Goal: Information Seeking & Learning: Learn about a topic

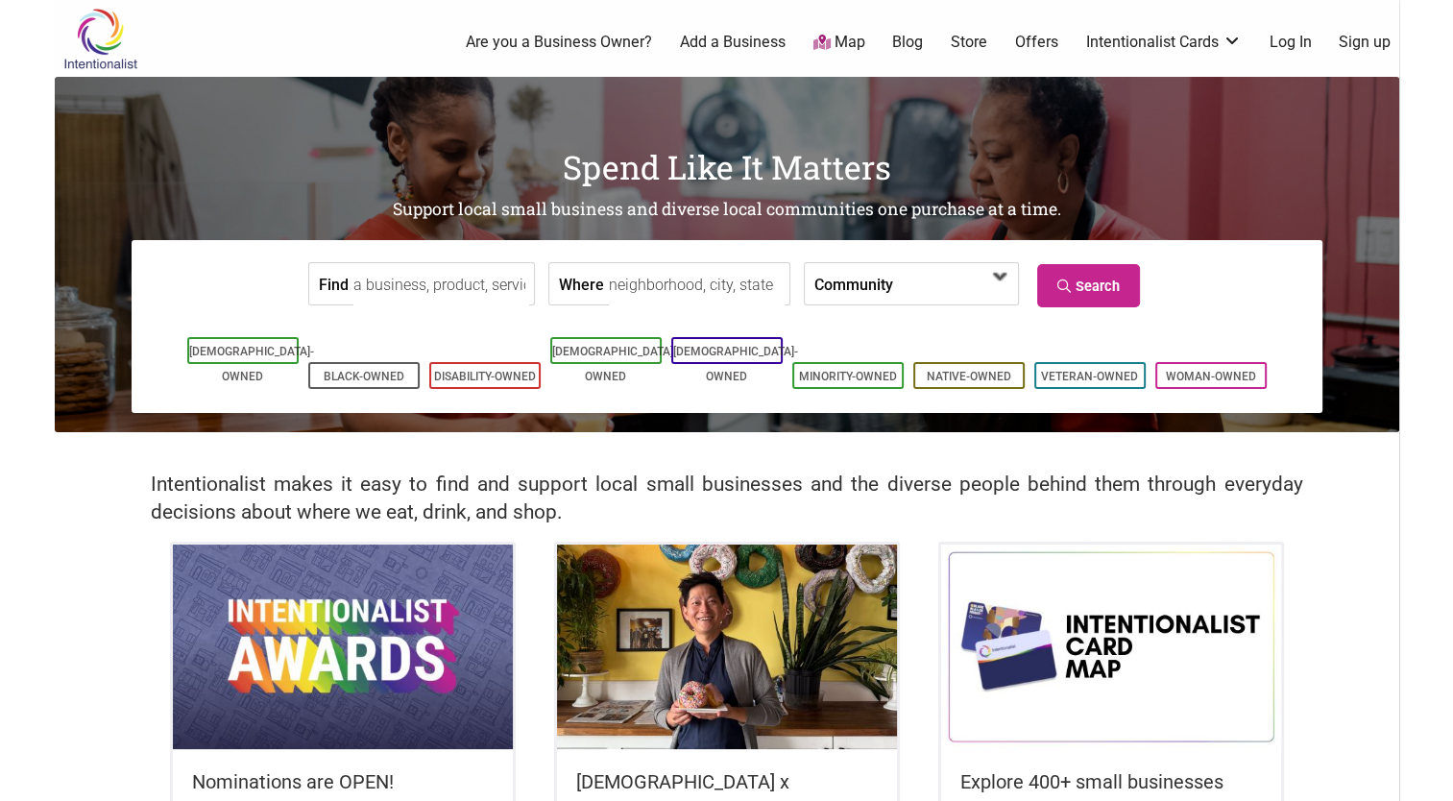
click at [1001, 292] on span at bounding box center [954, 283] width 123 height 41
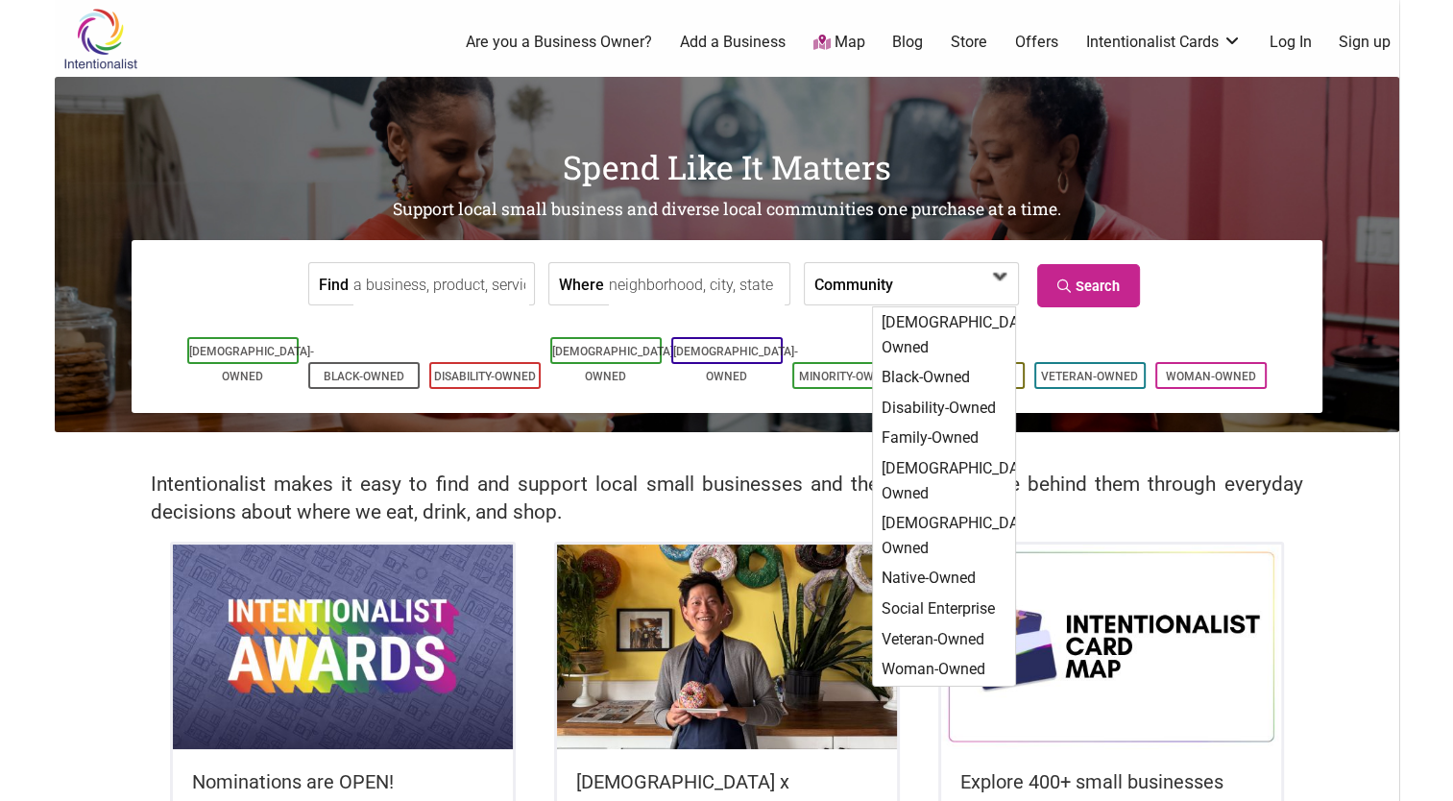
click at [1002, 292] on span at bounding box center [954, 283] width 123 height 41
click at [439, 274] on input "Find" at bounding box center [441, 284] width 176 height 43
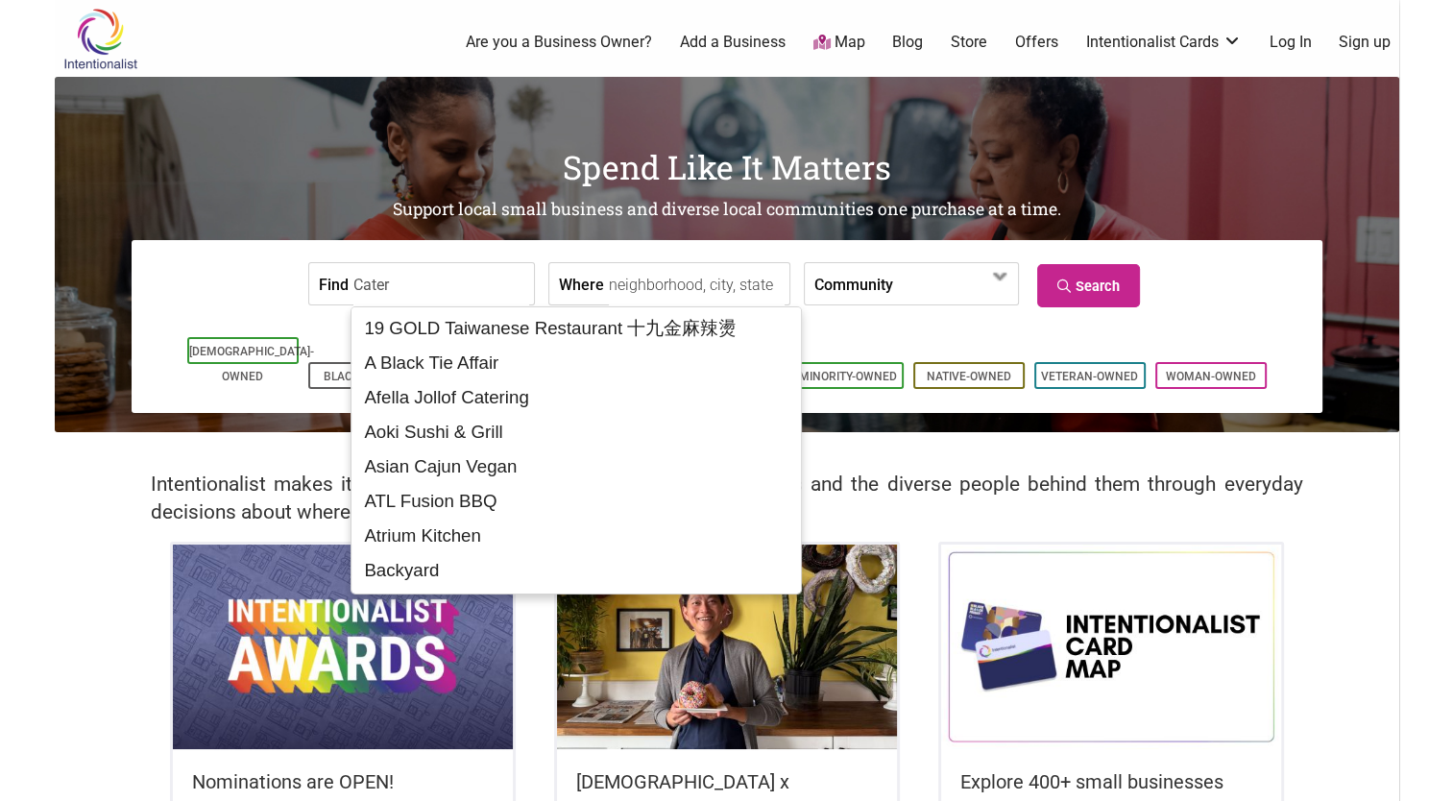
type input "Cater"
click at [114, 532] on div "Intentionalist makes it easy to find and support local small businesses and the…" at bounding box center [727, 486] width 1344 height 109
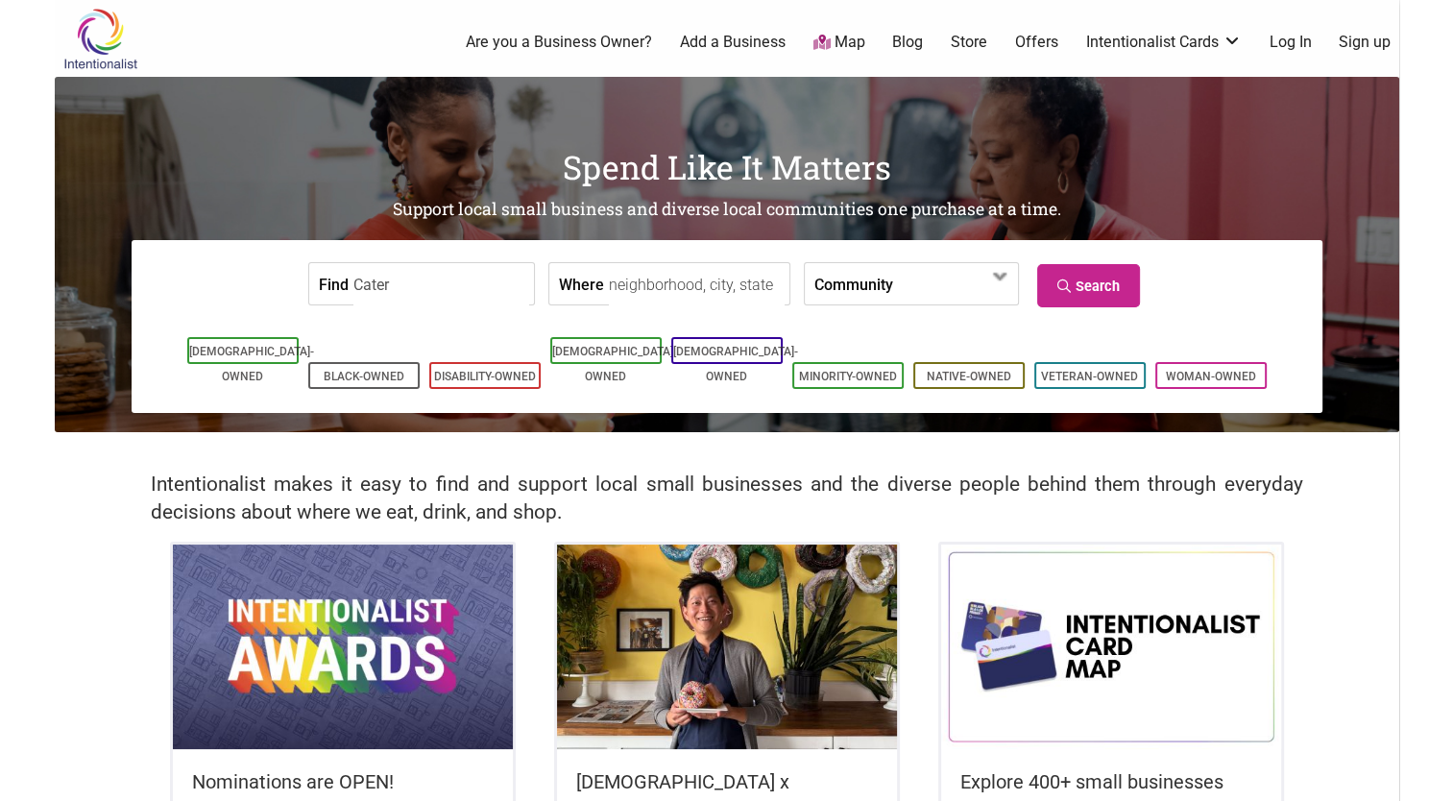
click at [840, 46] on link "Map" at bounding box center [838, 43] width 52 height 22
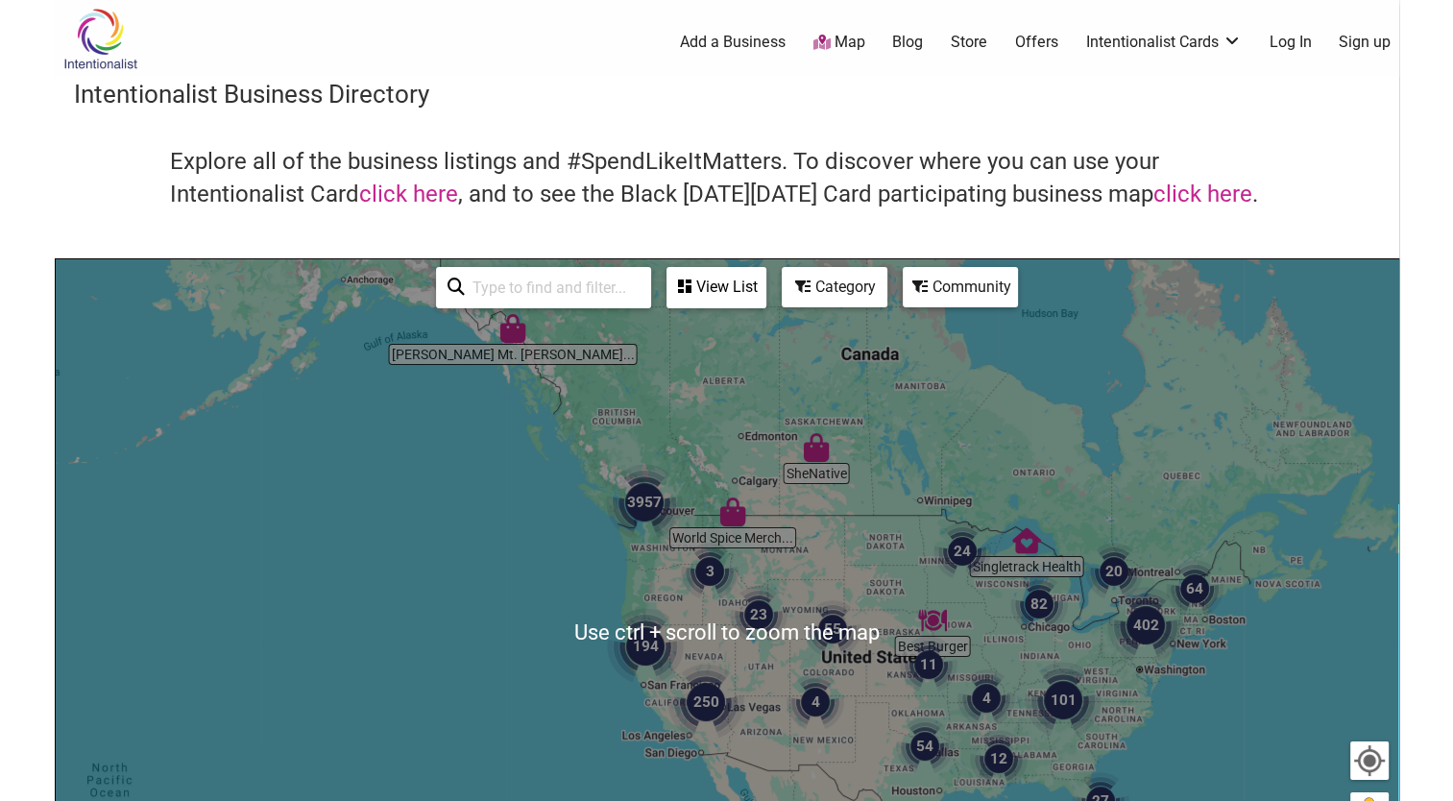
click at [557, 610] on div "To navigate, press the arrow keys." at bounding box center [727, 632] width 1342 height 747
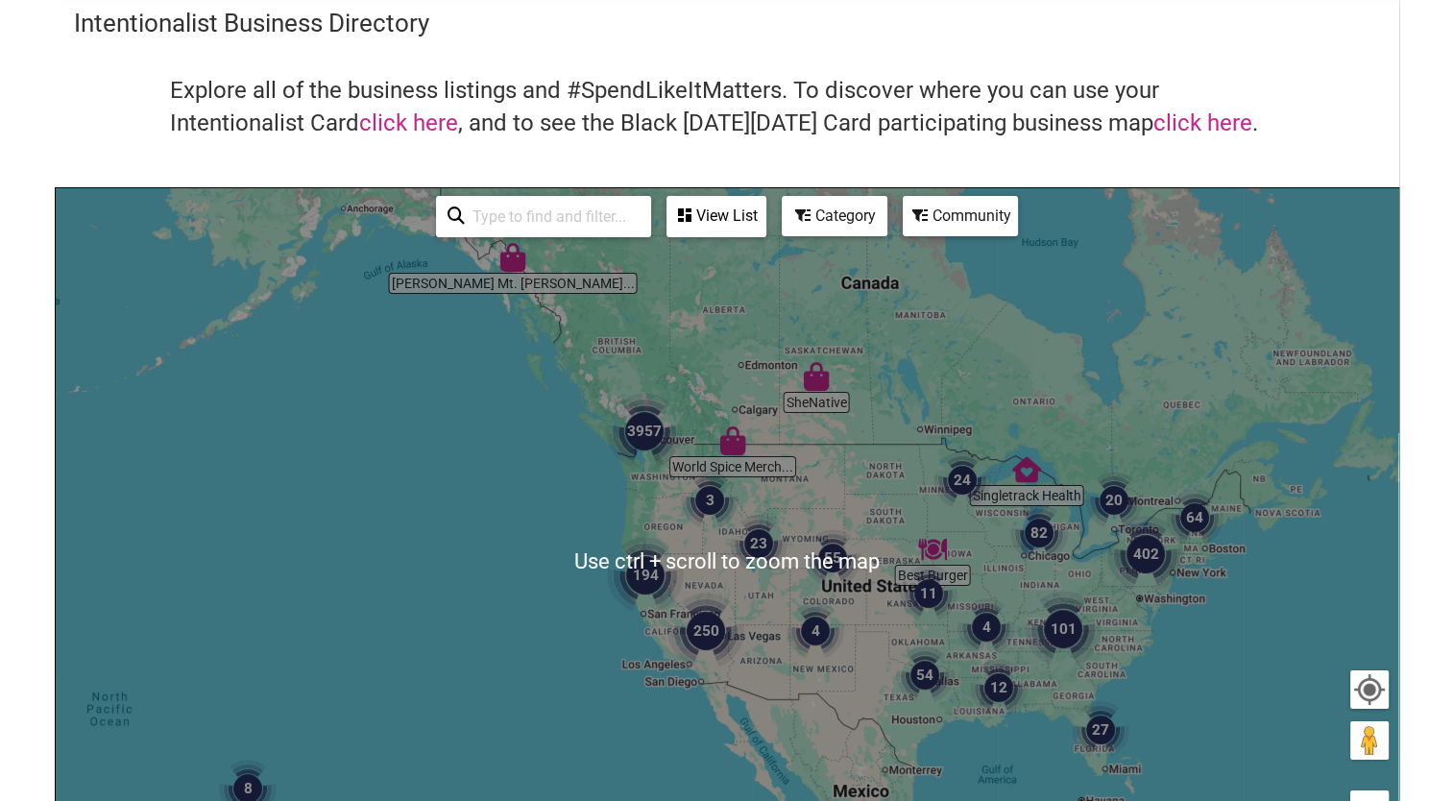
scroll to position [96, 0]
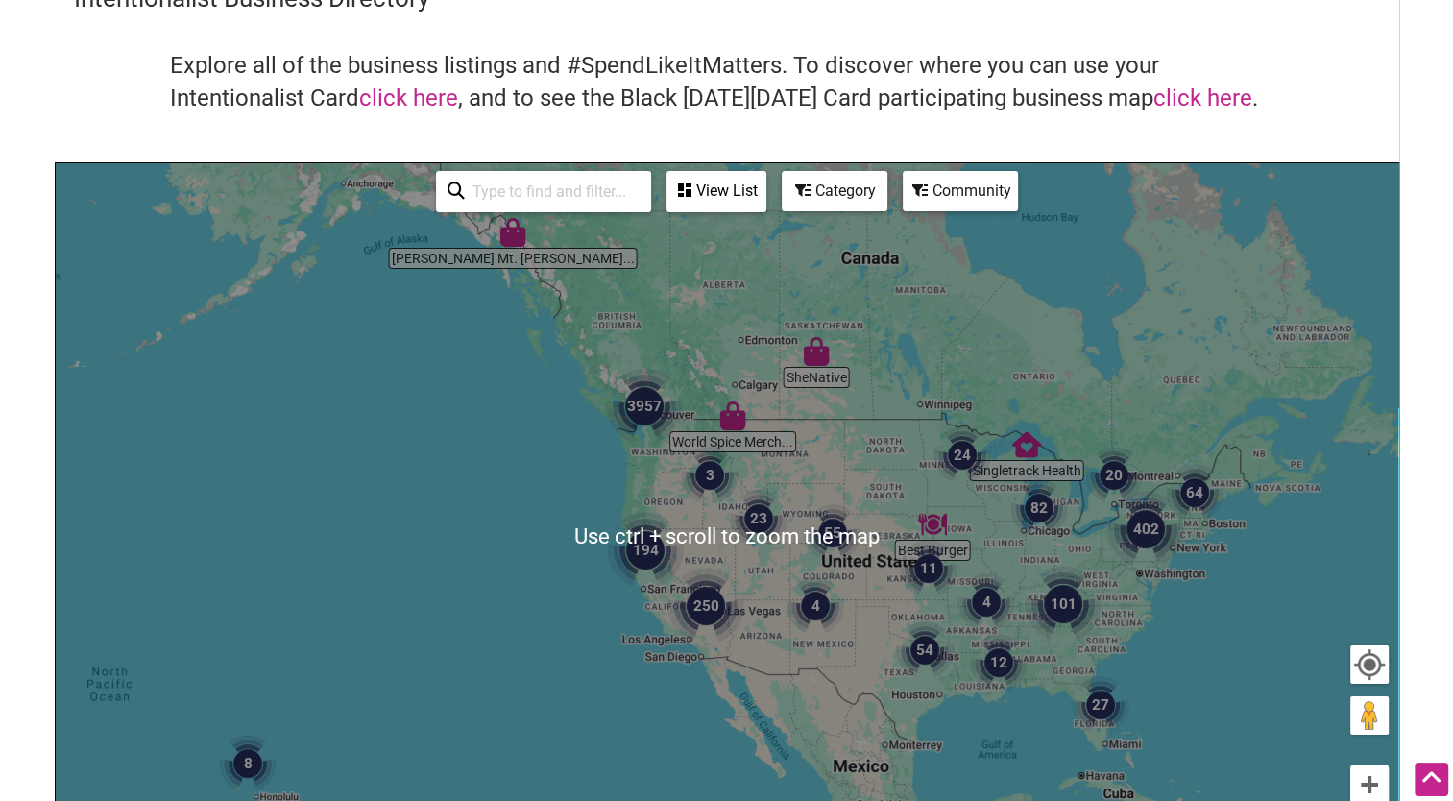
click at [764, 190] on div "Category" at bounding box center [716, 191] width 96 height 36
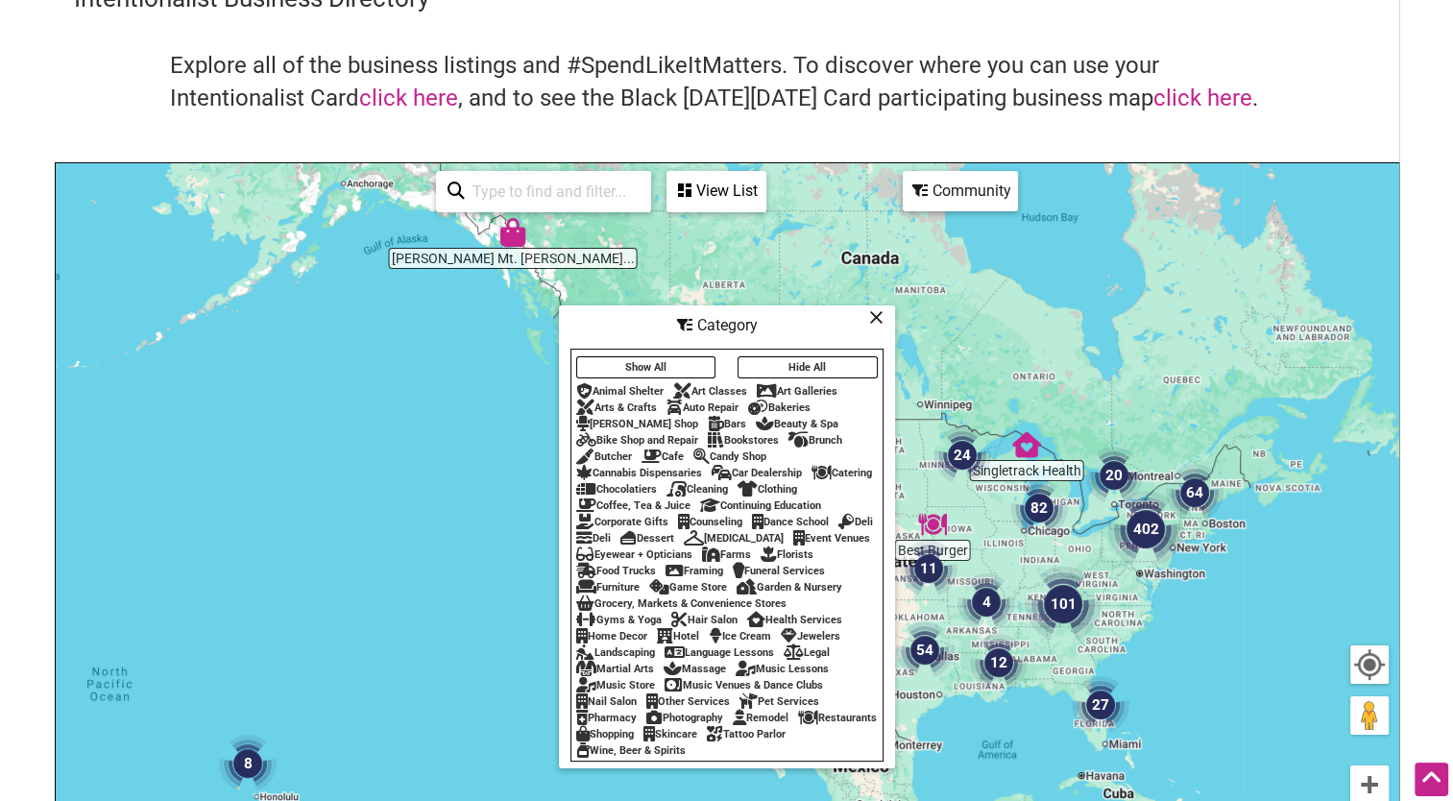
click at [843, 467] on div "Catering" at bounding box center [841, 473] width 60 height 12
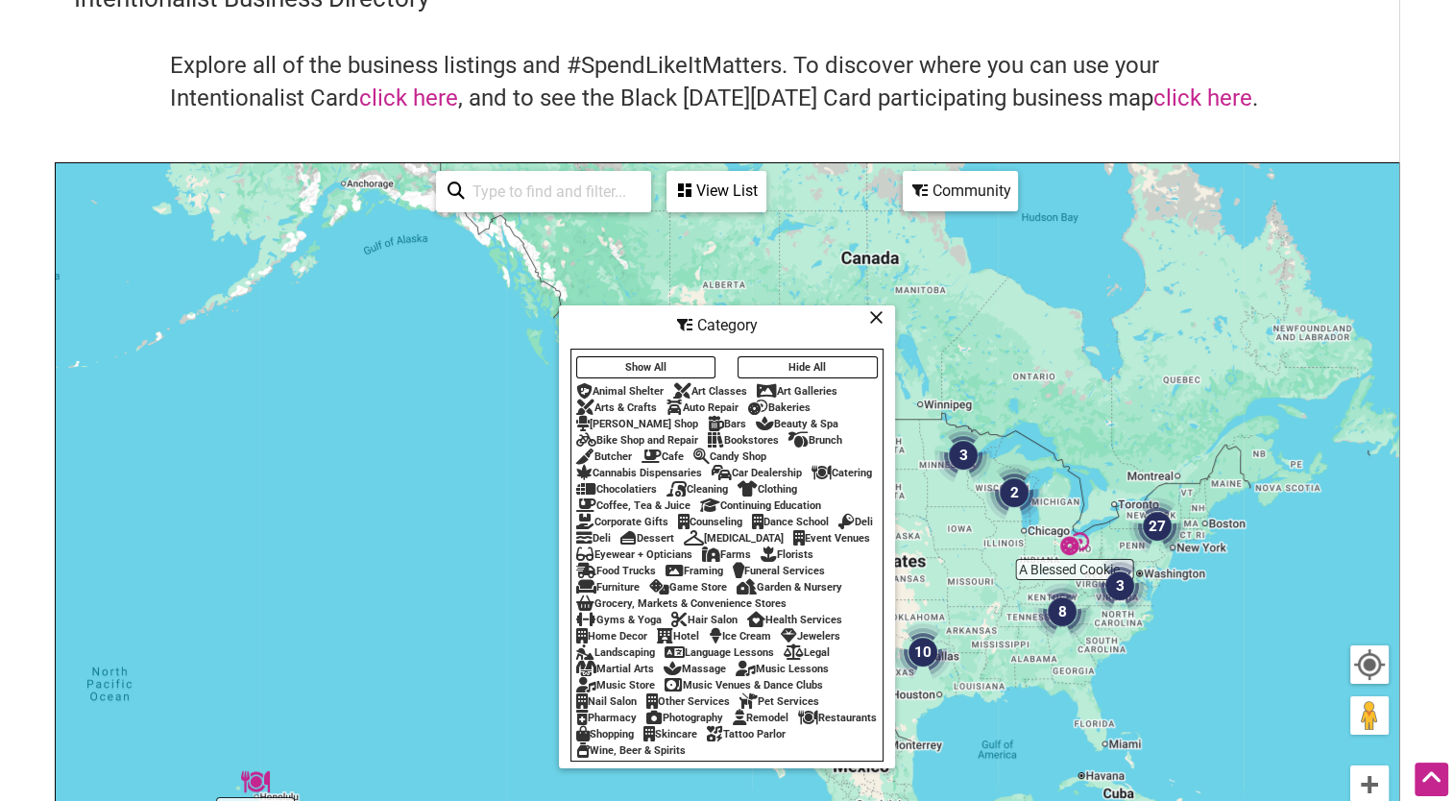
click at [670, 356] on button "Show All" at bounding box center [646, 367] width 140 height 22
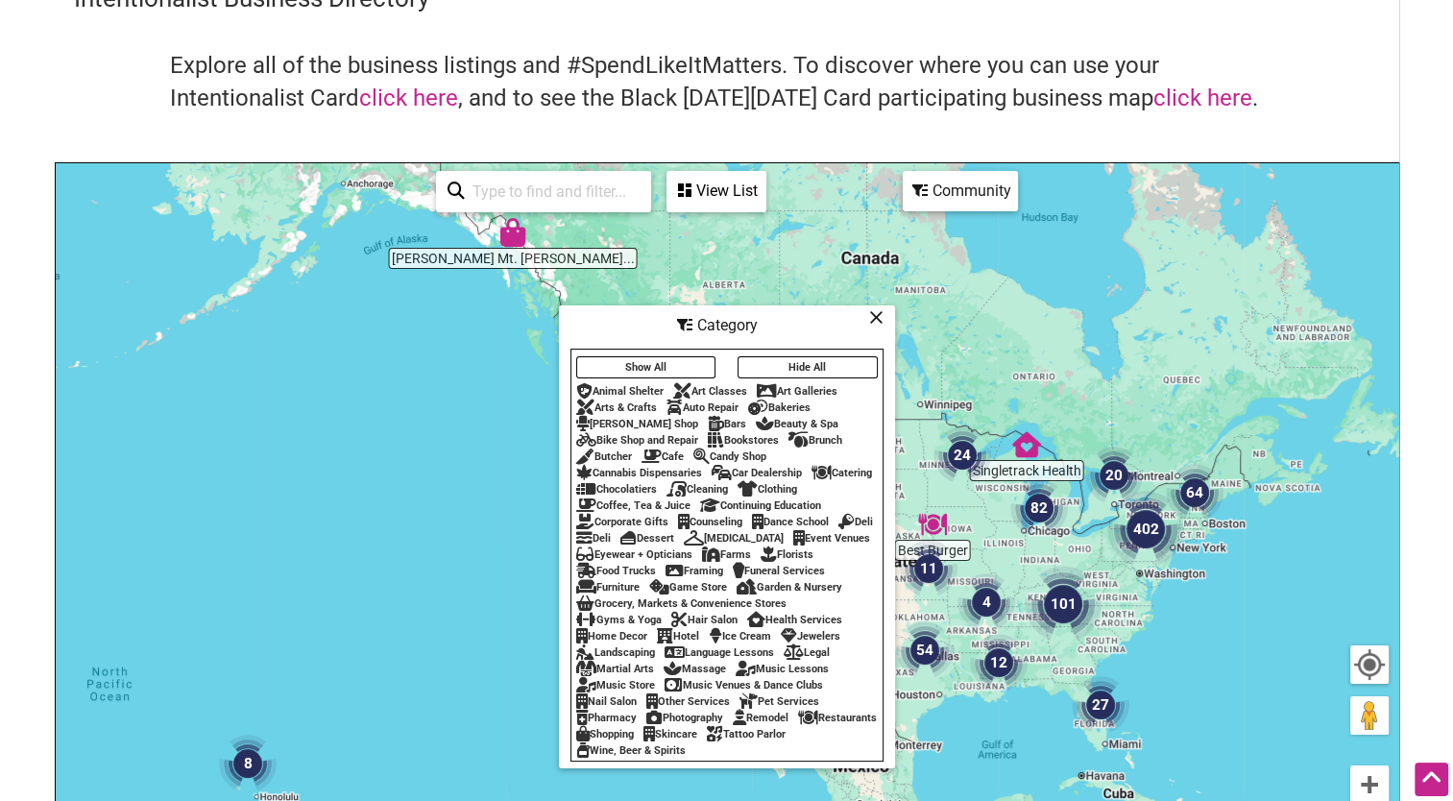
click at [829, 472] on icon at bounding box center [821, 472] width 20 height 1
click at [869, 317] on icon at bounding box center [876, 317] width 14 height 1
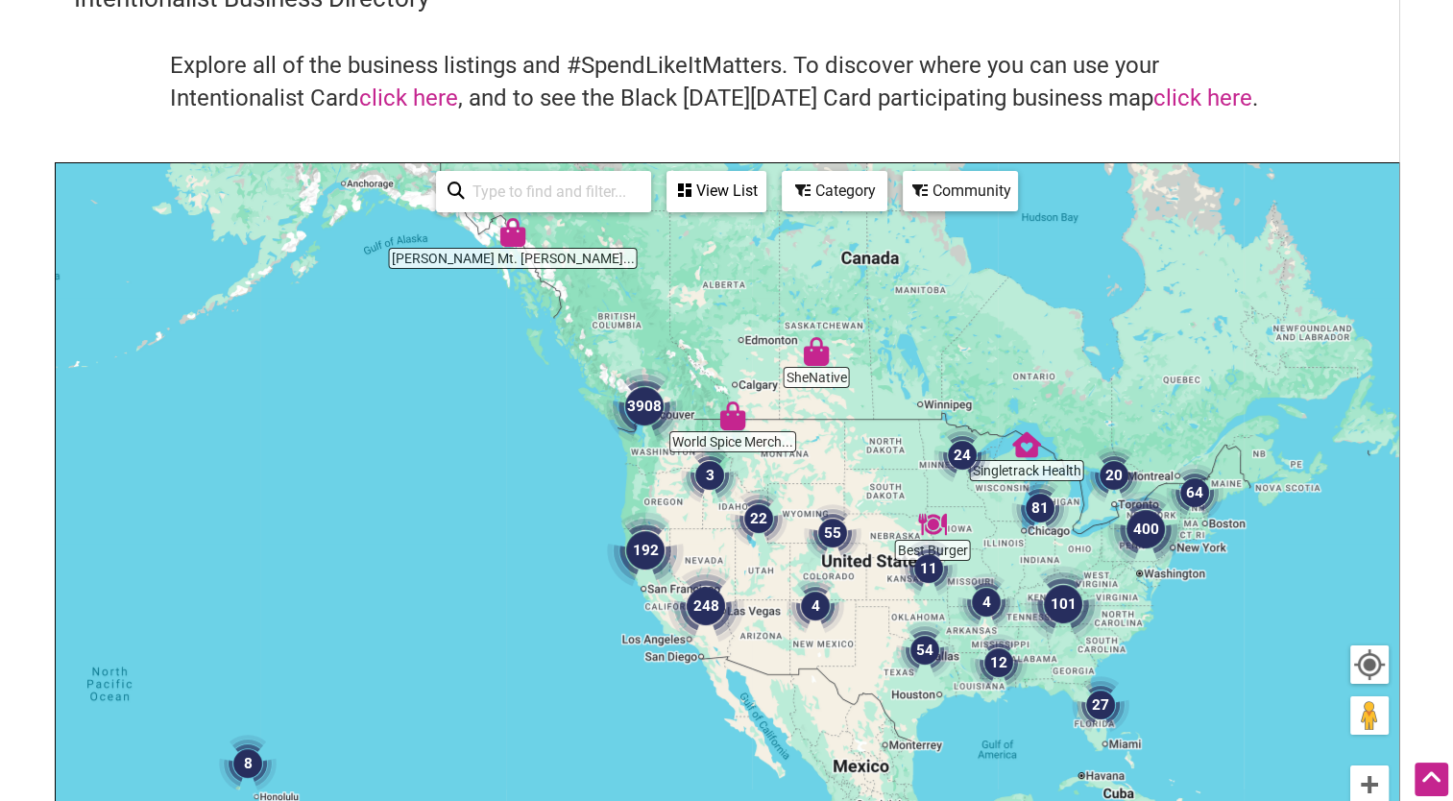
click at [716, 192] on div "View List" at bounding box center [716, 191] width 96 height 36
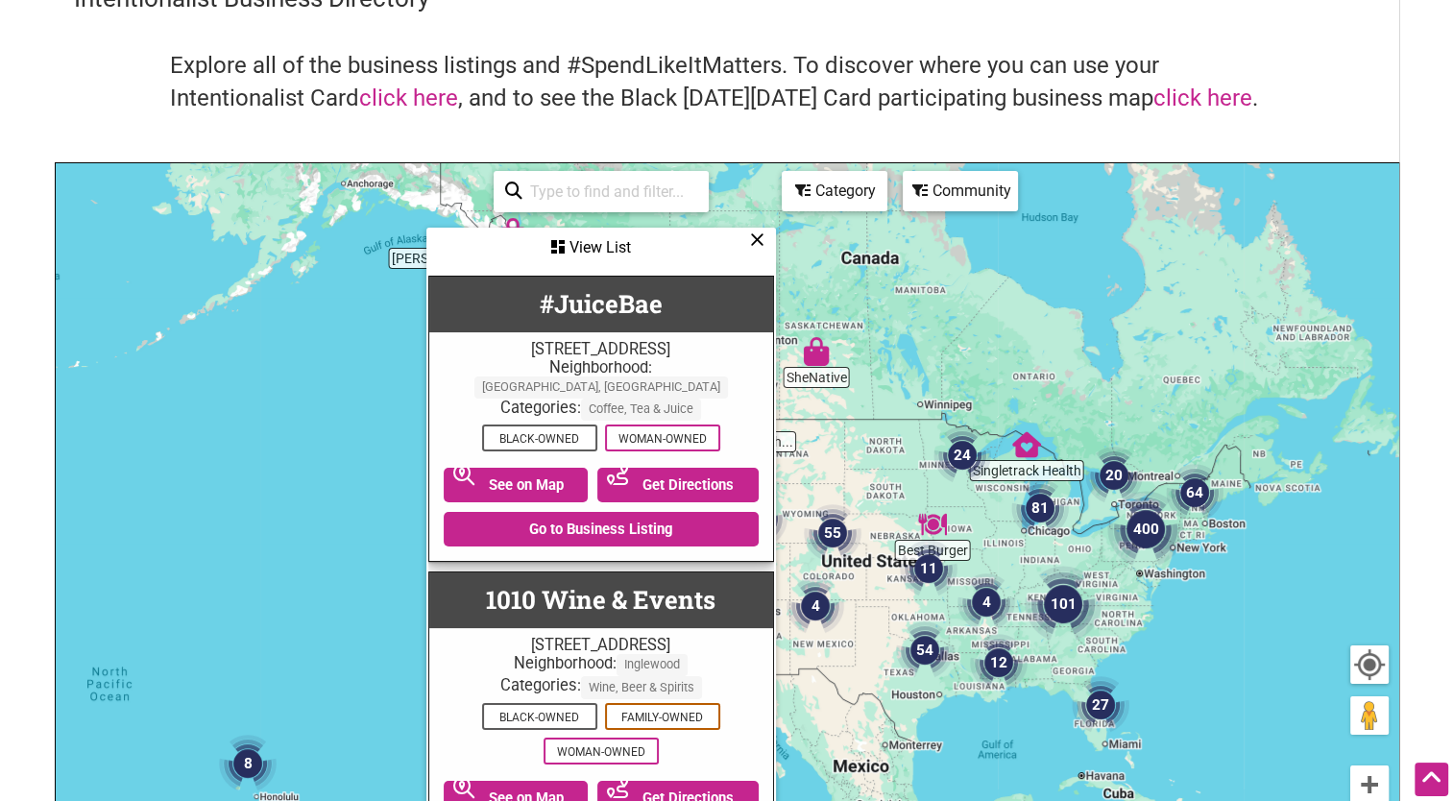
click at [753, 239] on icon at bounding box center [757, 239] width 14 height 1
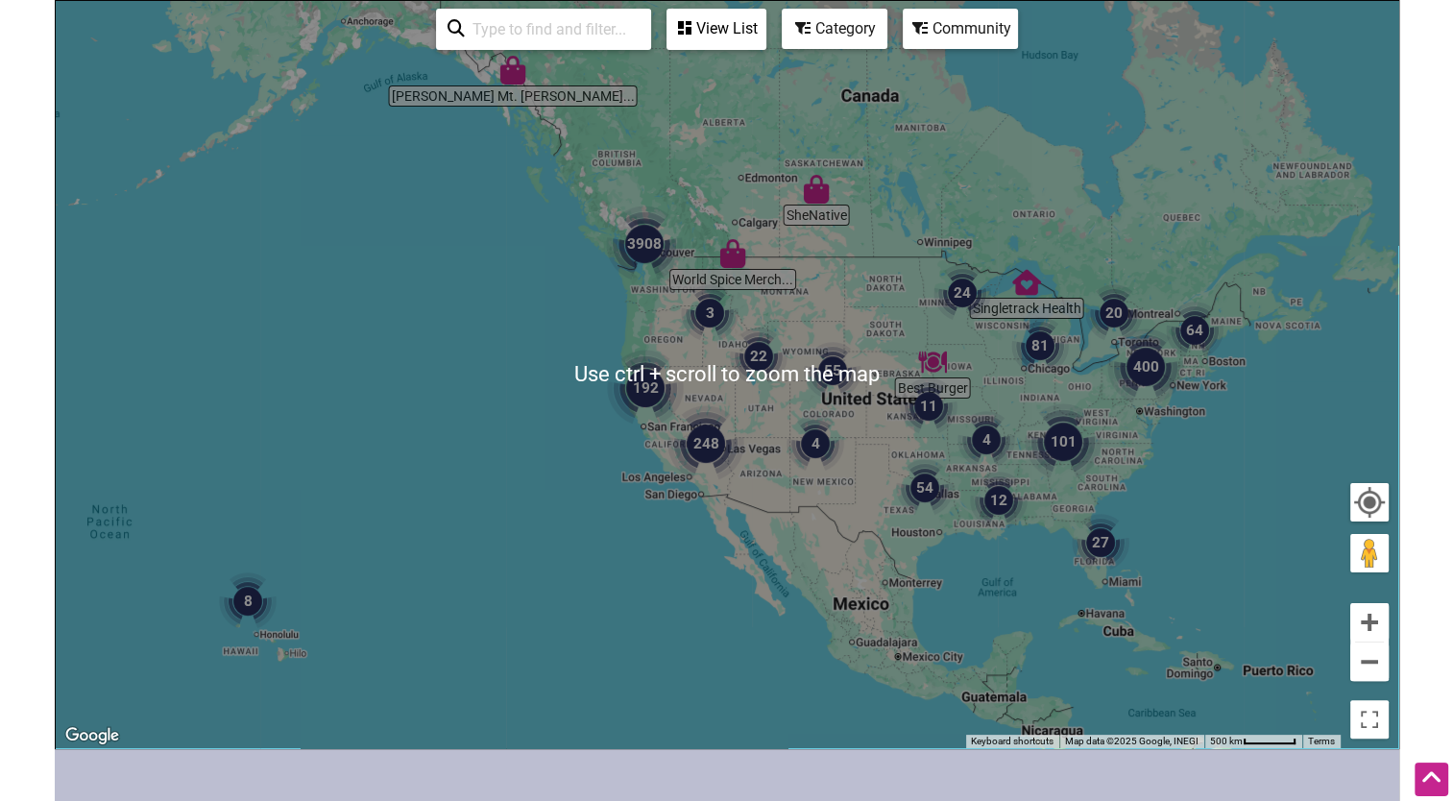
scroll to position [288, 0]
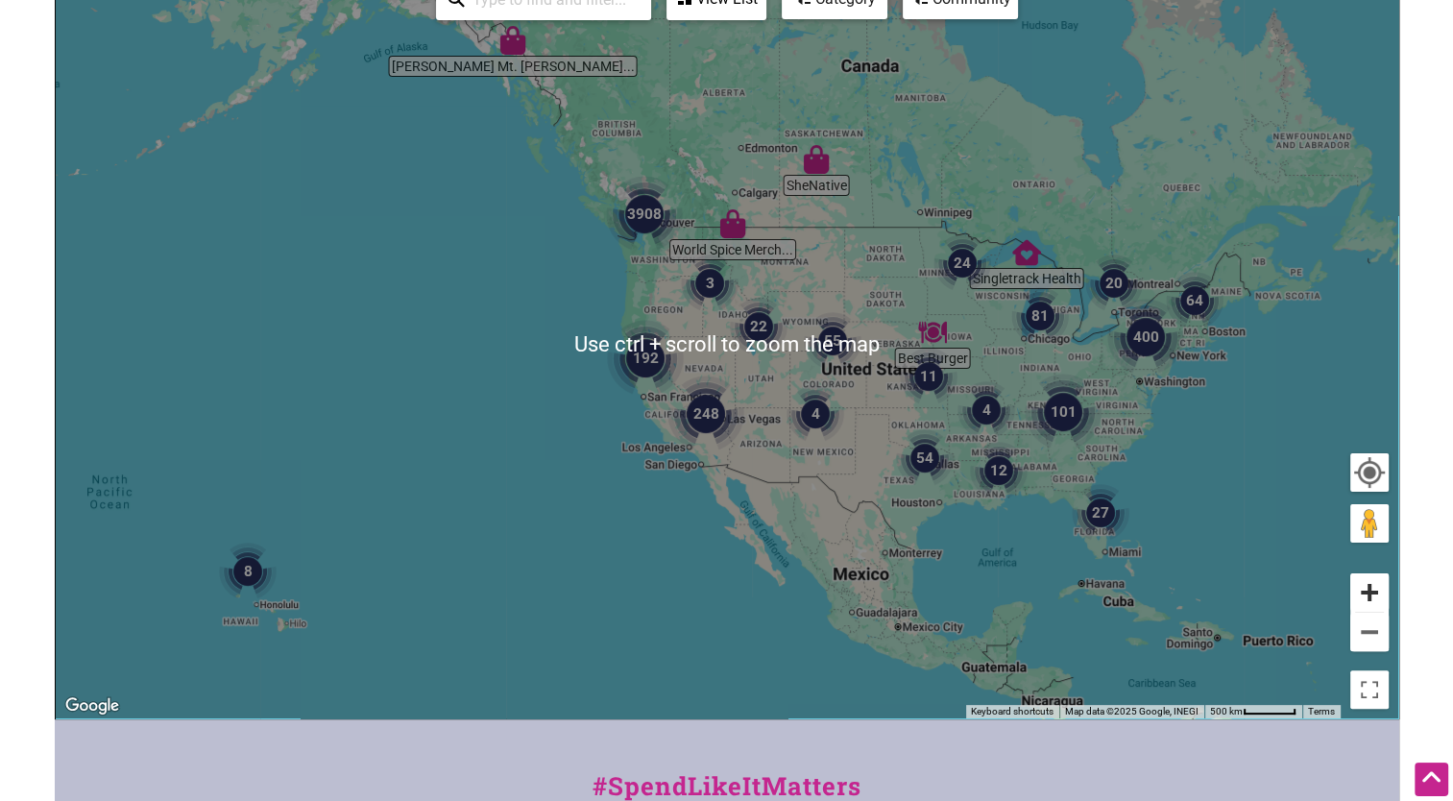
click at [1373, 587] on button "Zoom in" at bounding box center [1369, 592] width 38 height 38
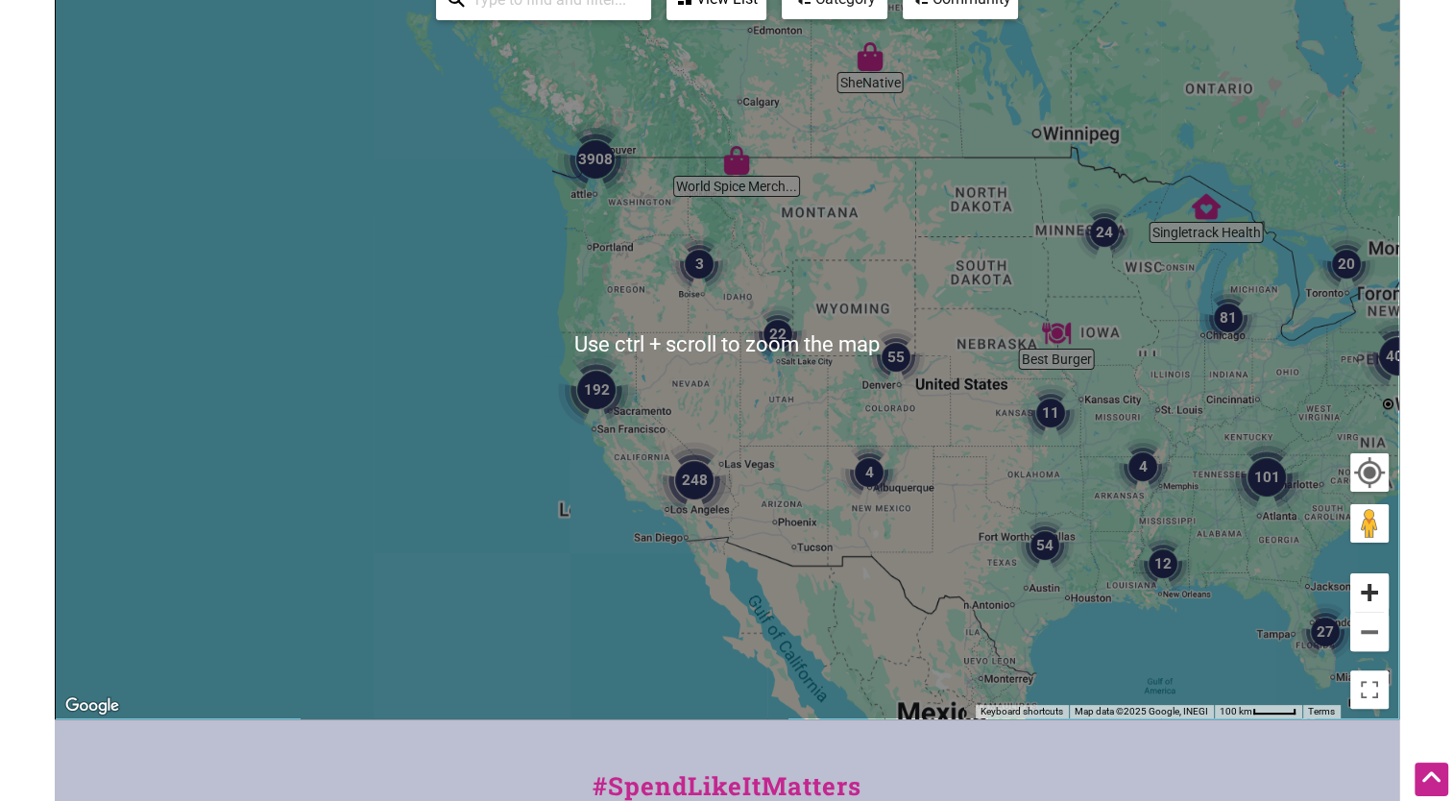
click at [1373, 587] on button "Zoom in" at bounding box center [1369, 592] width 38 height 38
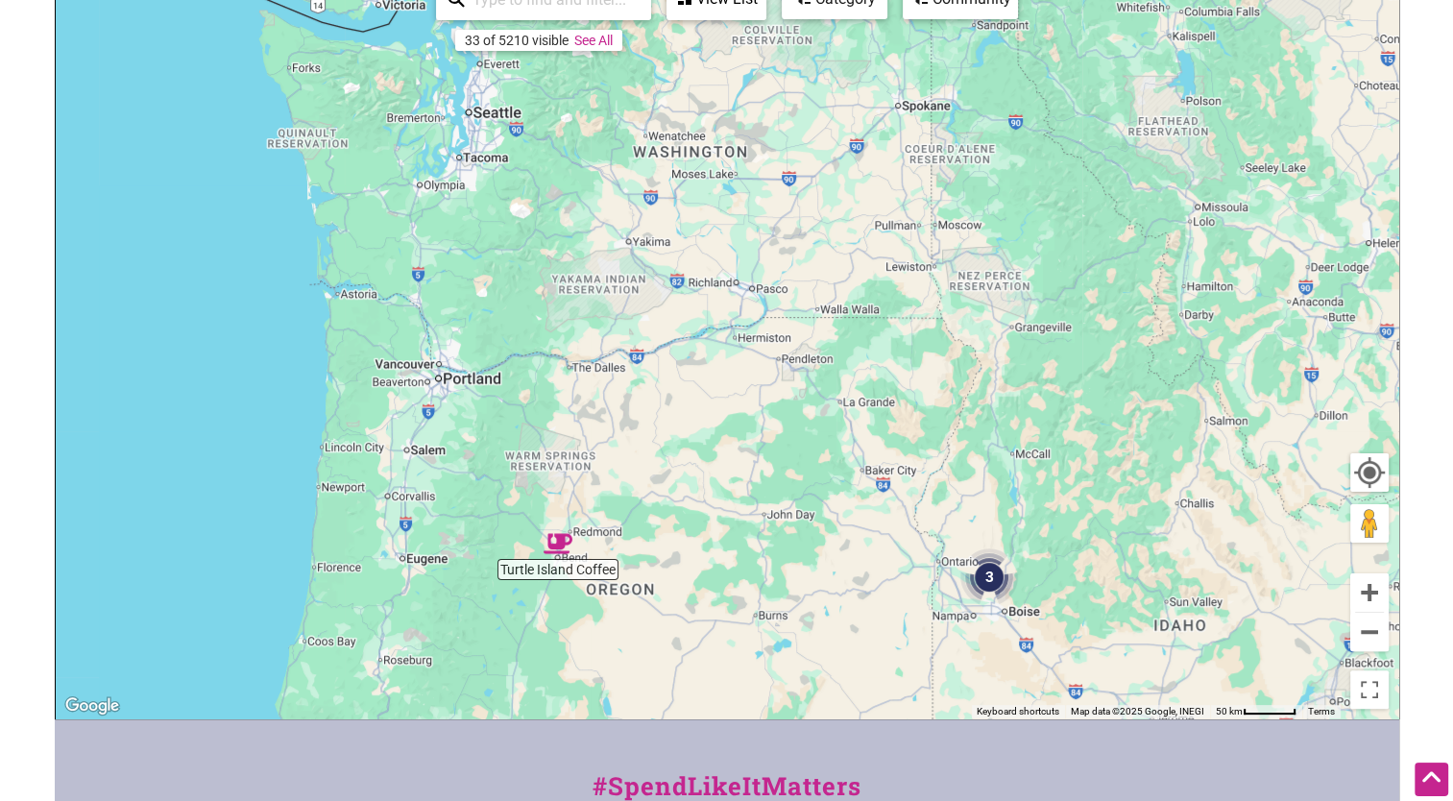
drag, startPoint x: 532, startPoint y: 237, endPoint x: 941, endPoint y: 770, distance: 671.7
click at [941, 770] on div "Intentionalist Spend like it matters 0 Add a Business Map Blog Store Offers Int…" at bounding box center [727, 456] width 1344 height 1489
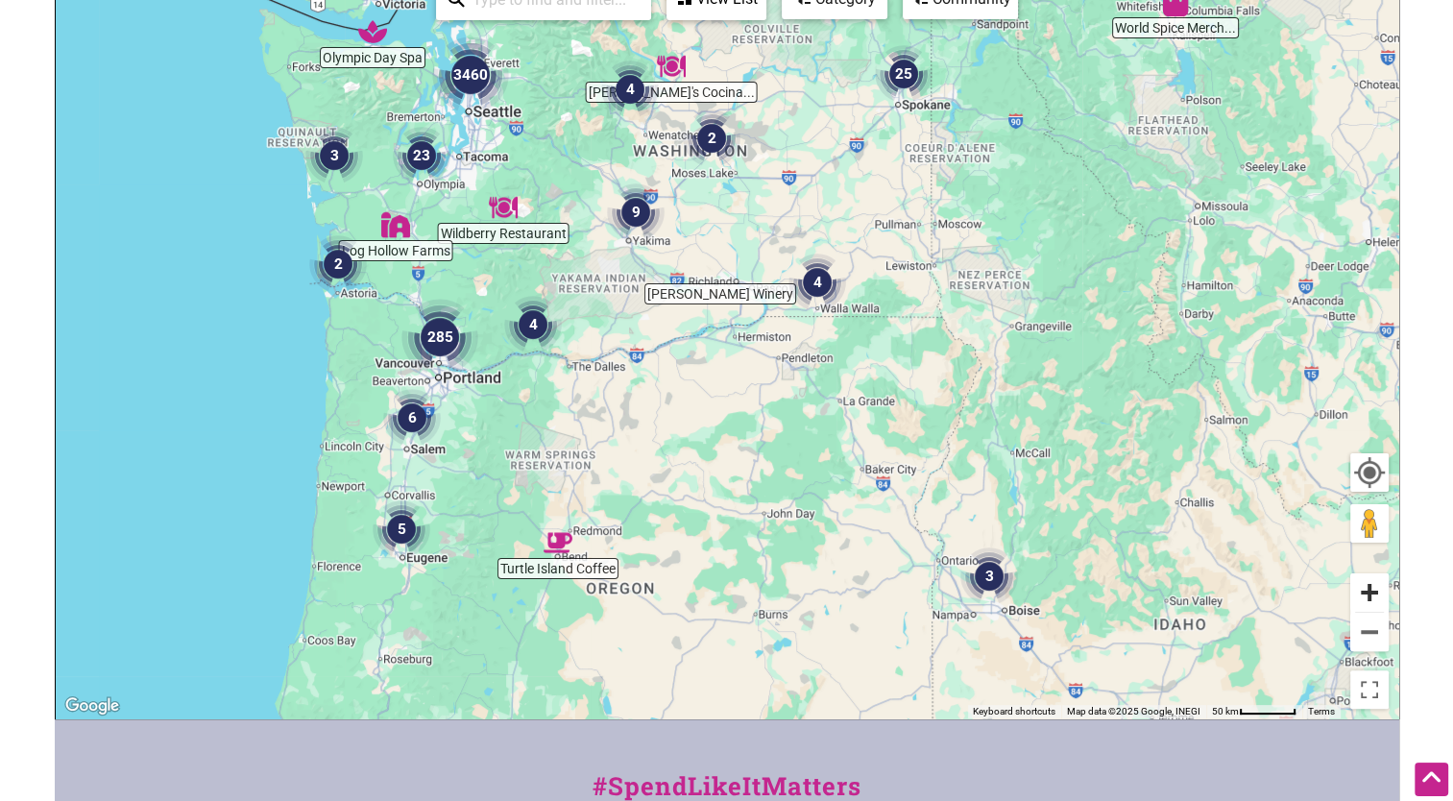
click at [1372, 588] on button "Zoom in" at bounding box center [1369, 592] width 38 height 38
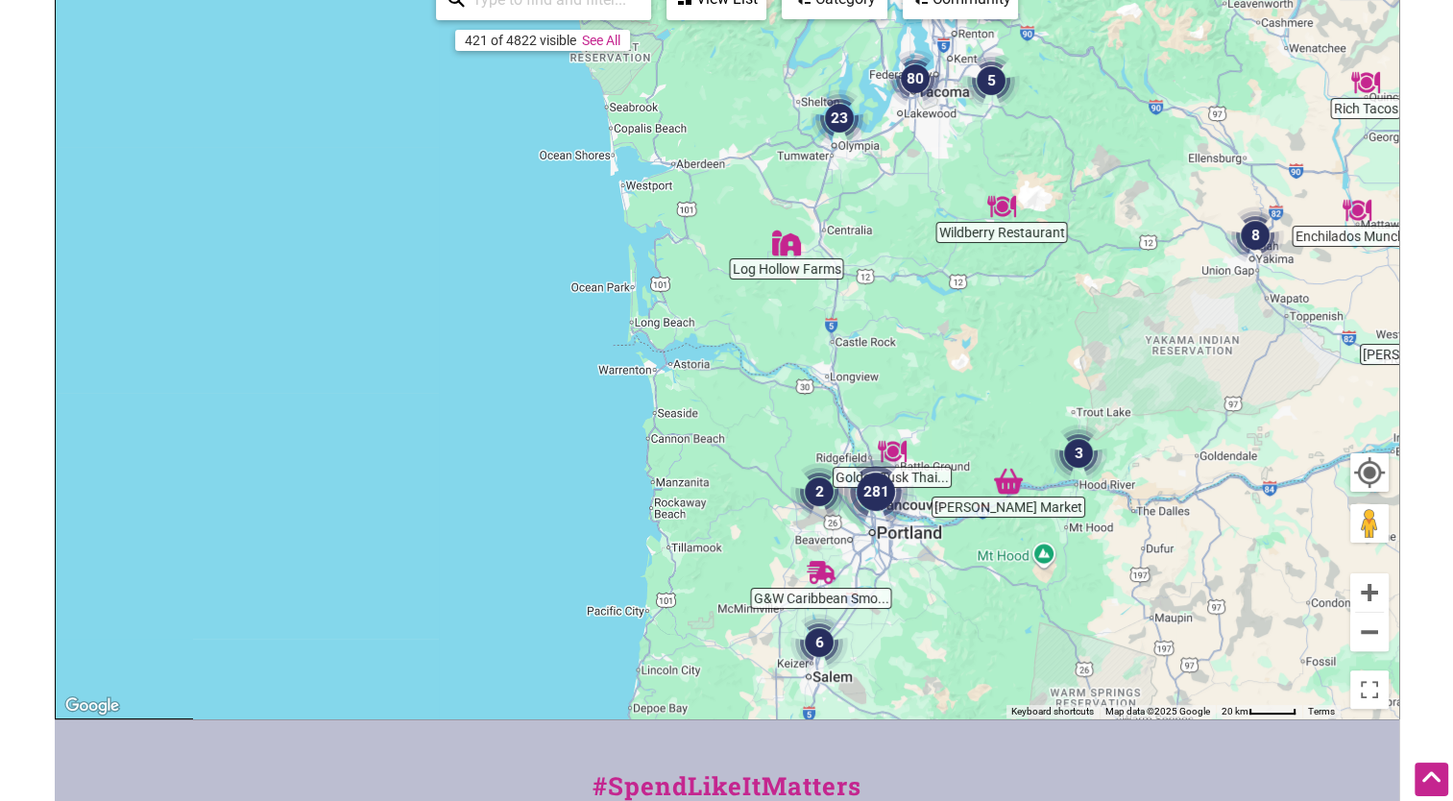
drag, startPoint x: 253, startPoint y: 374, endPoint x: 984, endPoint y: 502, distance: 741.7
click at [984, 502] on div "To navigate, press the arrow keys." at bounding box center [727, 344] width 1342 height 747
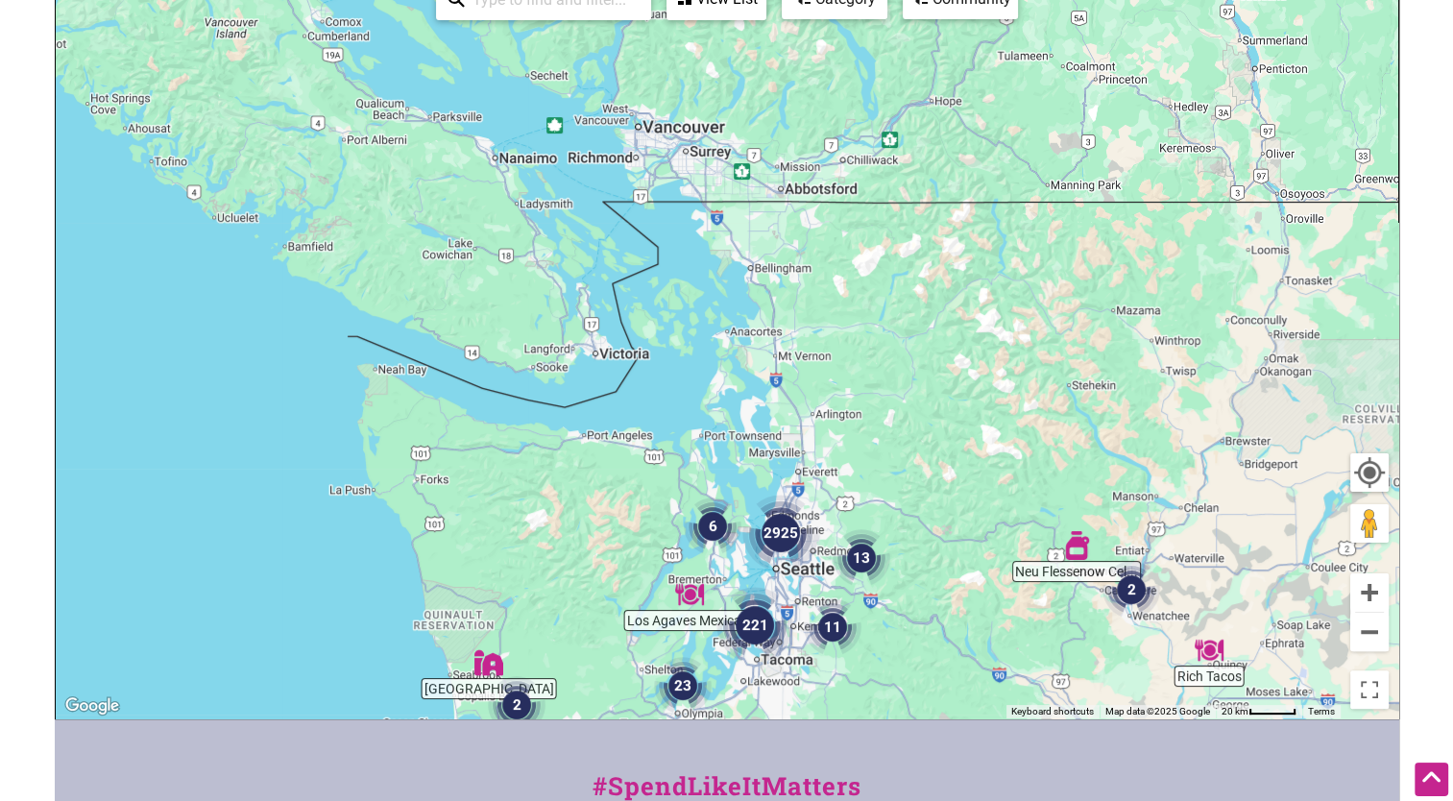
drag, startPoint x: 963, startPoint y: 321, endPoint x: 817, endPoint y: 843, distance: 542.3
click at [817, 513] on html "× Menu 0 Add a Business Map Blog Store Offers Intentionalist Cards Buy Black Ca…" at bounding box center [726, 112] width 1453 height 801
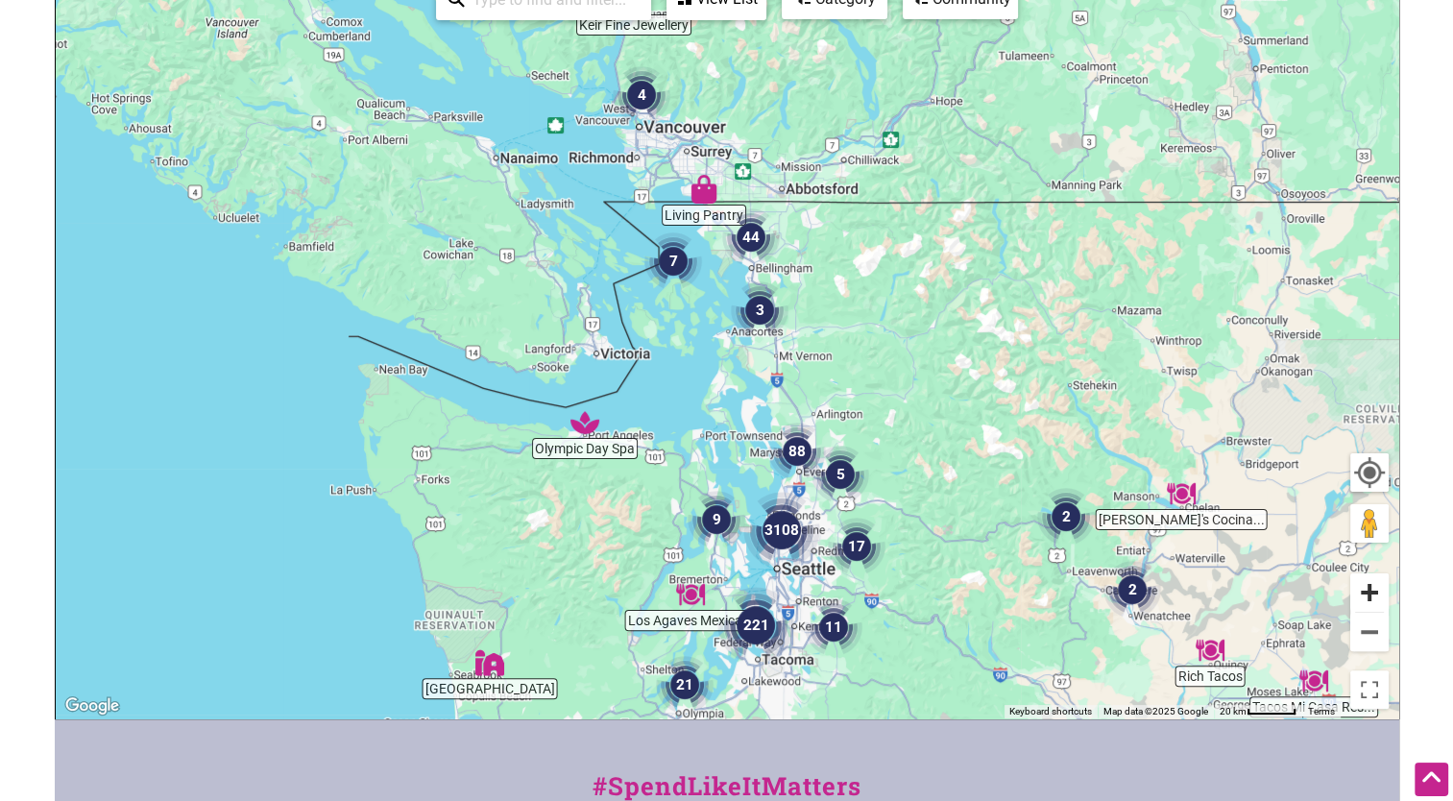
click at [1371, 588] on button "Zoom in" at bounding box center [1369, 592] width 38 height 38
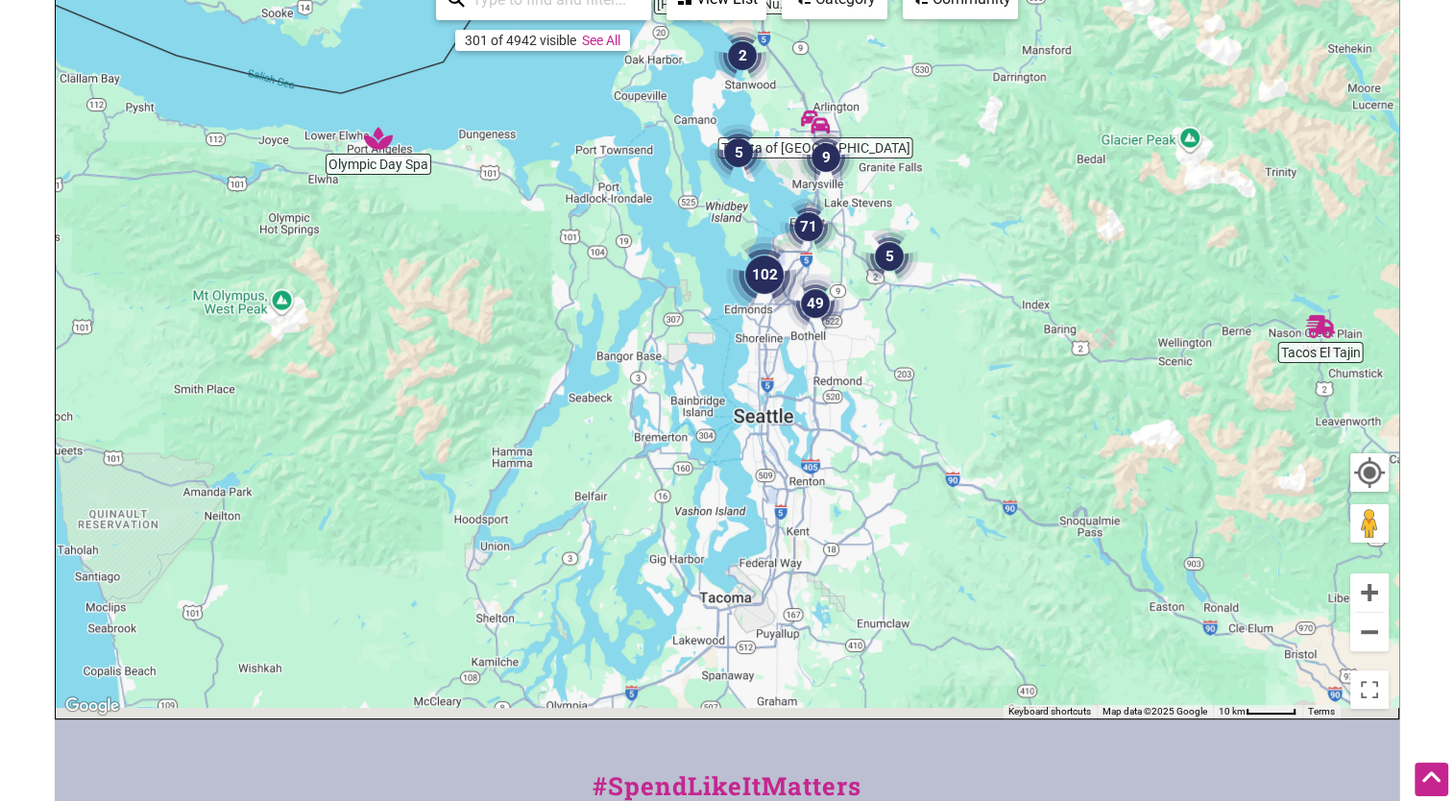
drag, startPoint x: 1202, startPoint y: 604, endPoint x: 1133, endPoint y: 221, distance: 389.3
click at [1137, 221] on div "To navigate, press the arrow keys." at bounding box center [727, 344] width 1342 height 747
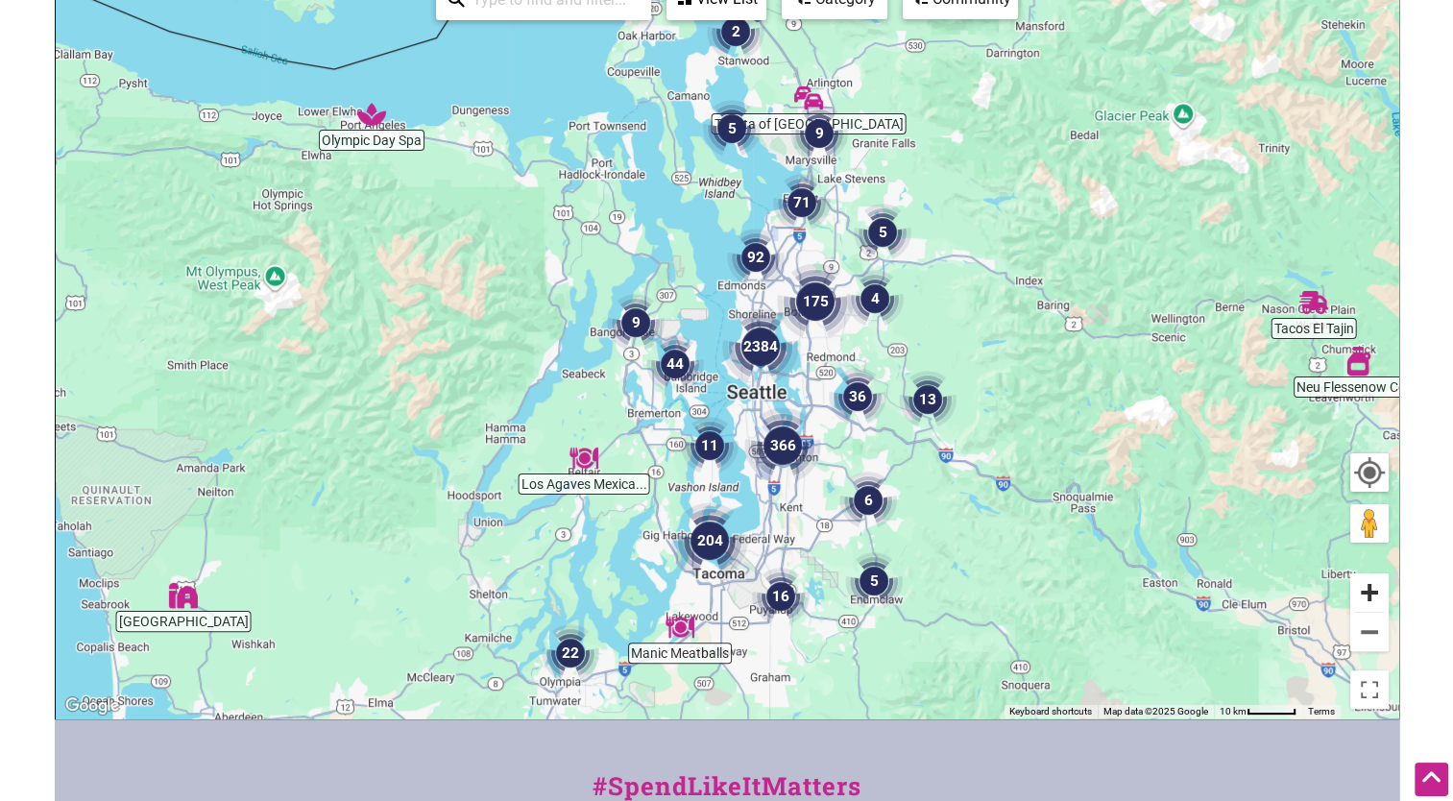
click at [1373, 591] on button "Zoom in" at bounding box center [1369, 592] width 38 height 38
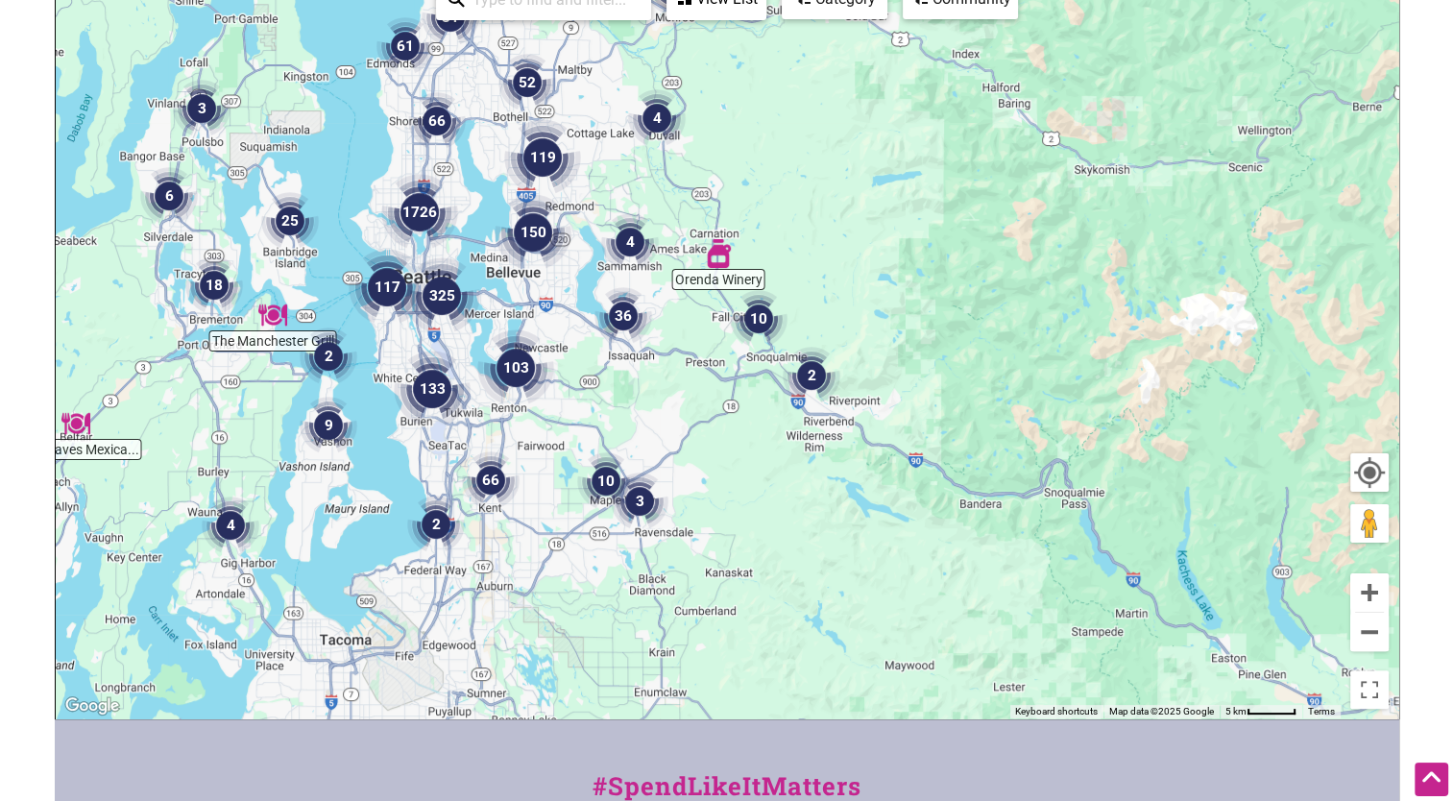
drag, startPoint x: 1066, startPoint y: 399, endPoint x: 719, endPoint y: 467, distance: 353.0
click at [719, 467] on div "To navigate, press the arrow keys." at bounding box center [727, 344] width 1342 height 747
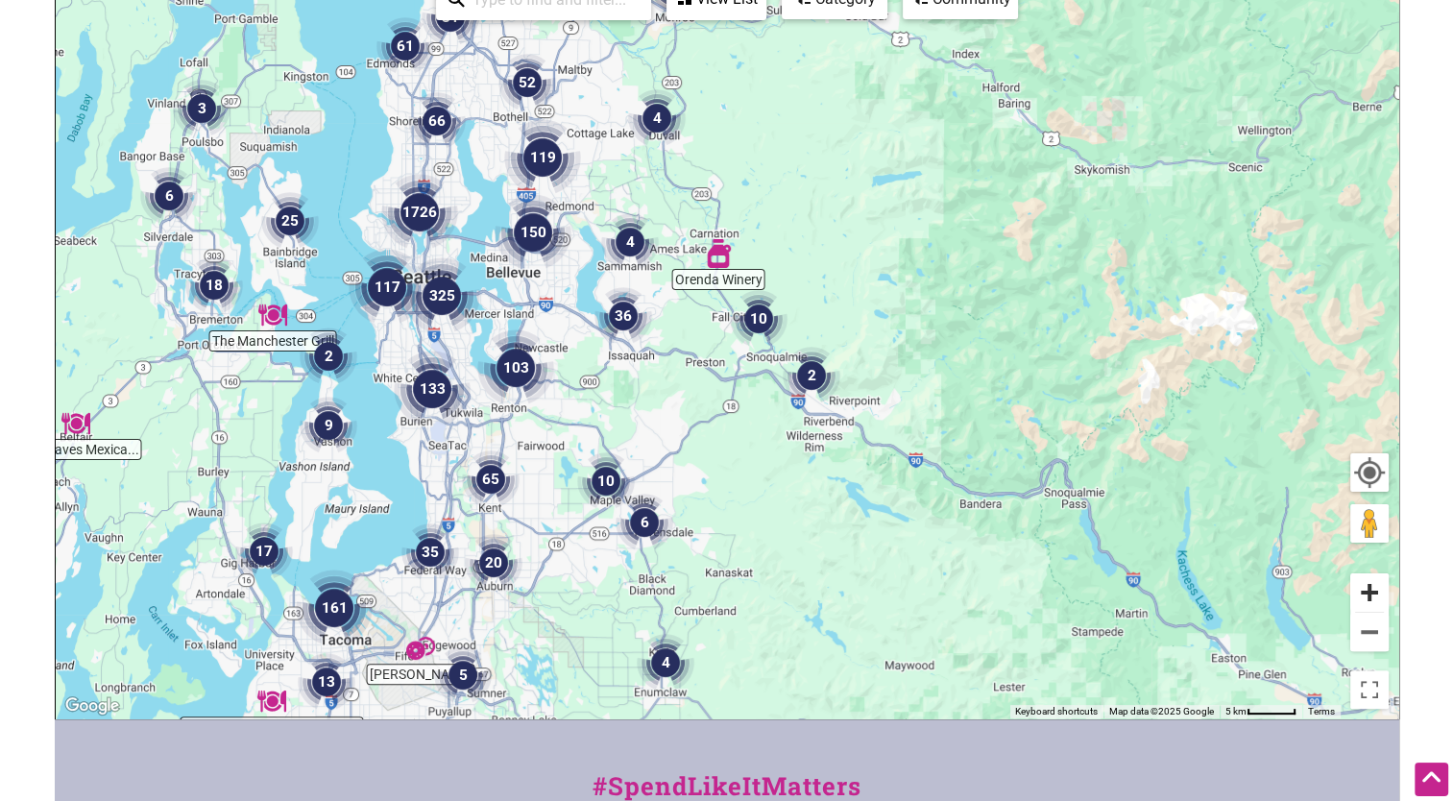
click at [1361, 579] on button "Zoom in" at bounding box center [1369, 592] width 38 height 38
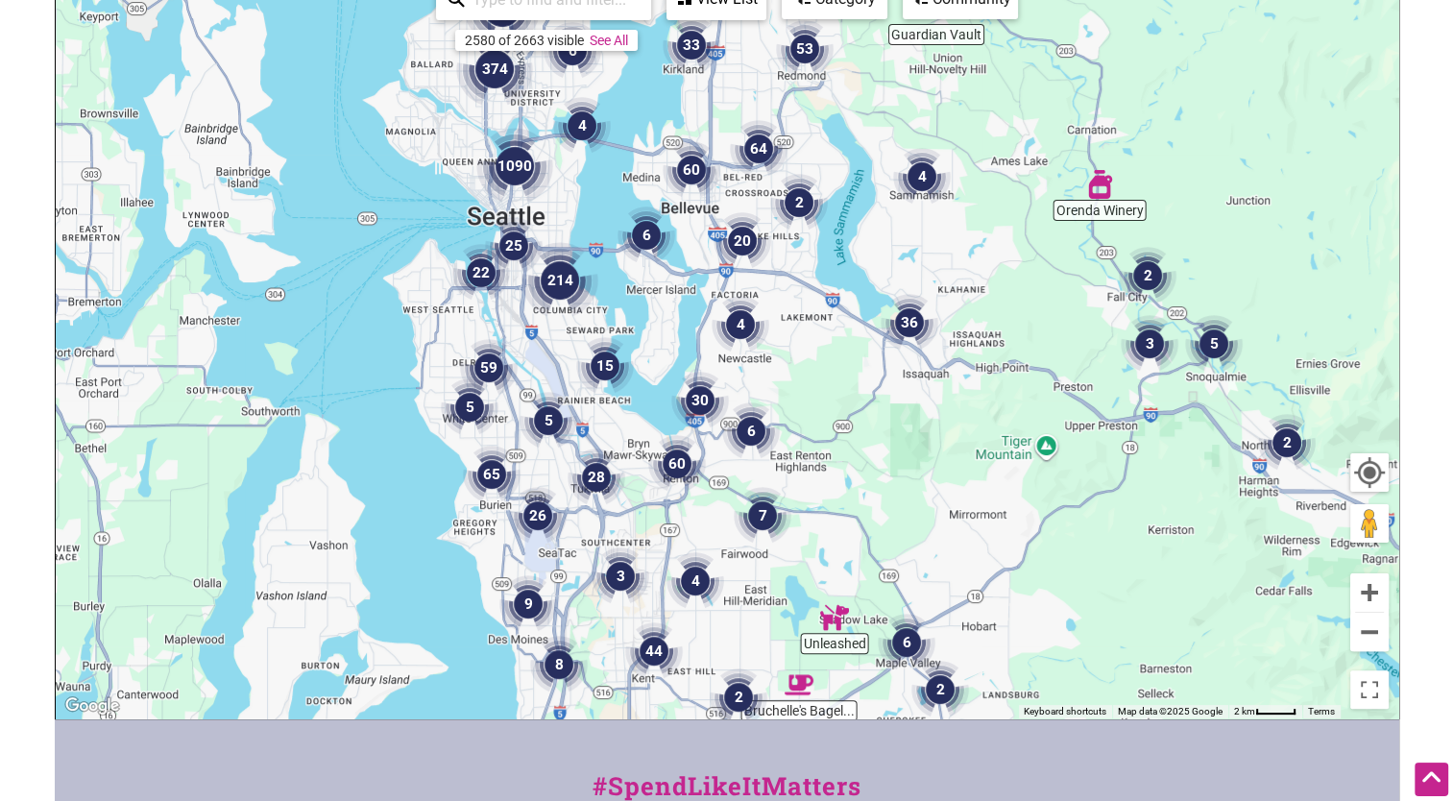
drag, startPoint x: 415, startPoint y: 337, endPoint x: 810, endPoint y: 347, distance: 395.7
click at [810, 347] on div "To navigate, press the arrow keys." at bounding box center [727, 344] width 1342 height 747
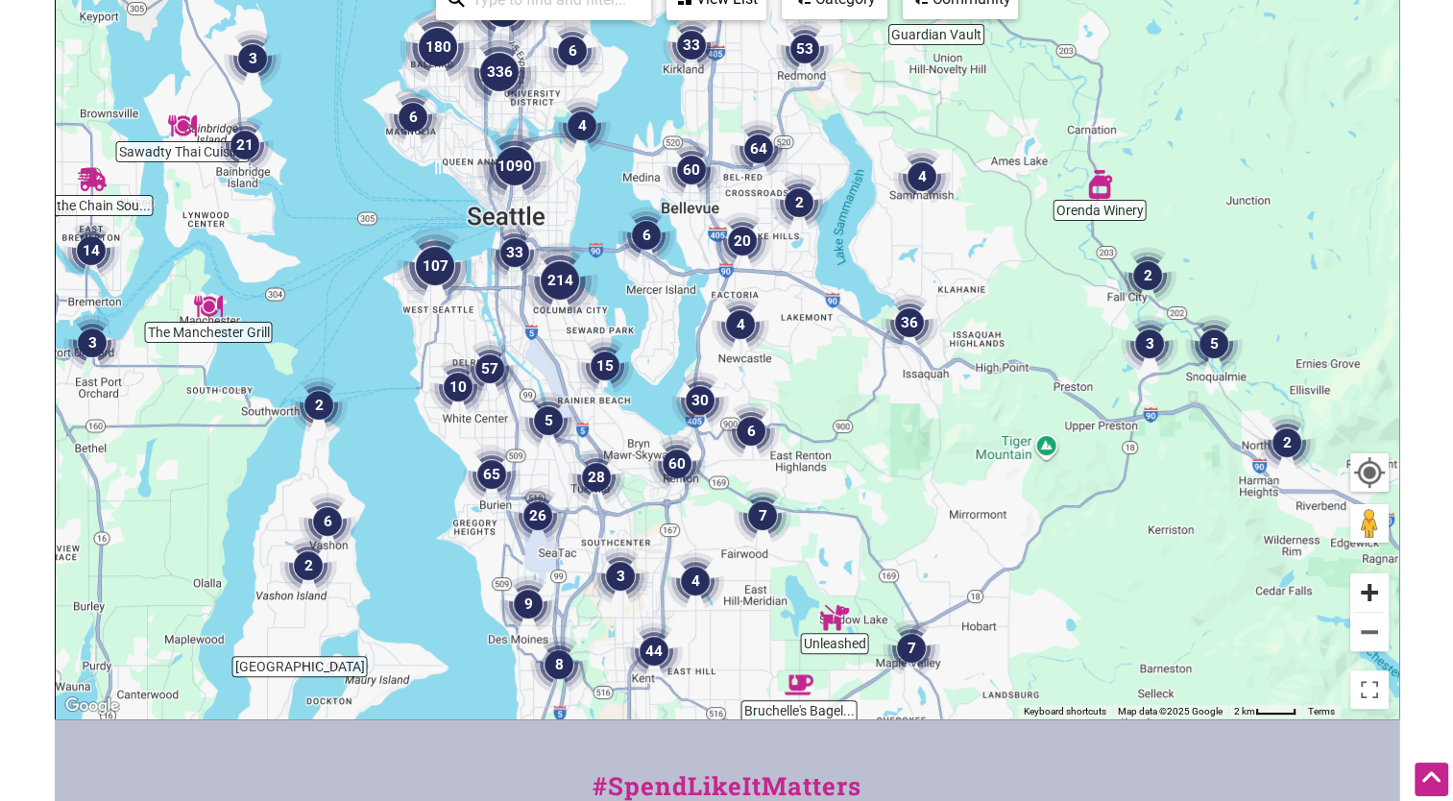
click at [1378, 580] on button "Zoom in" at bounding box center [1369, 592] width 38 height 38
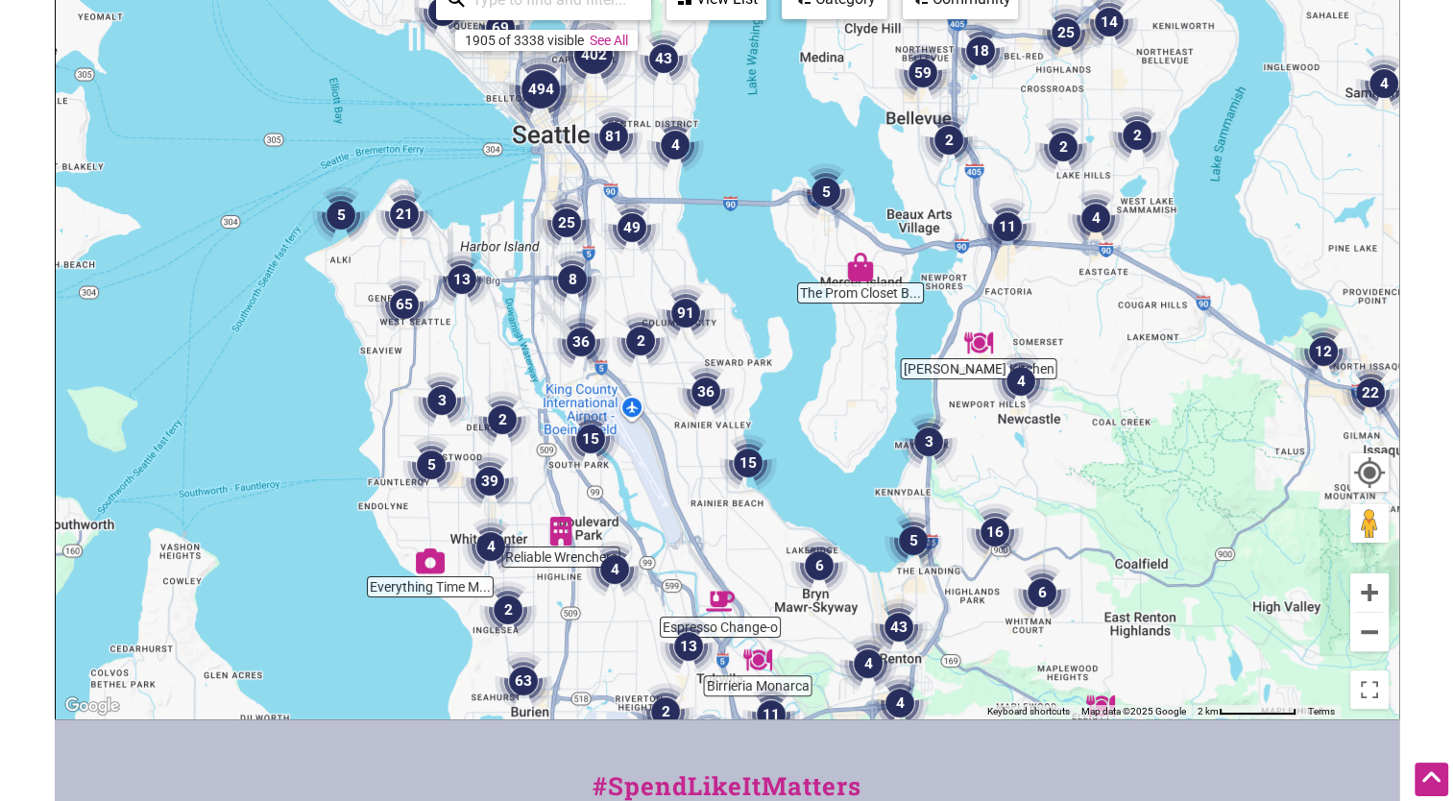
drag, startPoint x: 390, startPoint y: 175, endPoint x: 658, endPoint y: 226, distance: 272.6
click at [658, 226] on img "49" at bounding box center [632, 228] width 58 height 58
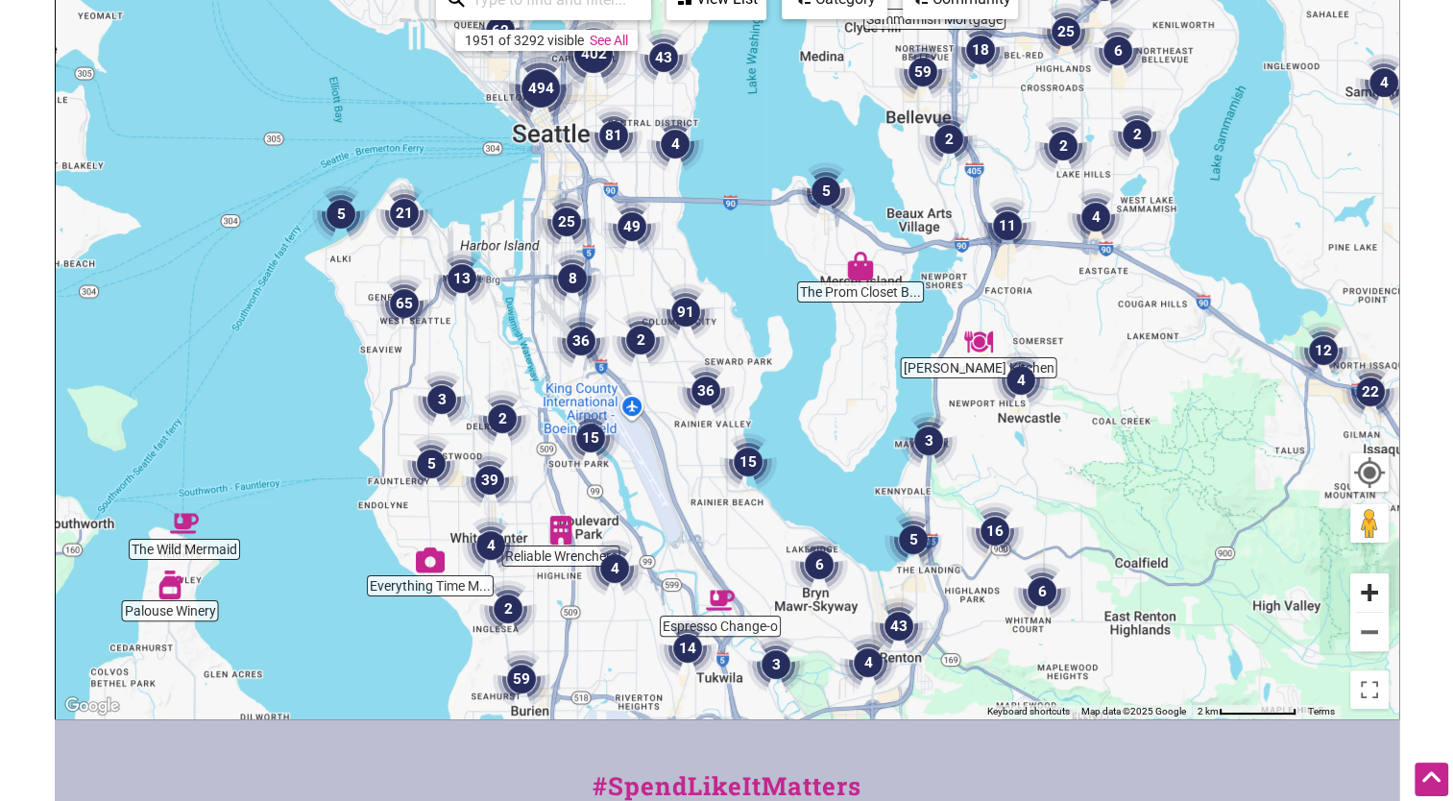
click at [1372, 581] on button "Zoom in" at bounding box center [1369, 592] width 38 height 38
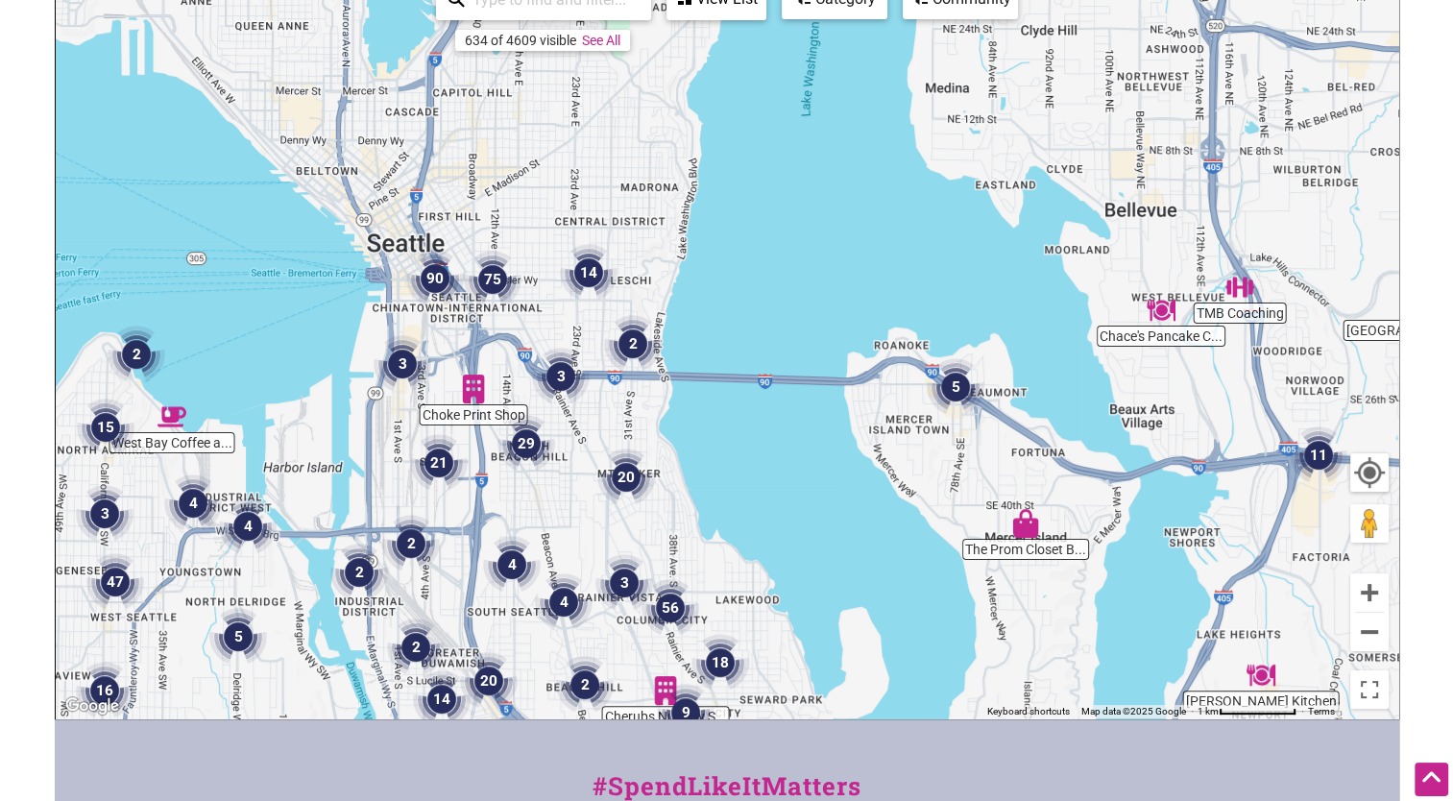
drag, startPoint x: 563, startPoint y: 209, endPoint x: 591, endPoint y: 541, distance: 333.4
click at [591, 541] on div "To navigate, press the arrow keys." at bounding box center [727, 344] width 1342 height 747
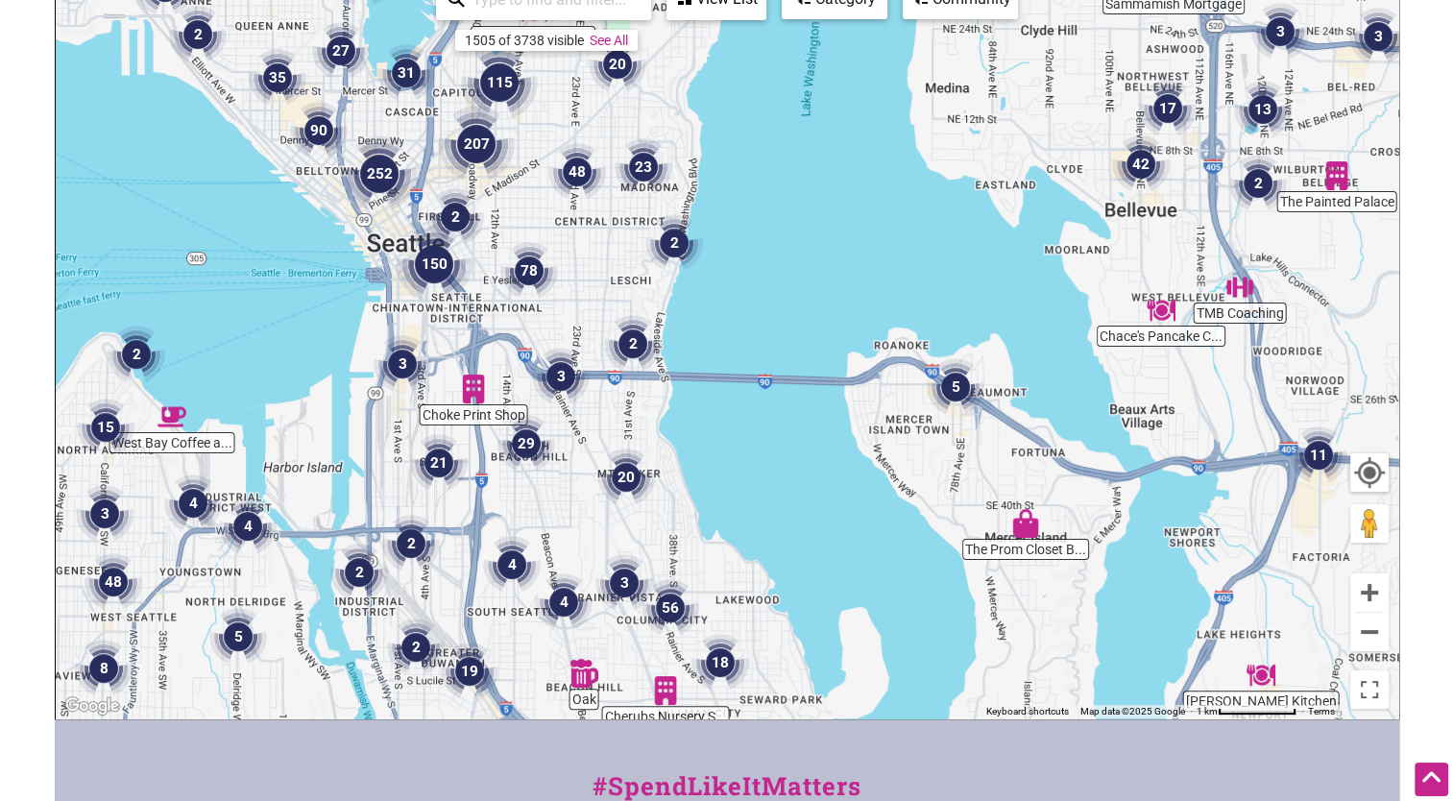
click at [567, 378] on img "3" at bounding box center [561, 377] width 58 height 58
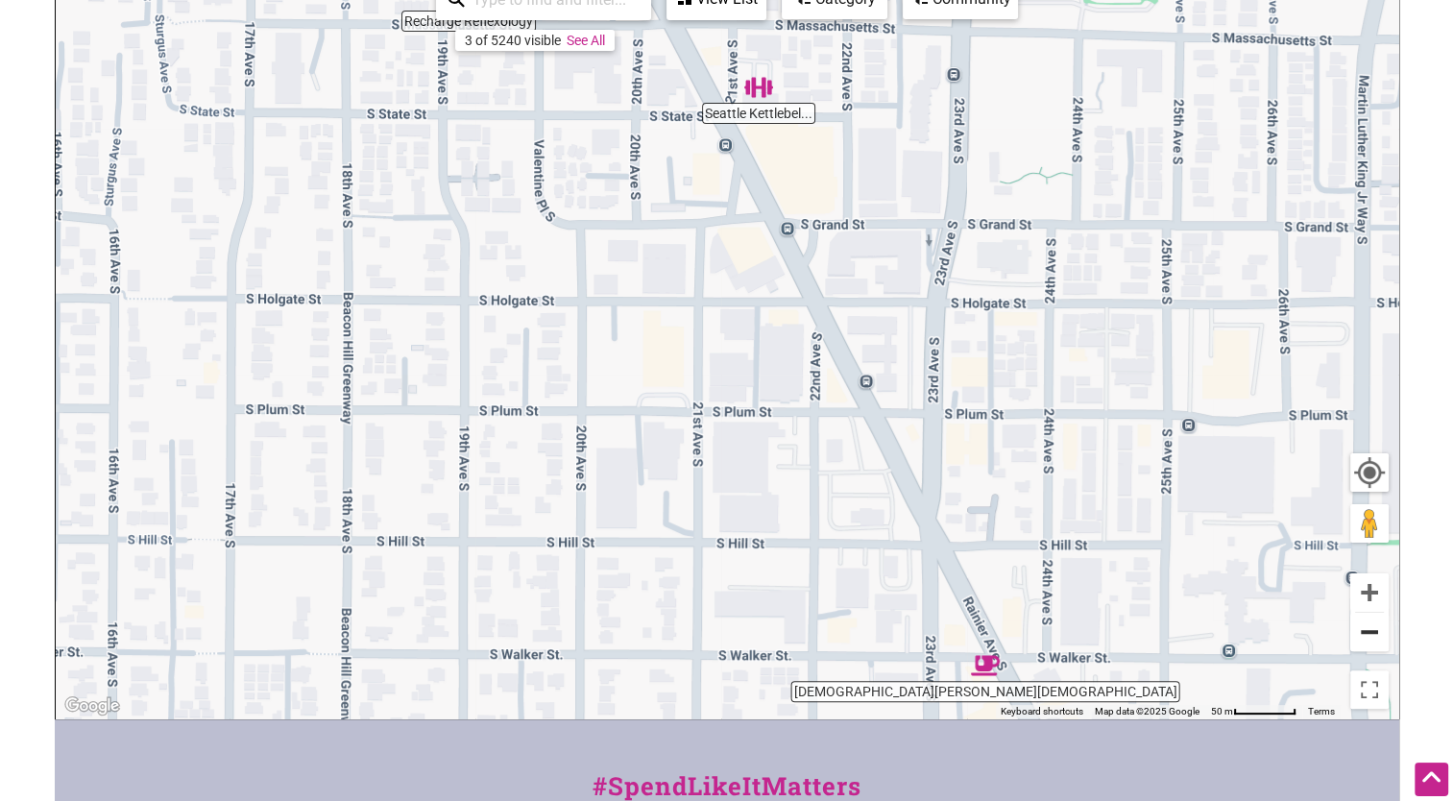
click at [1375, 631] on button "Zoom out" at bounding box center [1369, 632] width 38 height 38
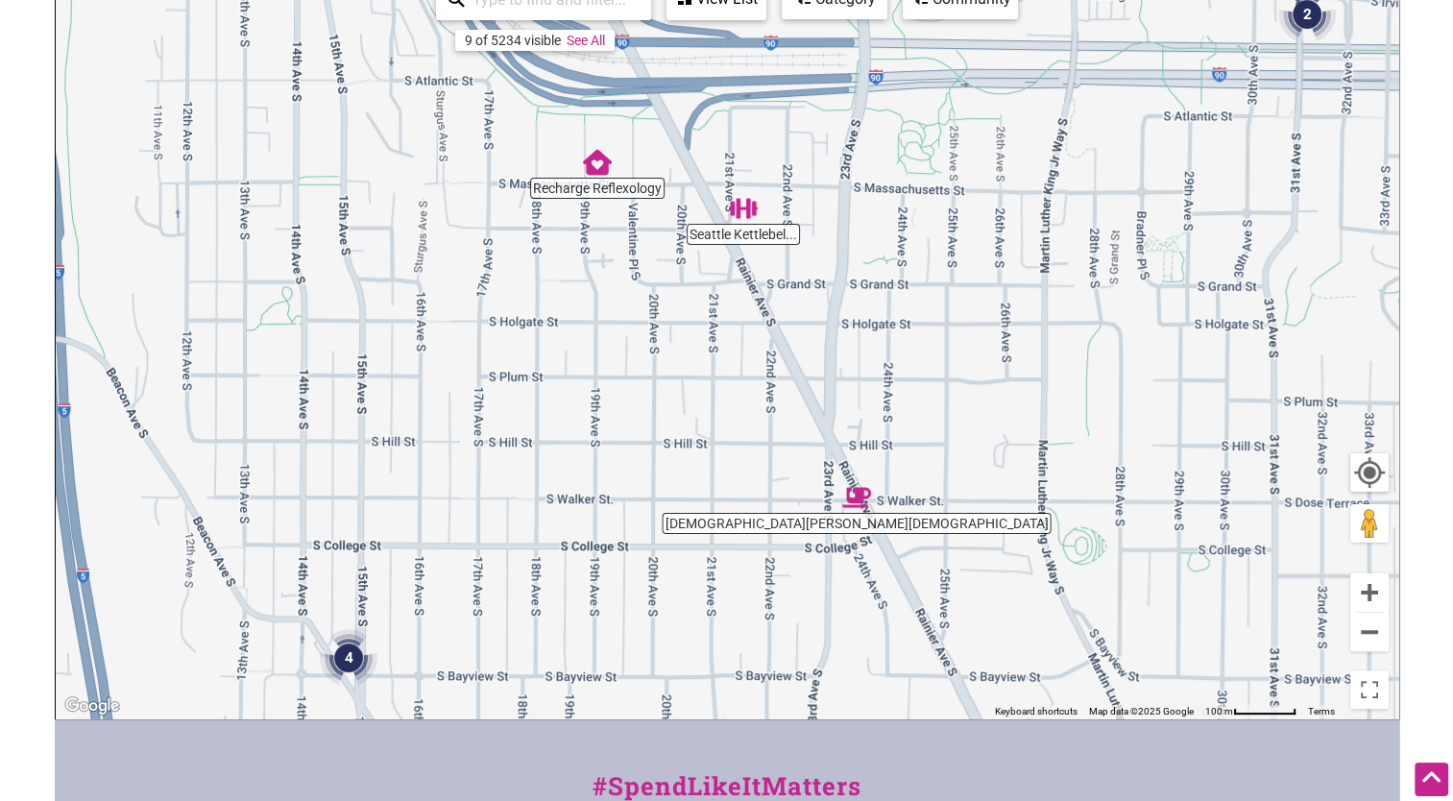
click at [853, 490] on img "Buddha Bruddah" at bounding box center [856, 497] width 29 height 29
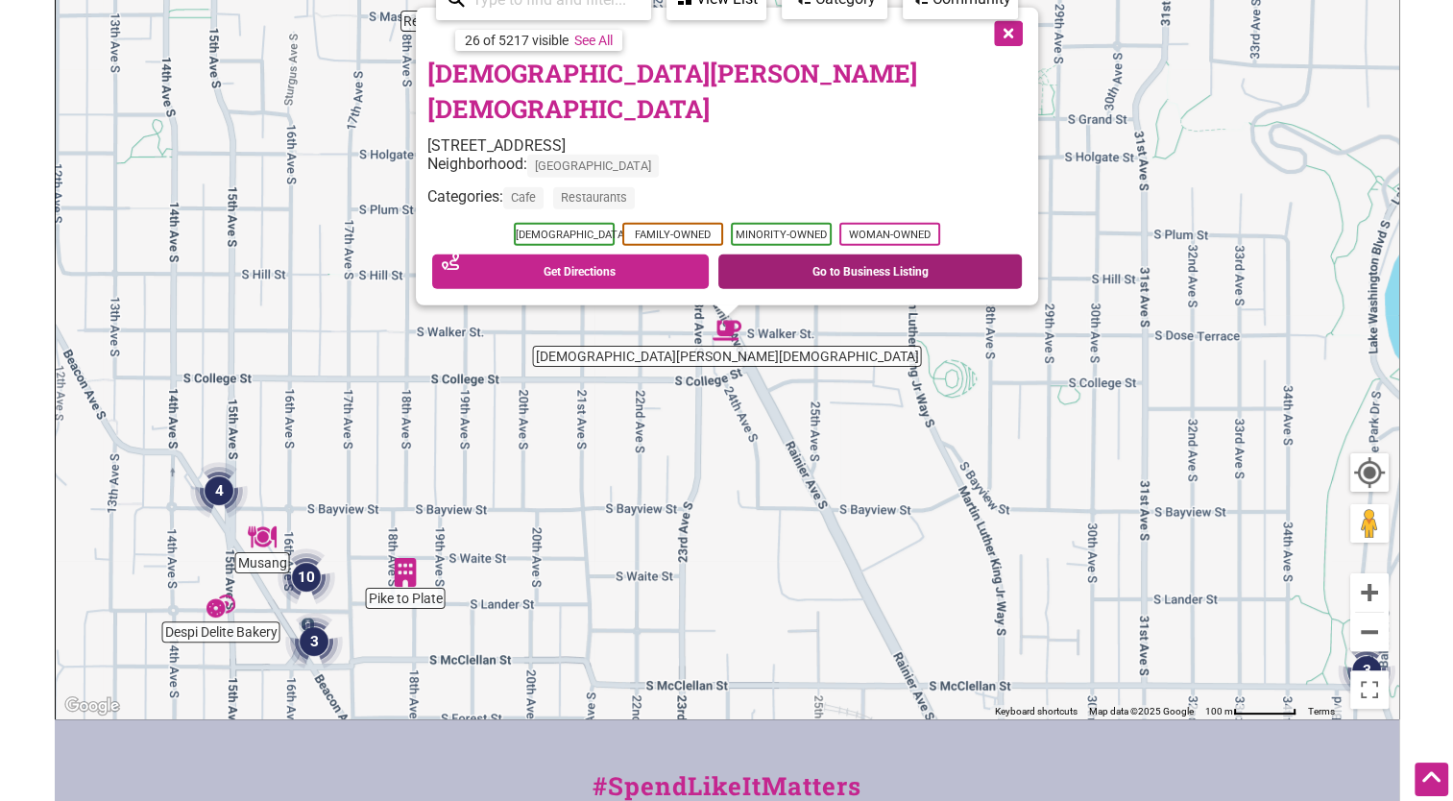
click at [831, 270] on link "Go to Business Listing" at bounding box center [869, 271] width 303 height 35
click at [982, 56] on button "Close" at bounding box center [1006, 32] width 48 height 48
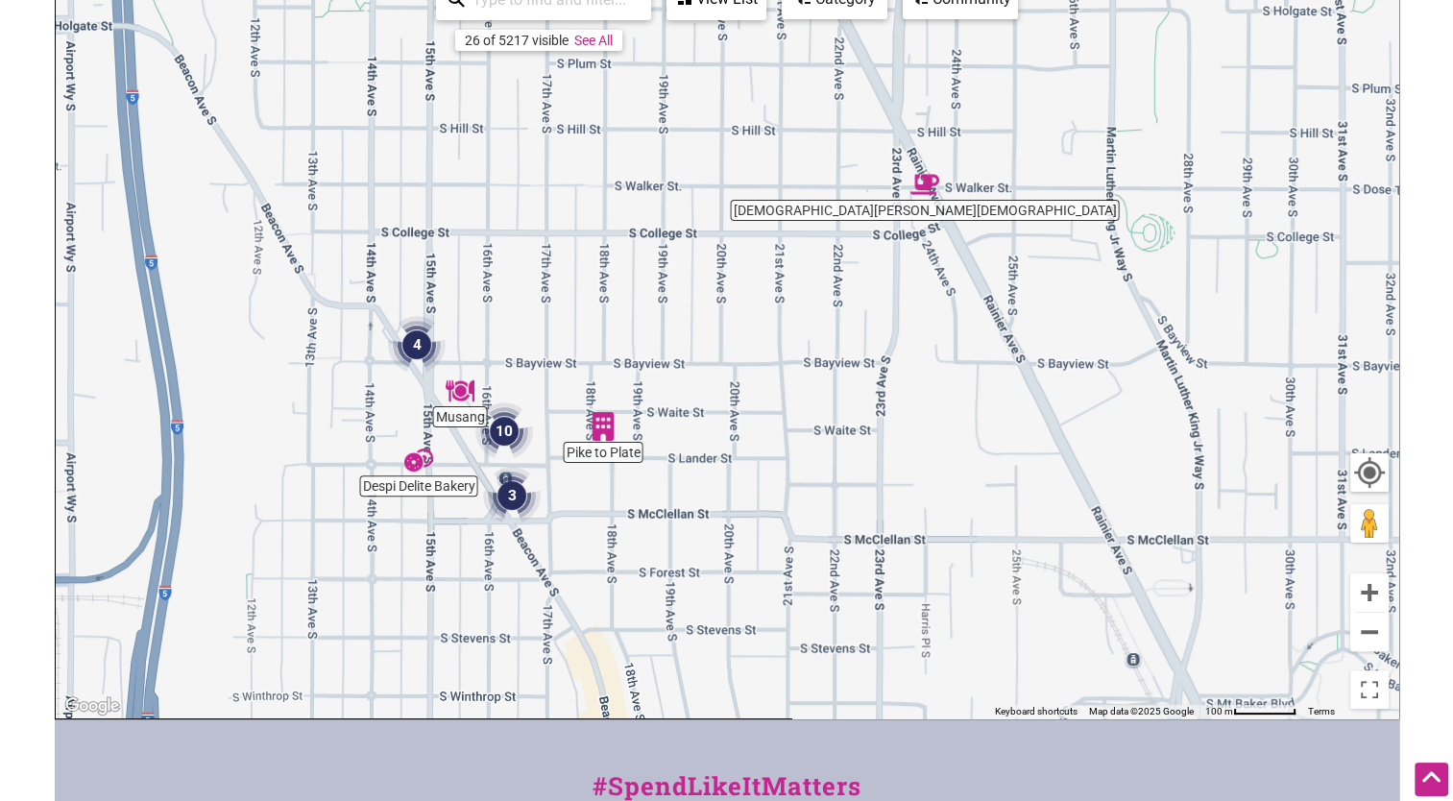
drag, startPoint x: 496, startPoint y: 413, endPoint x: 694, endPoint y: 267, distance: 245.8
click at [694, 267] on div "To navigate, press the arrow keys." at bounding box center [727, 344] width 1342 height 747
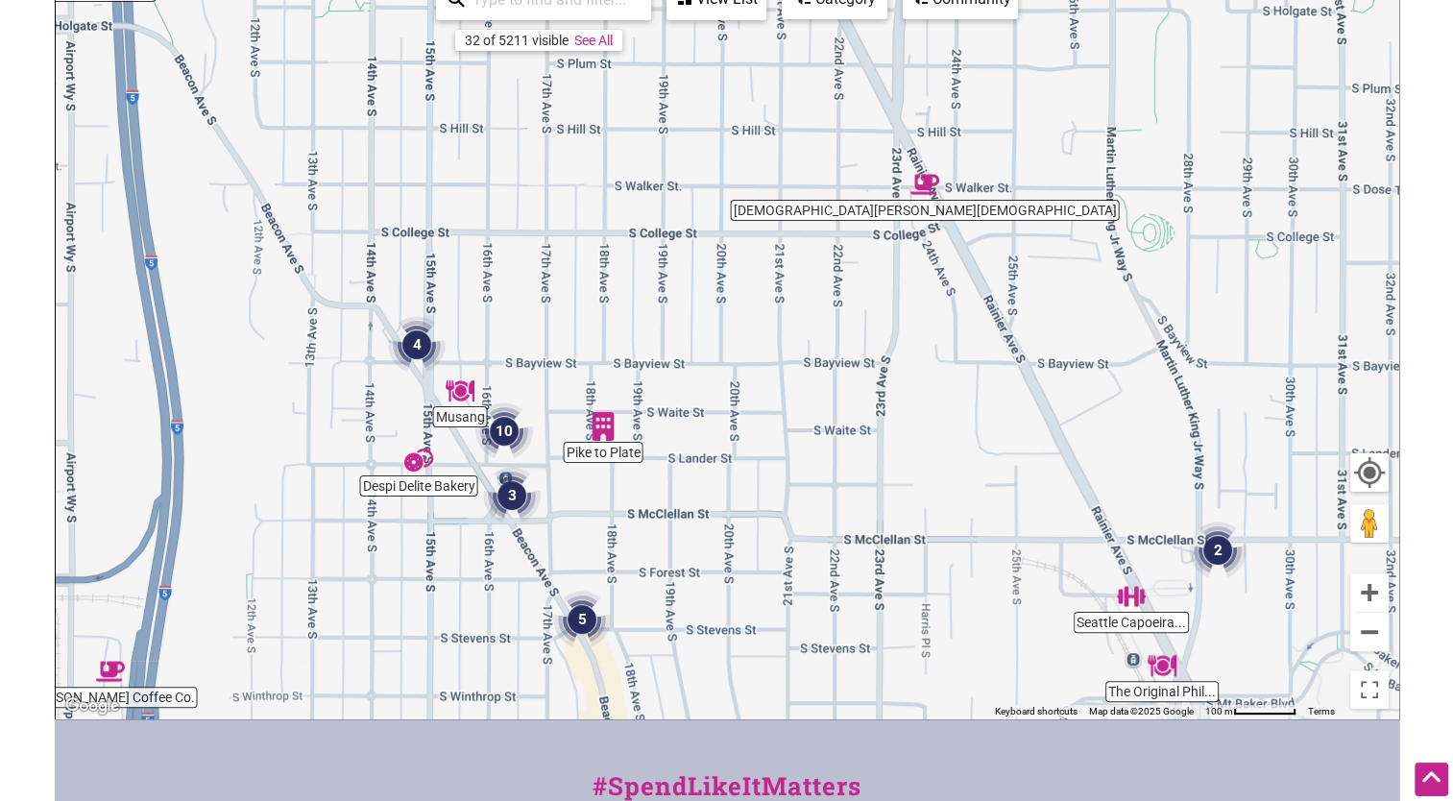
click at [466, 417] on div "To navigate, press the arrow keys." at bounding box center [727, 344] width 1342 height 747
click at [507, 435] on img "10" at bounding box center [504, 432] width 58 height 58
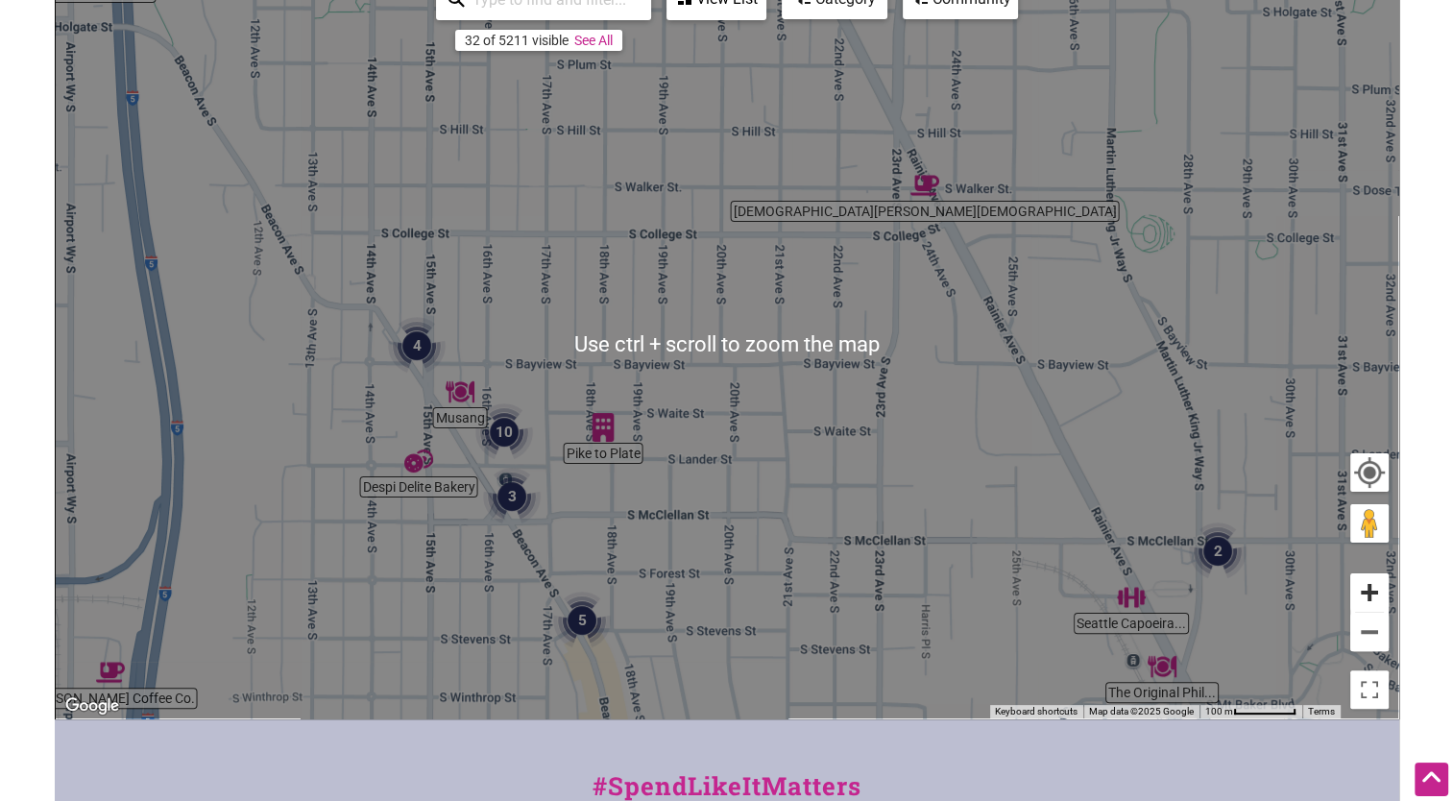
click at [1356, 584] on button "Zoom in" at bounding box center [1369, 592] width 38 height 38
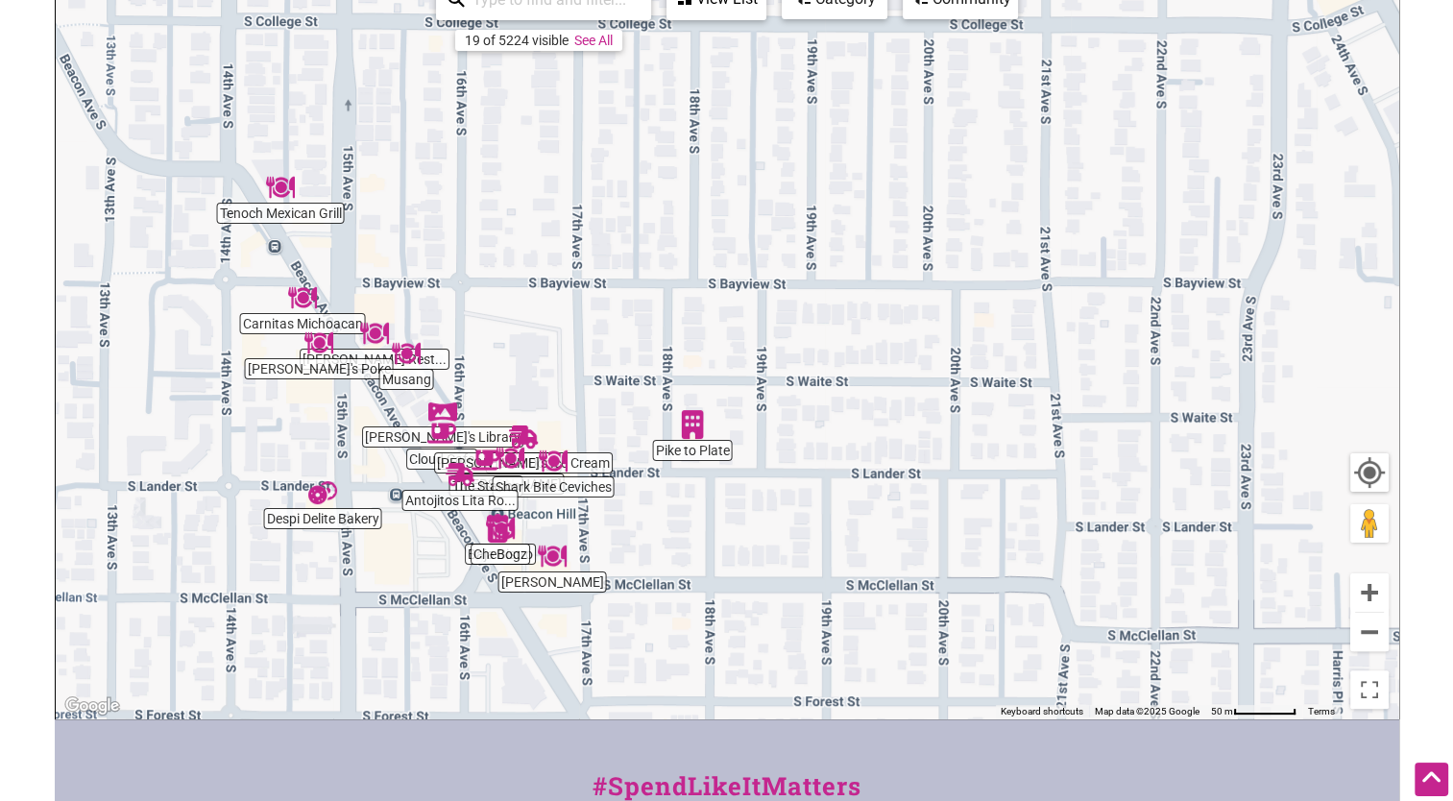
drag, startPoint x: 379, startPoint y: 436, endPoint x: 594, endPoint y: 333, distance: 238.3
click at [594, 333] on div "To navigate, press the arrow keys." at bounding box center [727, 344] width 1342 height 747
click at [1366, 583] on button "Zoom in" at bounding box center [1369, 592] width 38 height 38
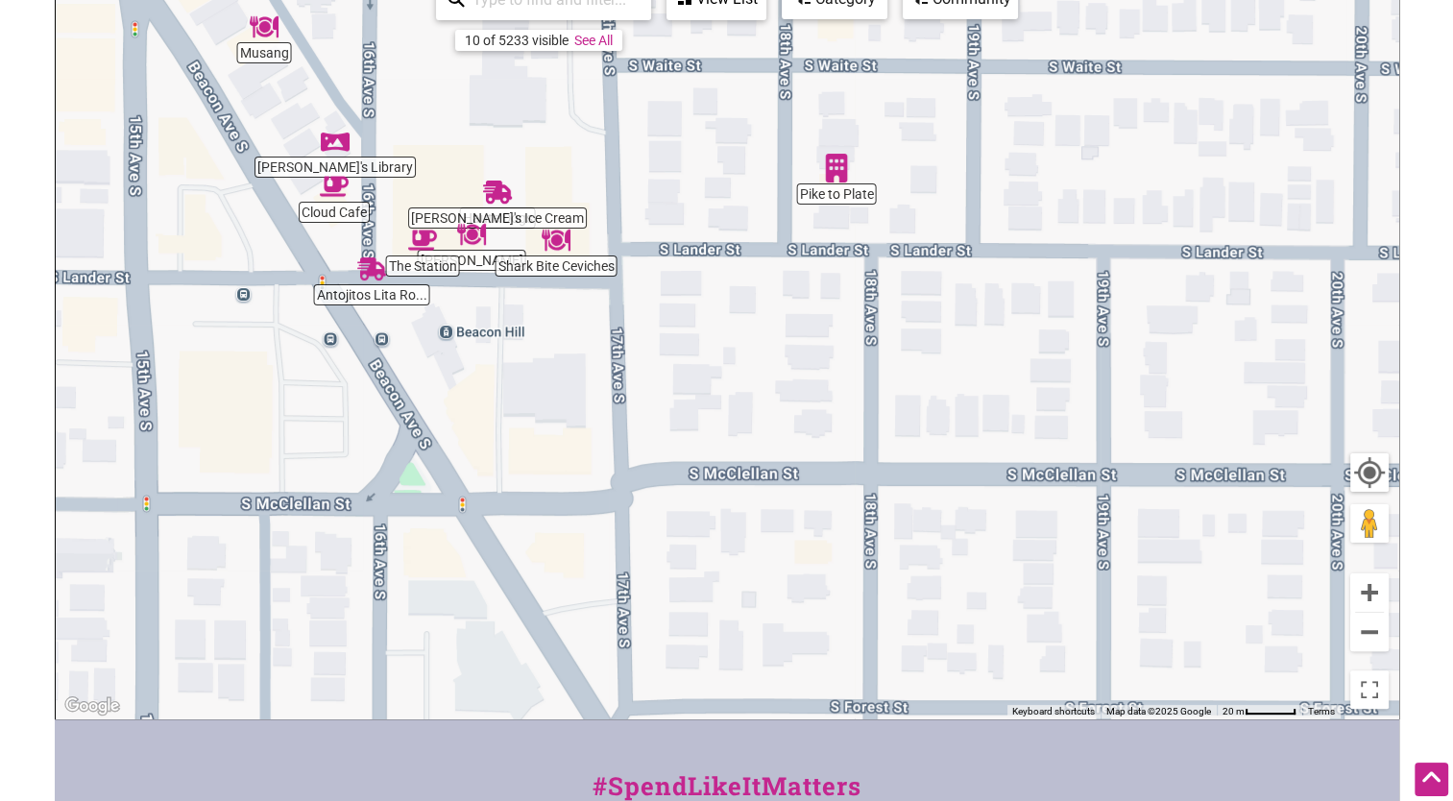
drag, startPoint x: 407, startPoint y: 624, endPoint x: 594, endPoint y: 294, distance: 379.6
click at [586, 272] on div "To navigate, press the arrow keys." at bounding box center [727, 344] width 1342 height 747
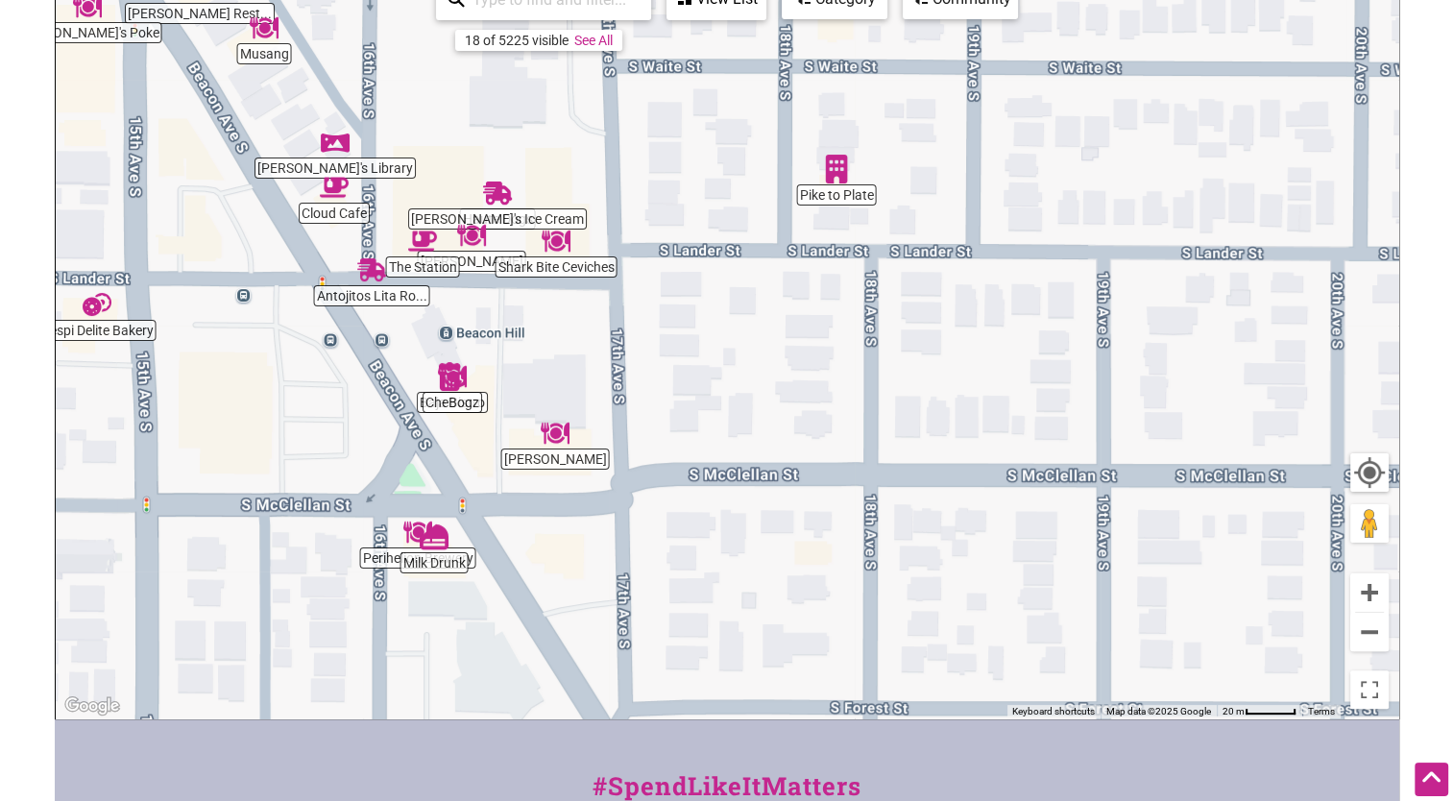
click at [569, 248] on img "Shark Bite Ceviches" at bounding box center [555, 241] width 29 height 29
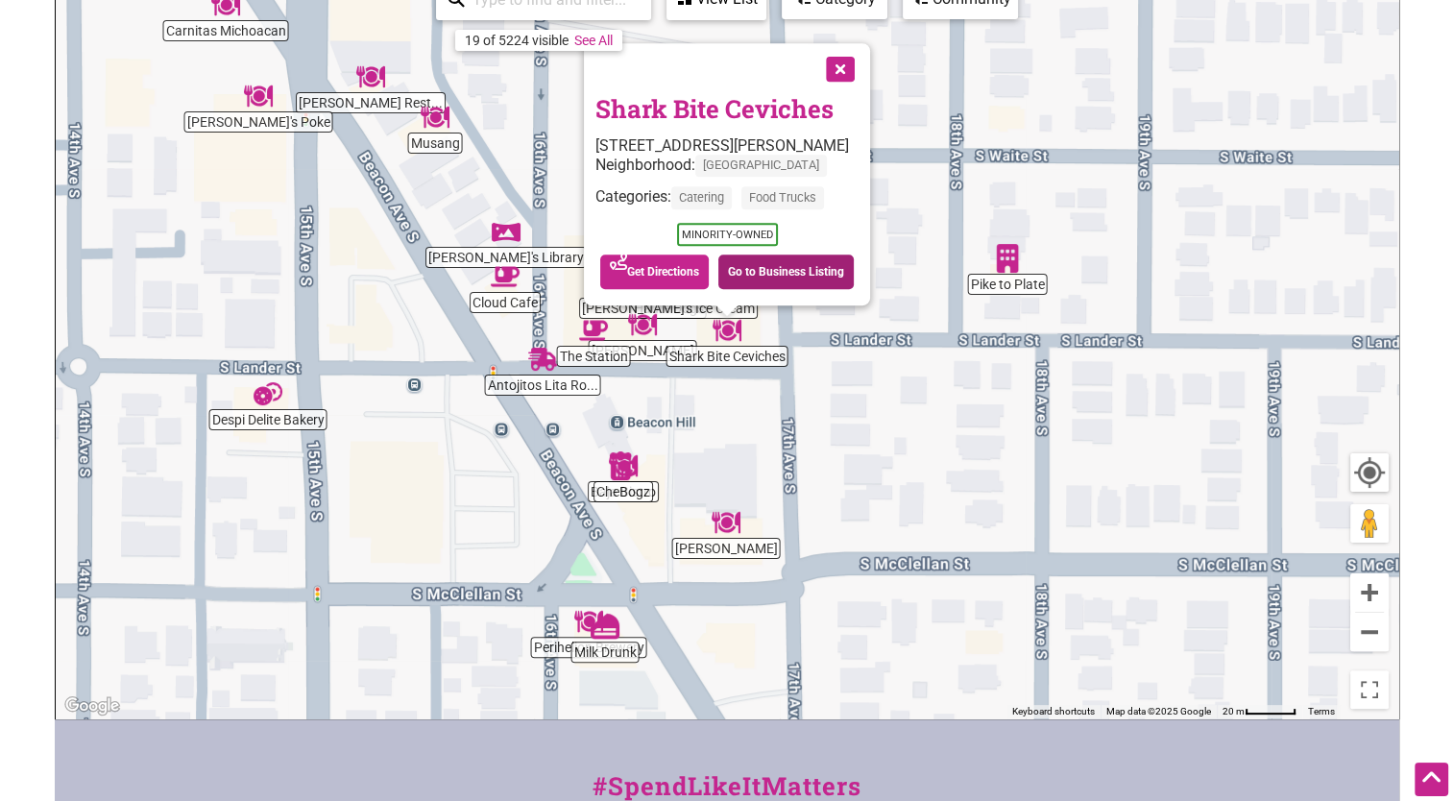
click at [798, 271] on link "Go to Business Listing" at bounding box center [785, 271] width 135 height 35
click at [809, 274] on link "Go to Business Listing" at bounding box center [785, 271] width 135 height 35
click at [862, 74] on button "Close" at bounding box center [838, 67] width 48 height 48
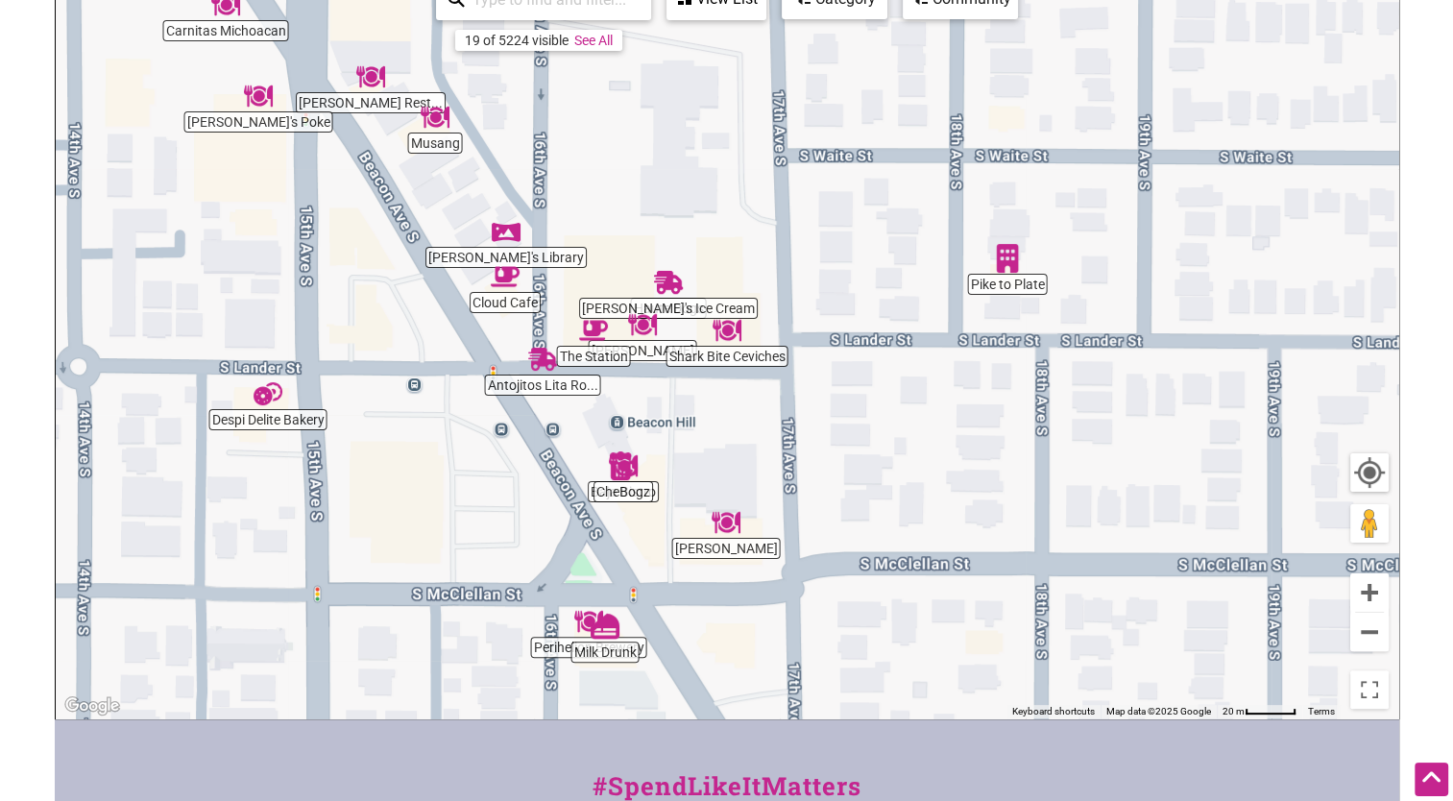
click at [636, 497] on div "To navigate, press the arrow keys." at bounding box center [727, 344] width 1342 height 747
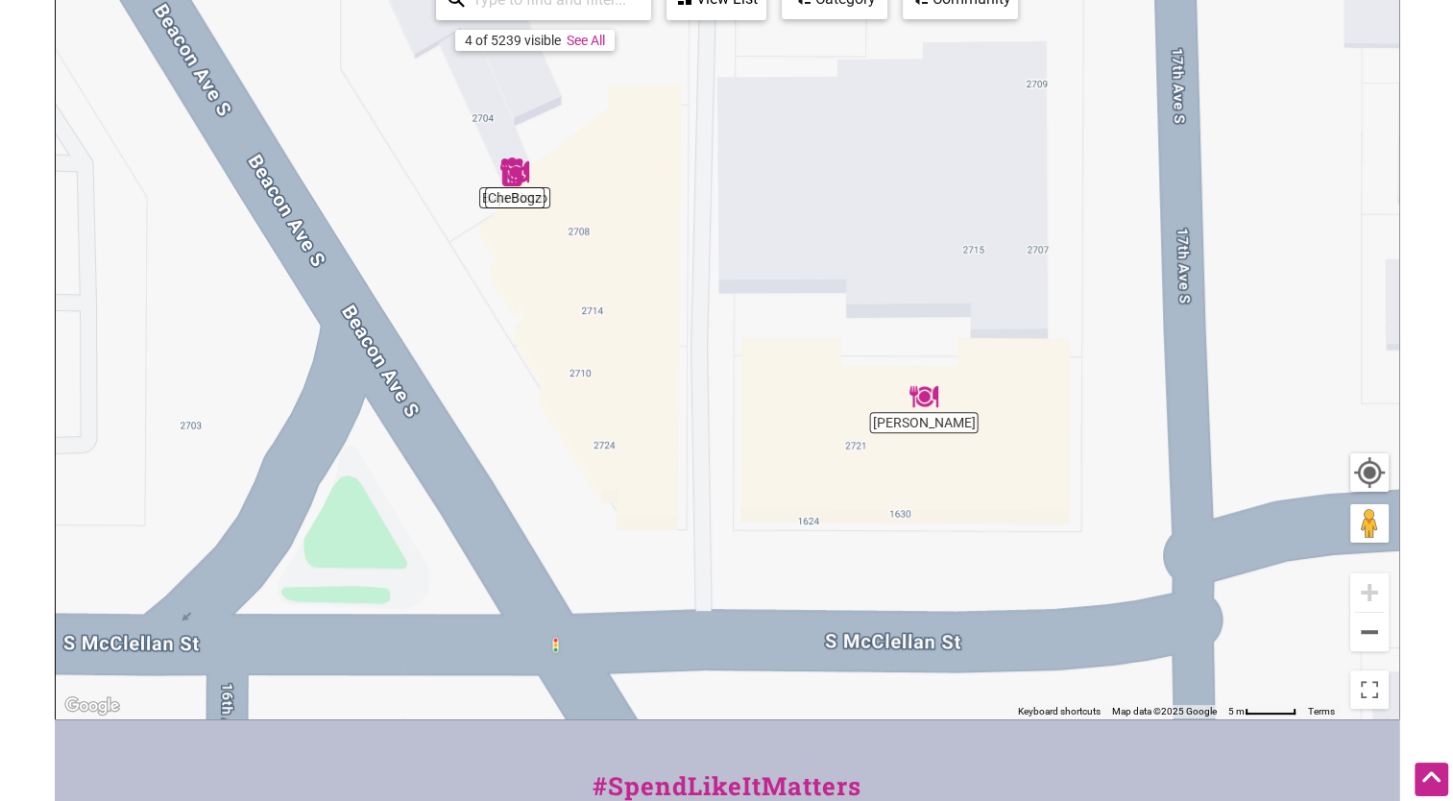
drag, startPoint x: 687, startPoint y: 595, endPoint x: 689, endPoint y: 321, distance: 274.6
click at [689, 321] on div "To navigate, press the arrow keys." at bounding box center [727, 344] width 1342 height 747
click at [921, 414] on div "To navigate, press the arrow keys." at bounding box center [727, 344] width 1342 height 747
click at [922, 397] on img "Nikos Gyros" at bounding box center [922, 396] width 29 height 29
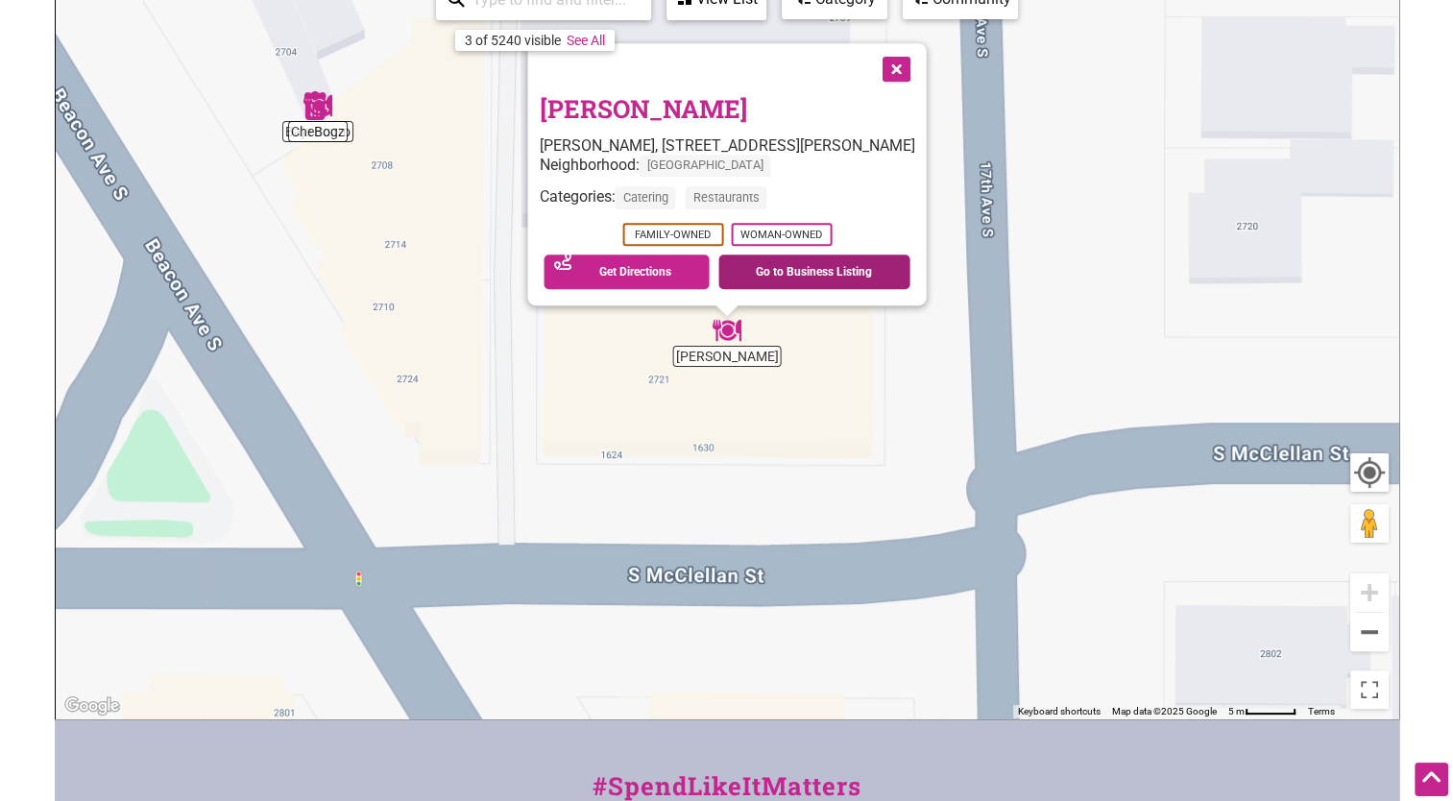
click at [786, 275] on link "Go to Business Listing" at bounding box center [814, 271] width 192 height 35
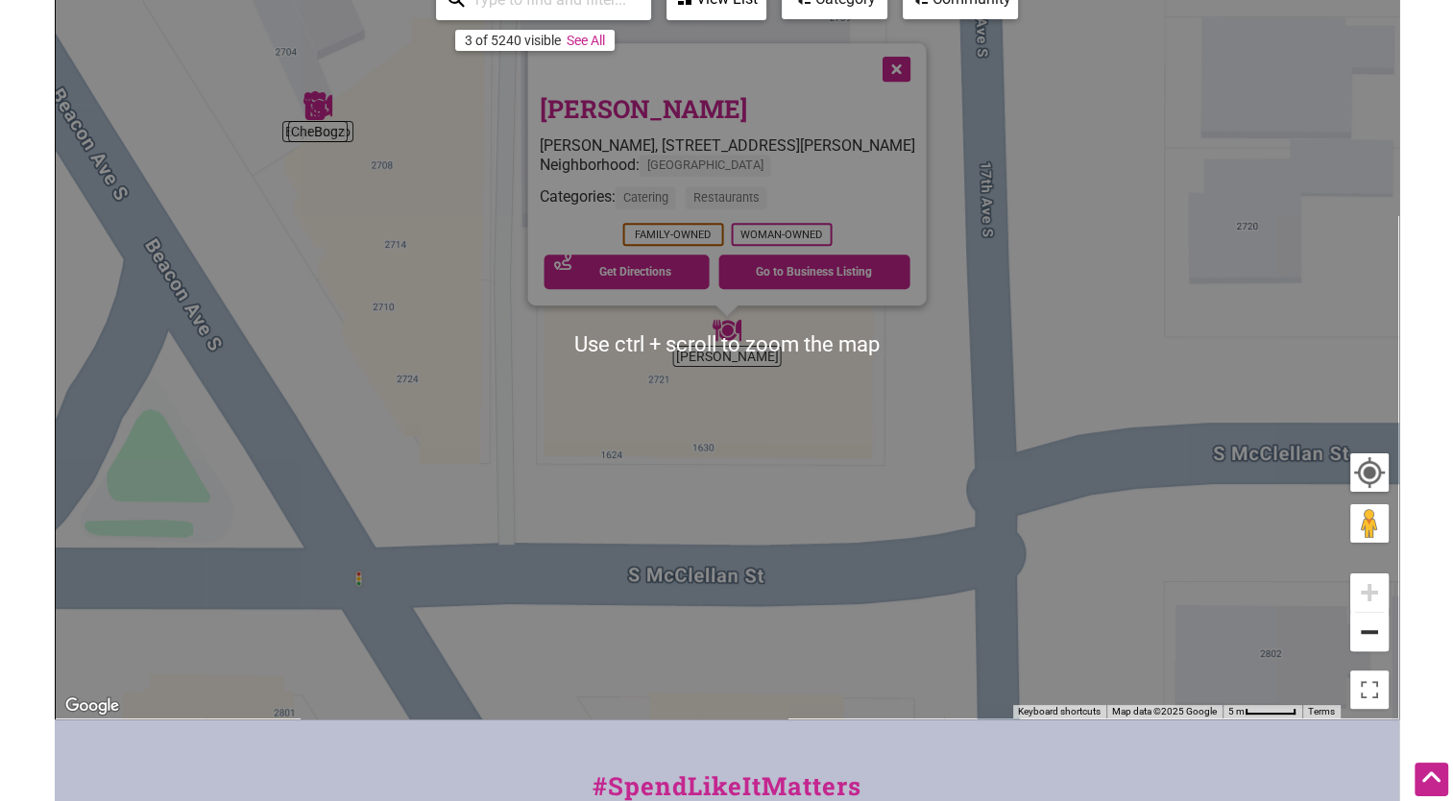
click at [1371, 627] on button "Zoom out" at bounding box center [1369, 632] width 38 height 38
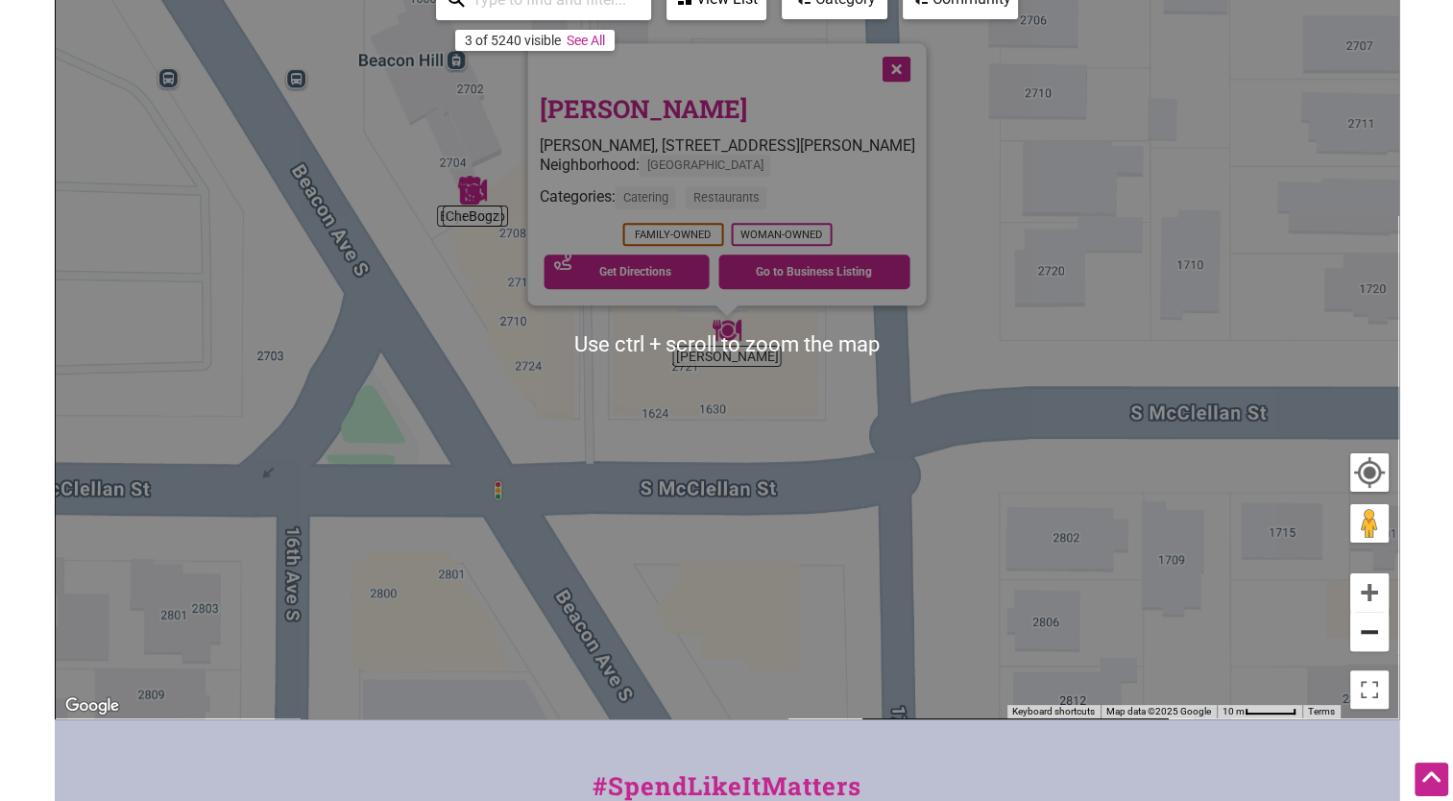
click at [1371, 627] on button "Zoom out" at bounding box center [1369, 632] width 38 height 38
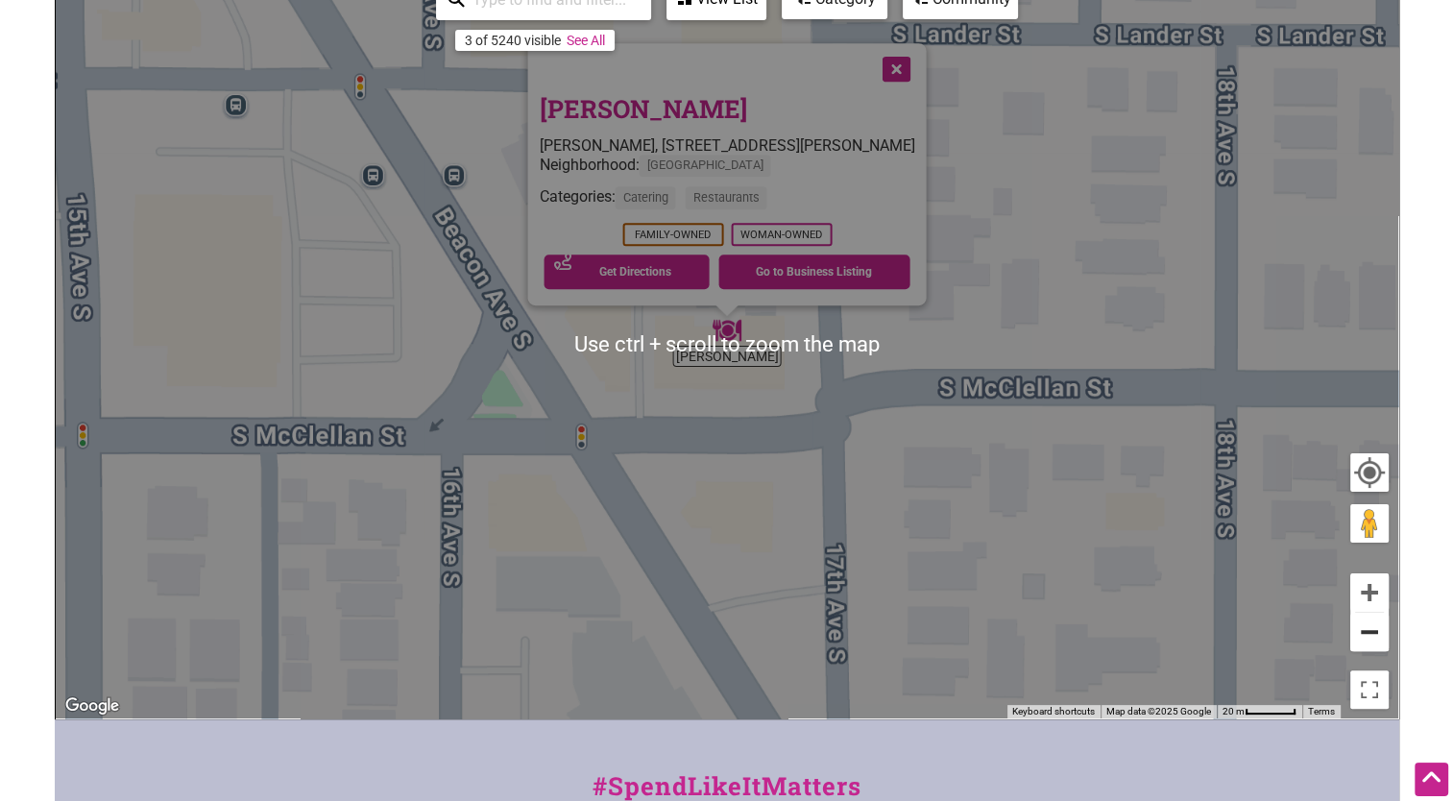
click at [1371, 625] on button "Zoom out" at bounding box center [1369, 632] width 38 height 38
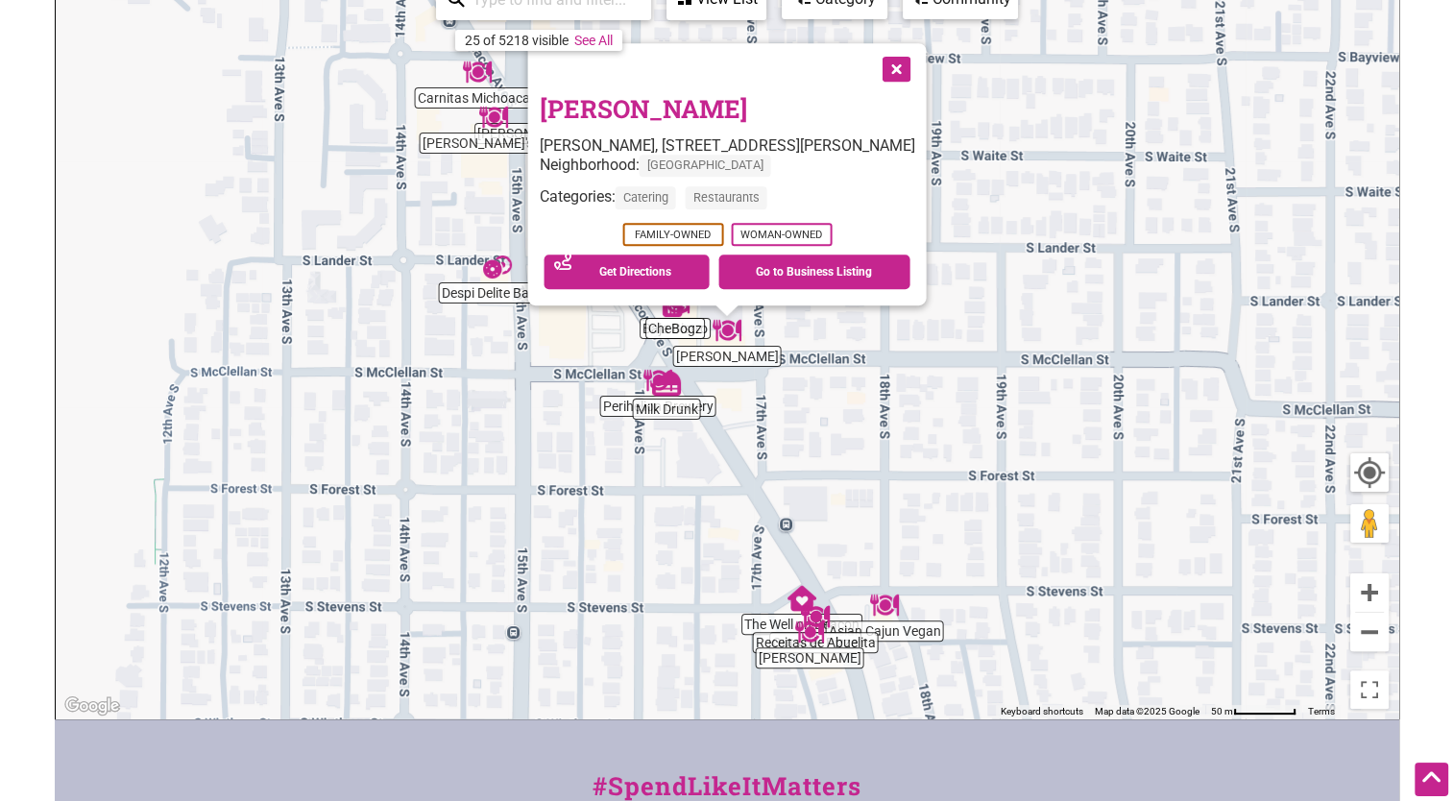
click at [880, 74] on button "Close" at bounding box center [894, 67] width 48 height 48
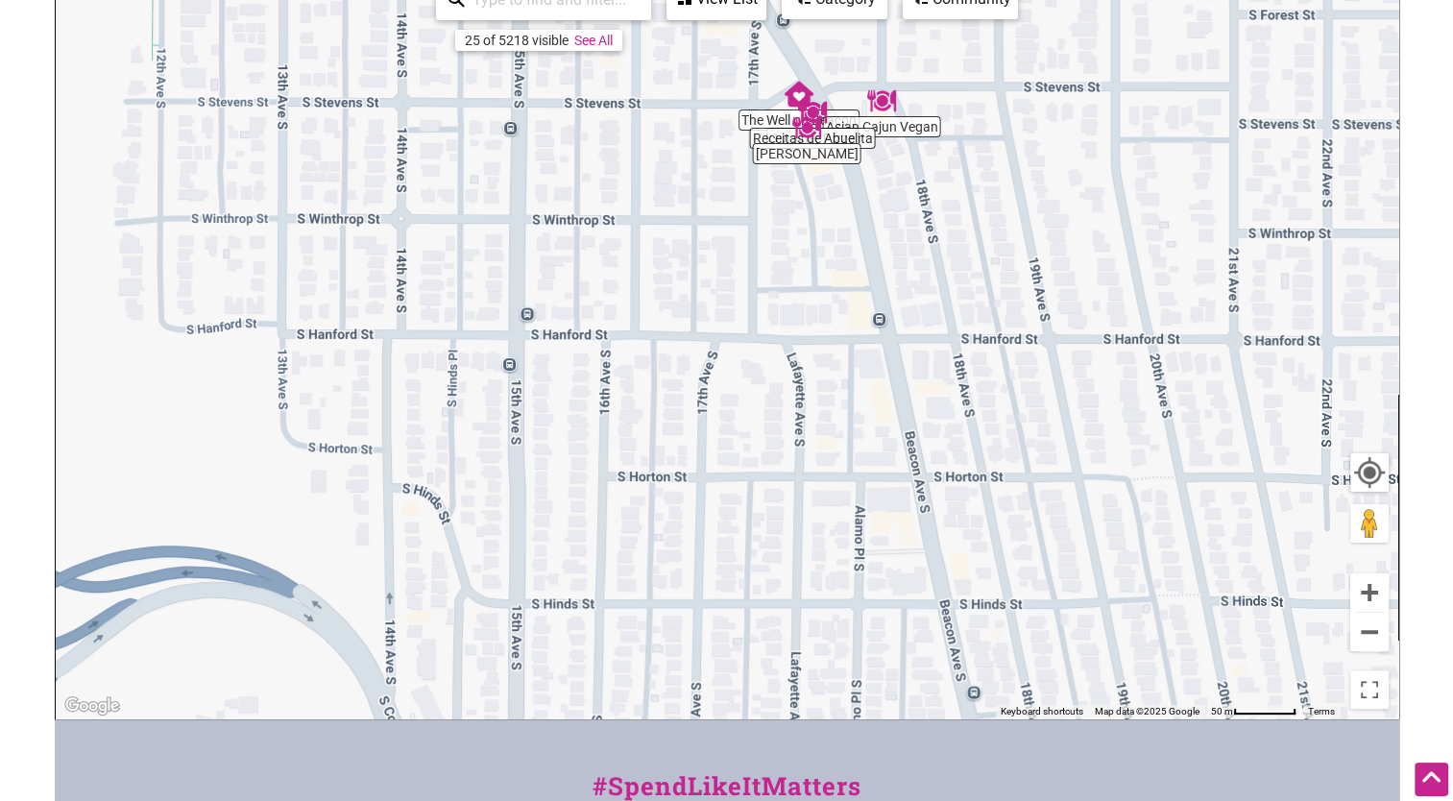
drag, startPoint x: 750, startPoint y: 626, endPoint x: 746, endPoint y: 117, distance: 508.8
click at [746, 116] on div "To navigate, press the arrow keys." at bounding box center [727, 344] width 1342 height 747
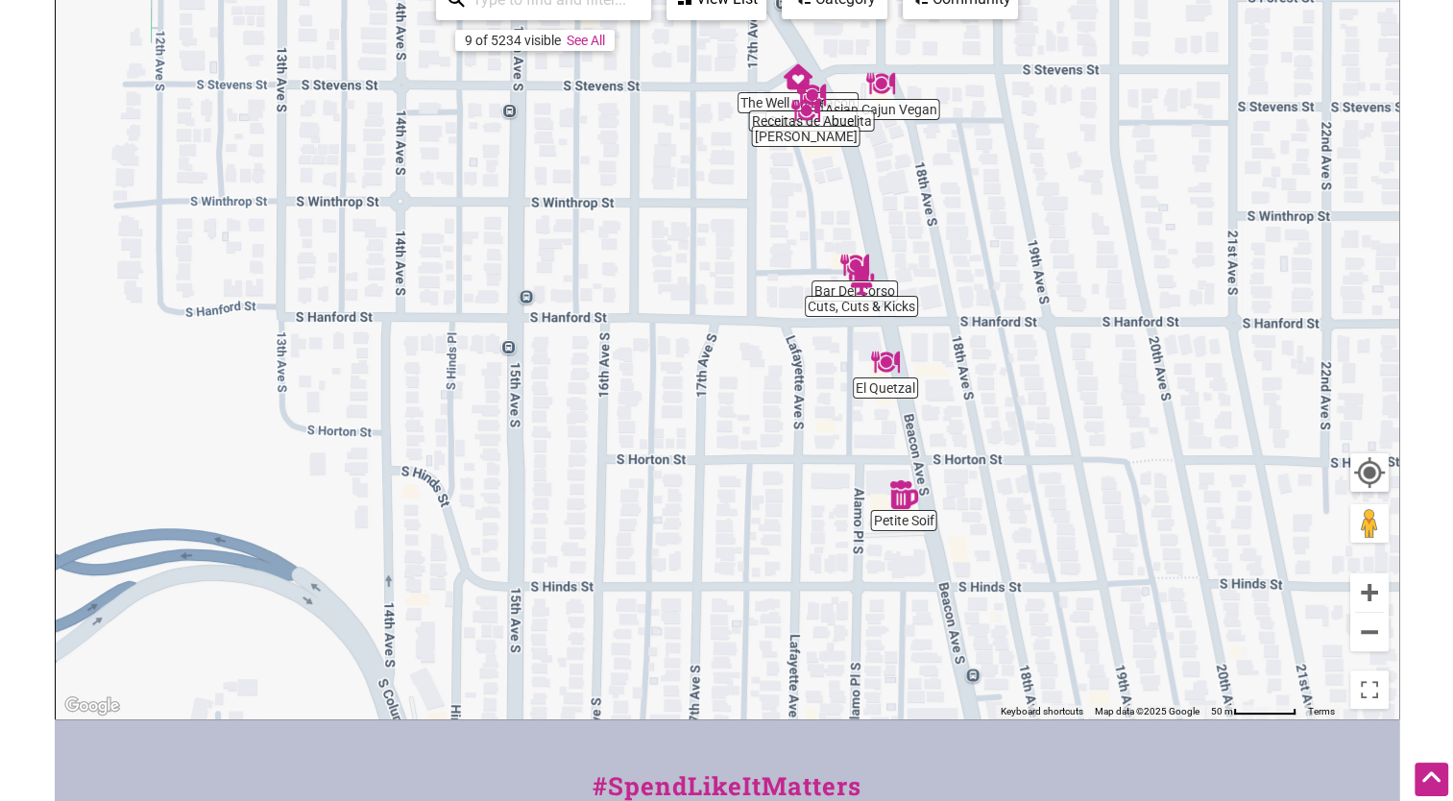
click at [888, 366] on img "El Quetzal" at bounding box center [885, 362] width 29 height 29
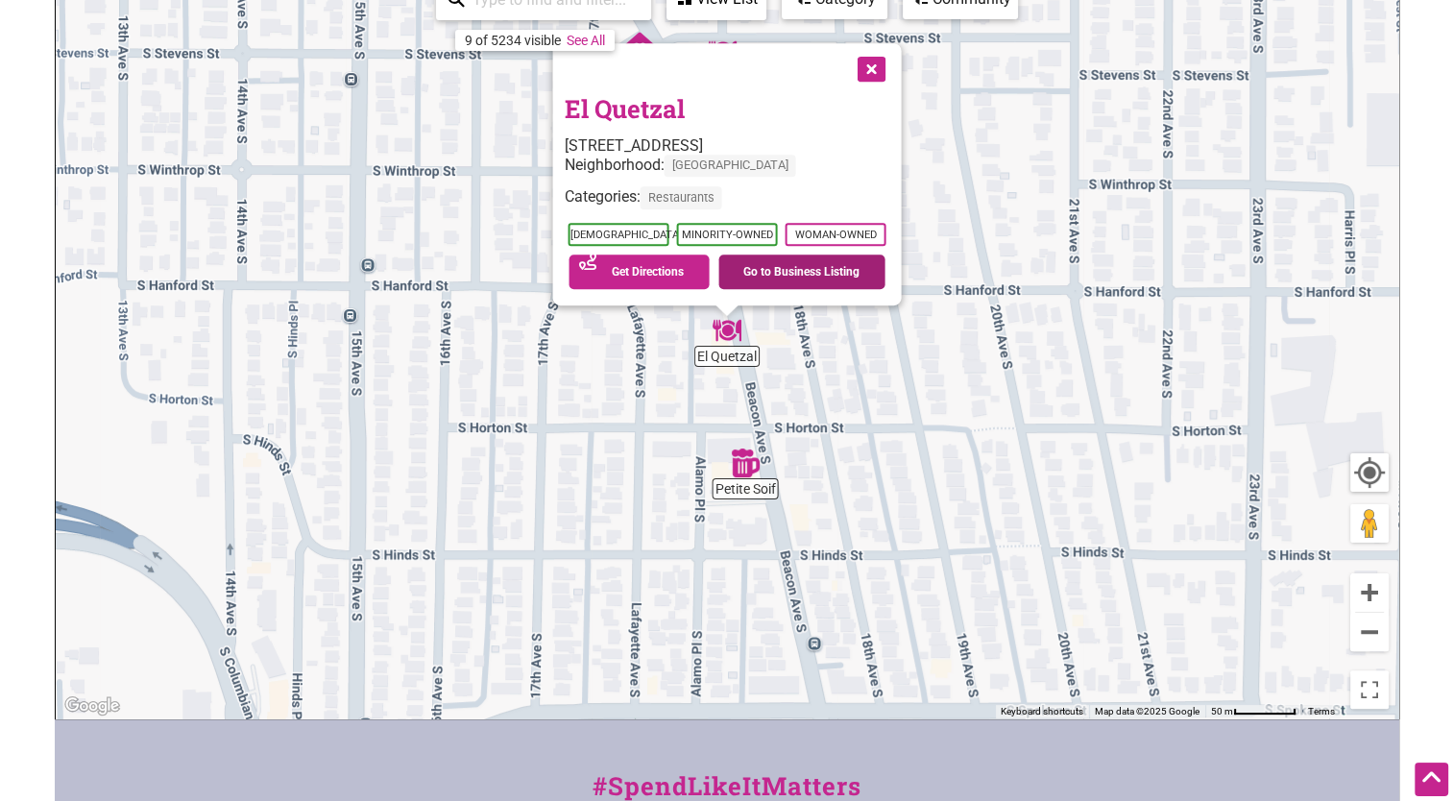
click at [826, 276] on link "Go to Business Listing" at bounding box center [801, 271] width 167 height 35
click at [872, 71] on button "Close" at bounding box center [869, 67] width 48 height 48
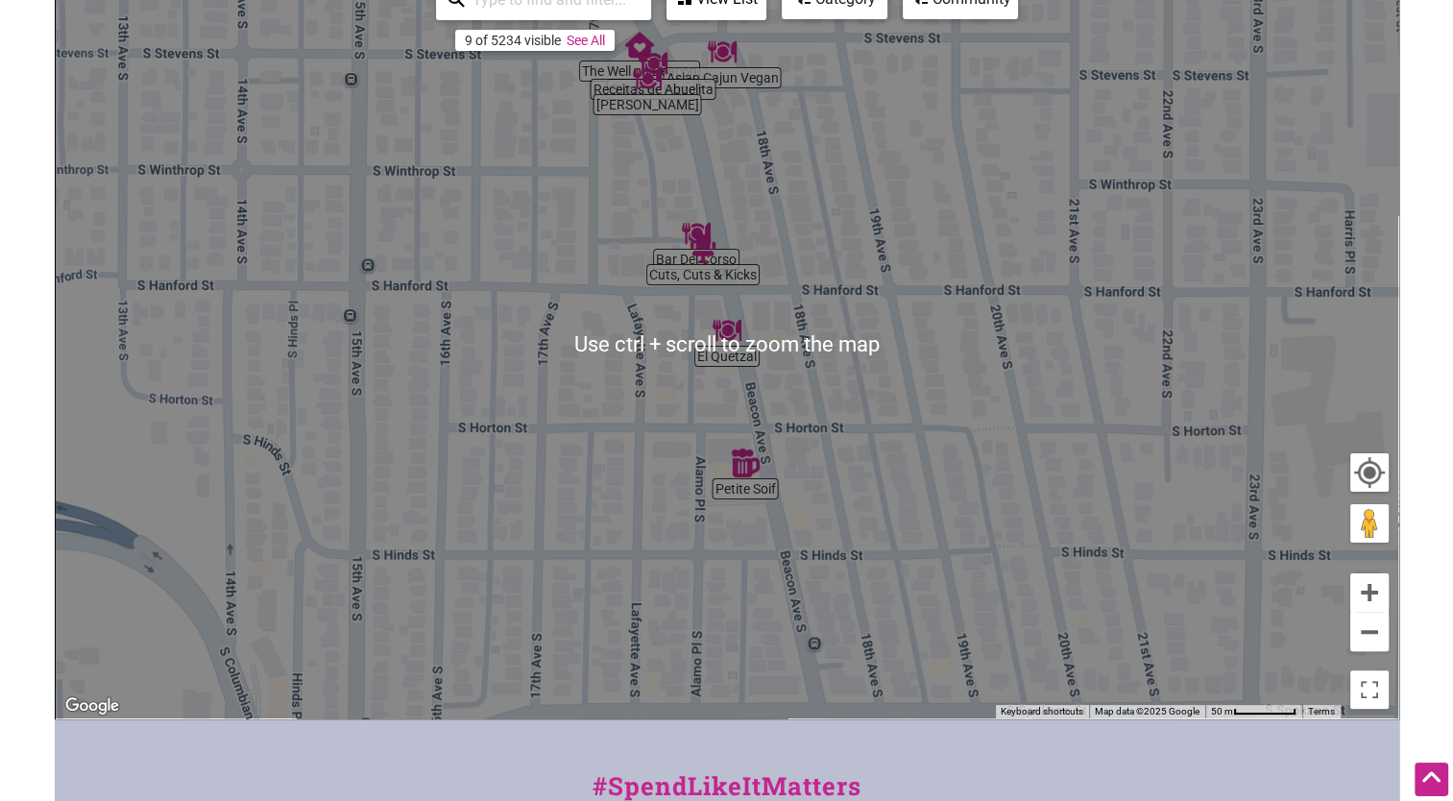
scroll to position [0, 0]
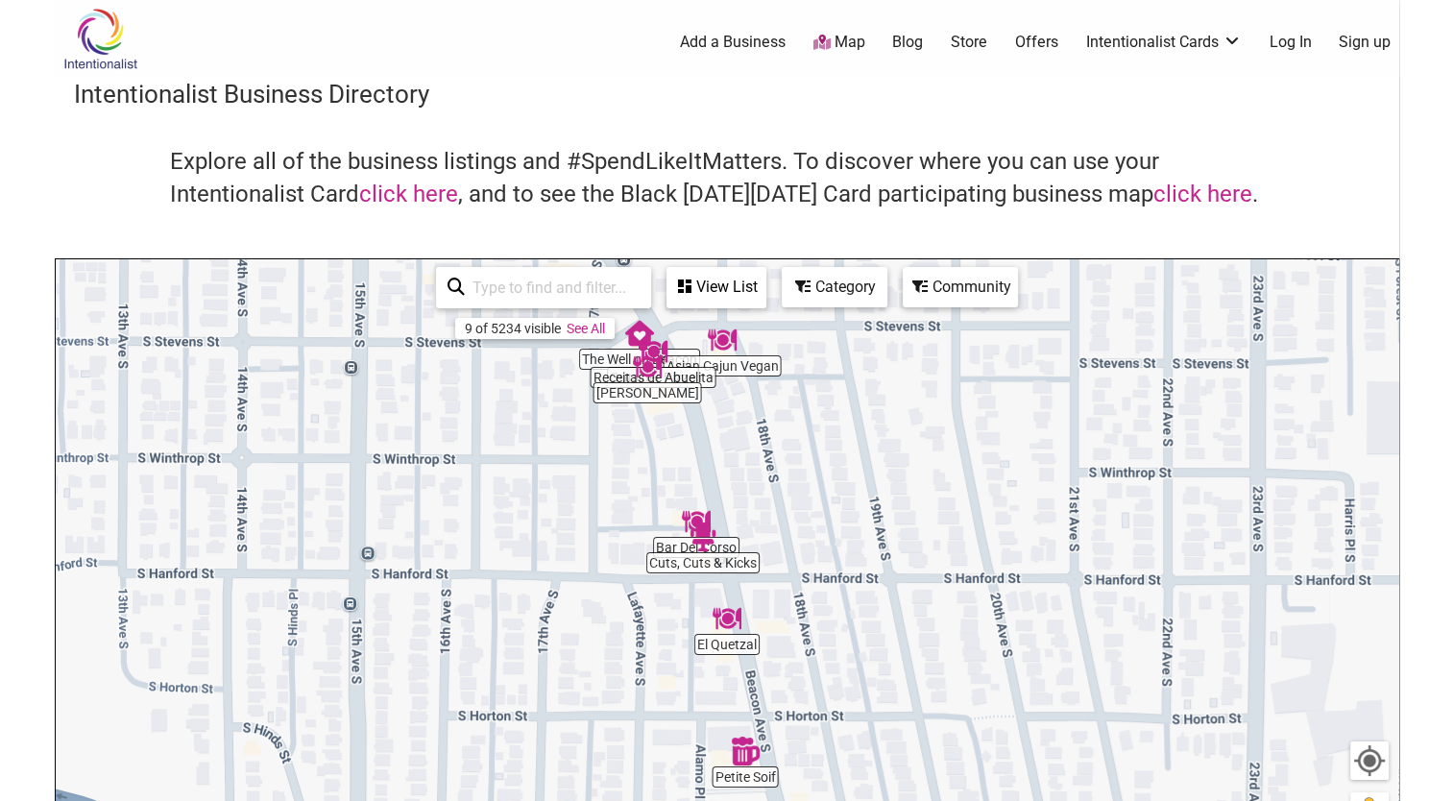
click at [698, 305] on div "View List Sorry...nothing found. Asian Cajun Vegan 3002 Beacon Ave S, Seattle, …" at bounding box center [716, 287] width 100 height 41
click at [696, 286] on div "View List" at bounding box center [716, 287] width 96 height 36
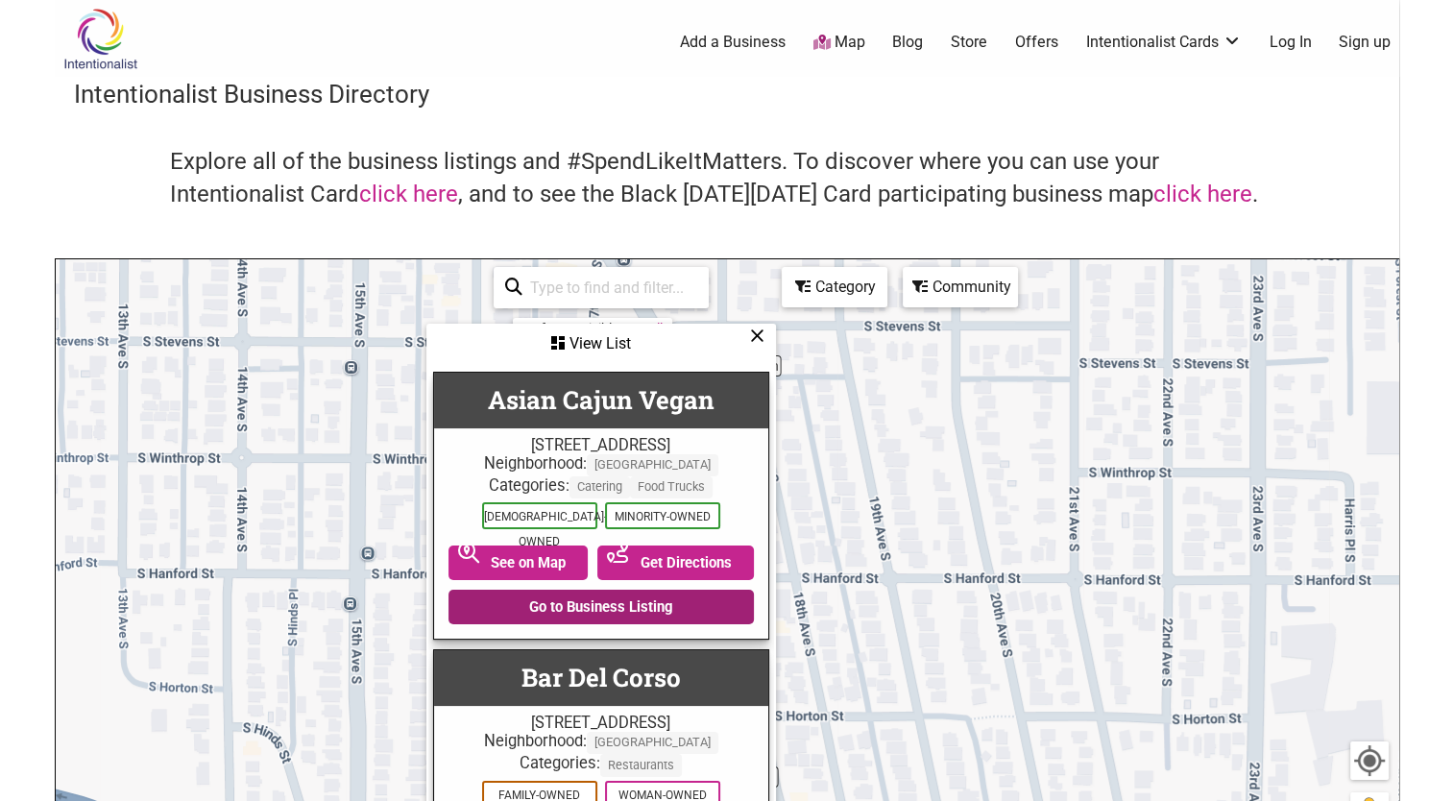
click at [640, 613] on link "Go to Business Listing" at bounding box center [600, 606] width 305 height 35
click at [754, 335] on icon at bounding box center [757, 335] width 14 height 1
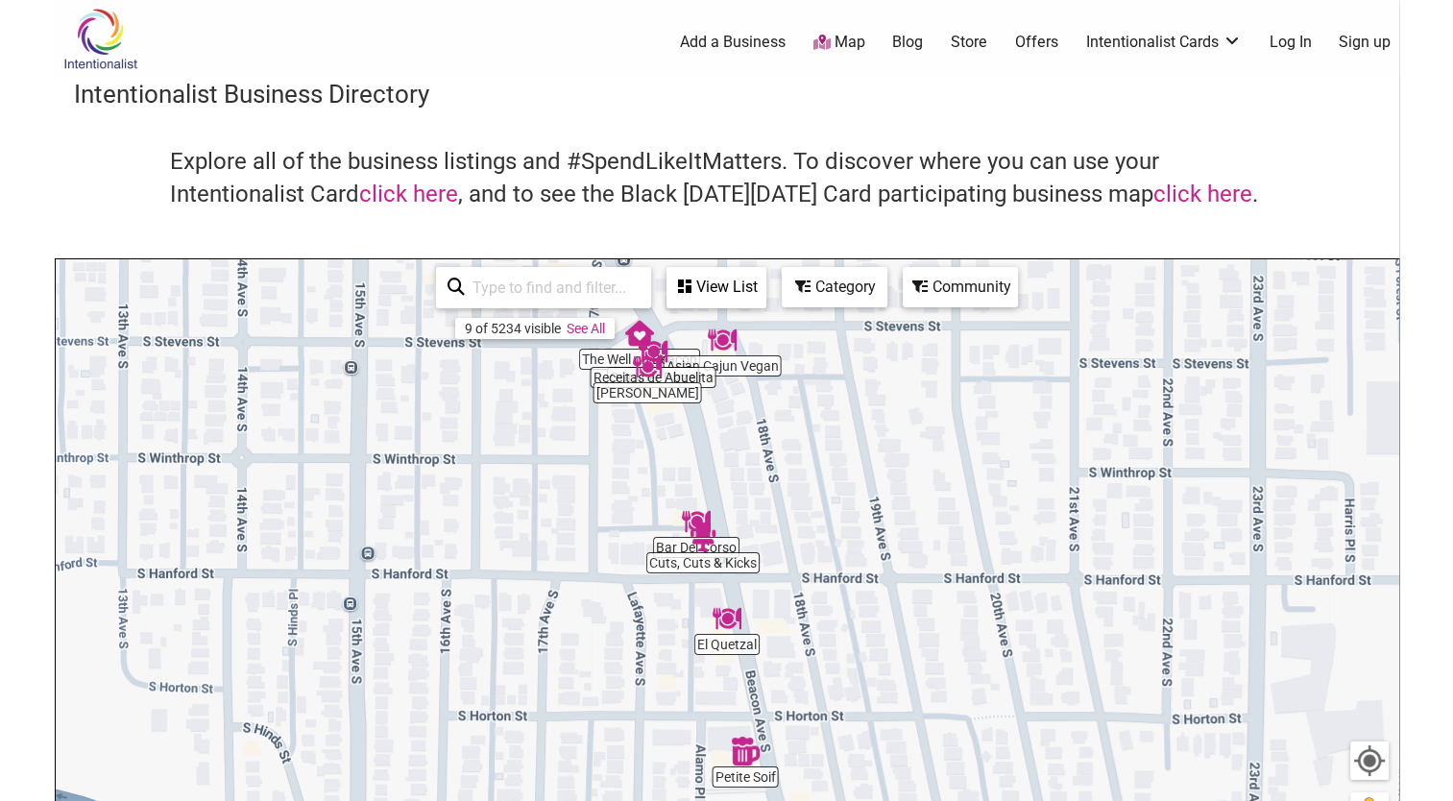
click at [745, 286] on div "View List" at bounding box center [716, 287] width 96 height 36
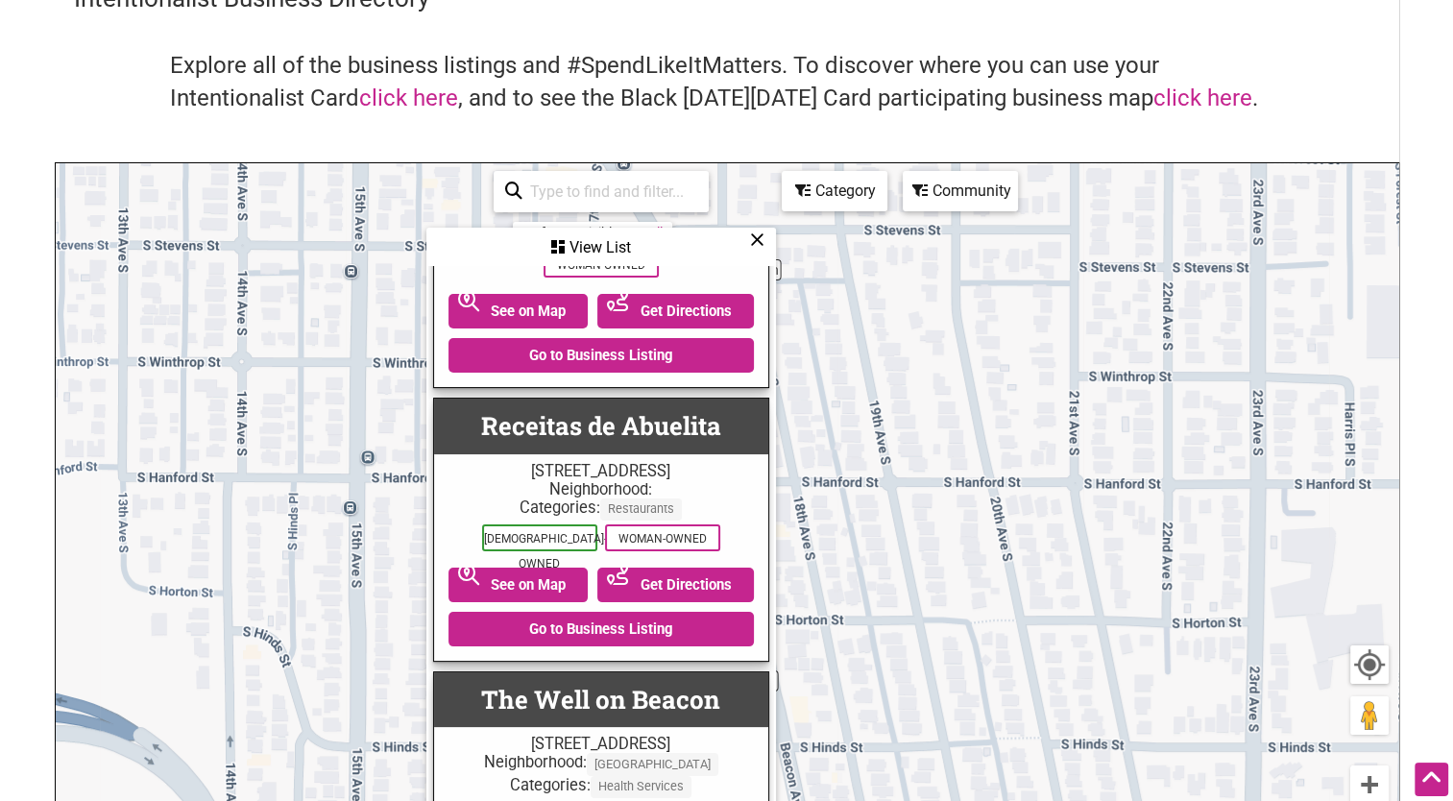
scroll to position [1920, 0]
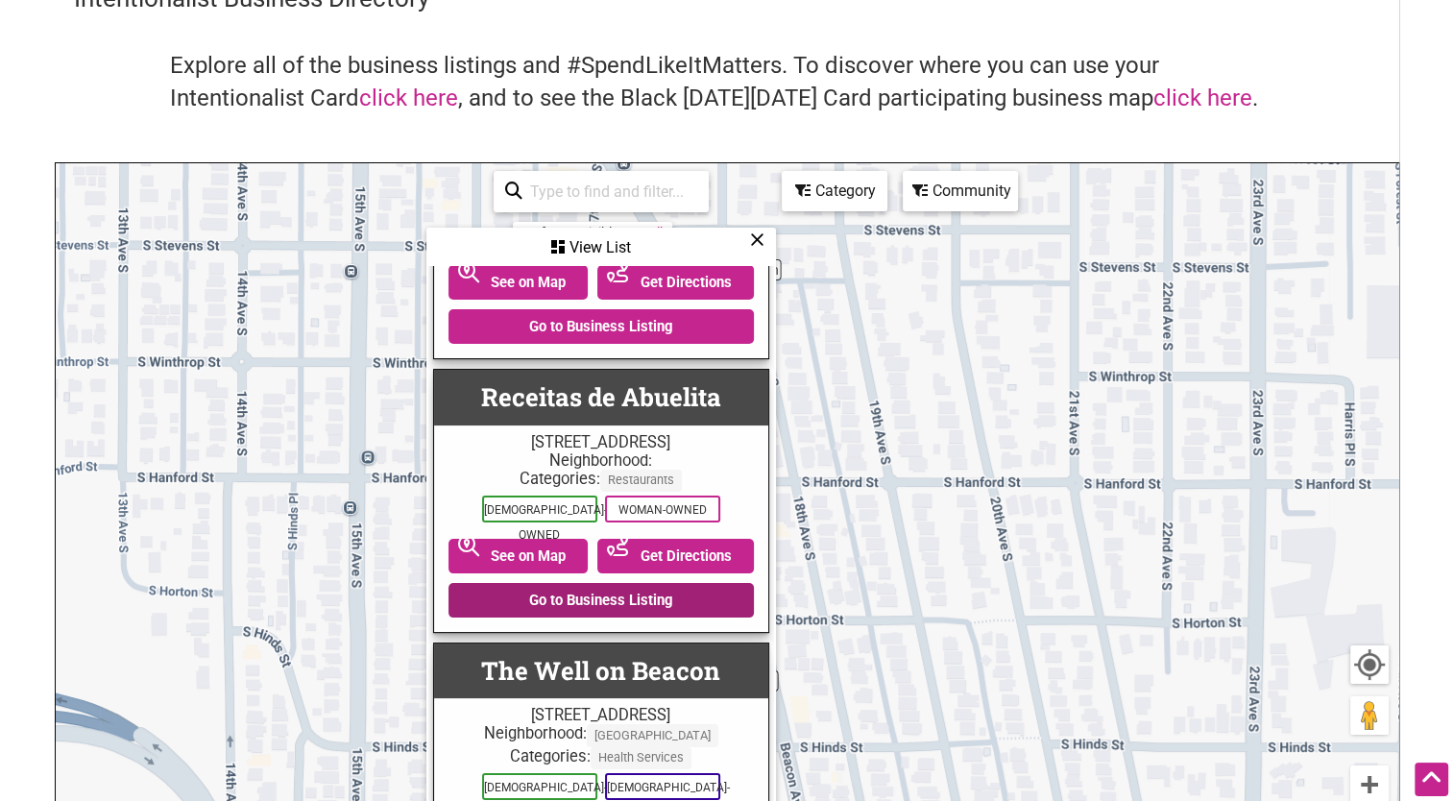
click at [679, 595] on link "Go to Business Listing" at bounding box center [600, 600] width 305 height 35
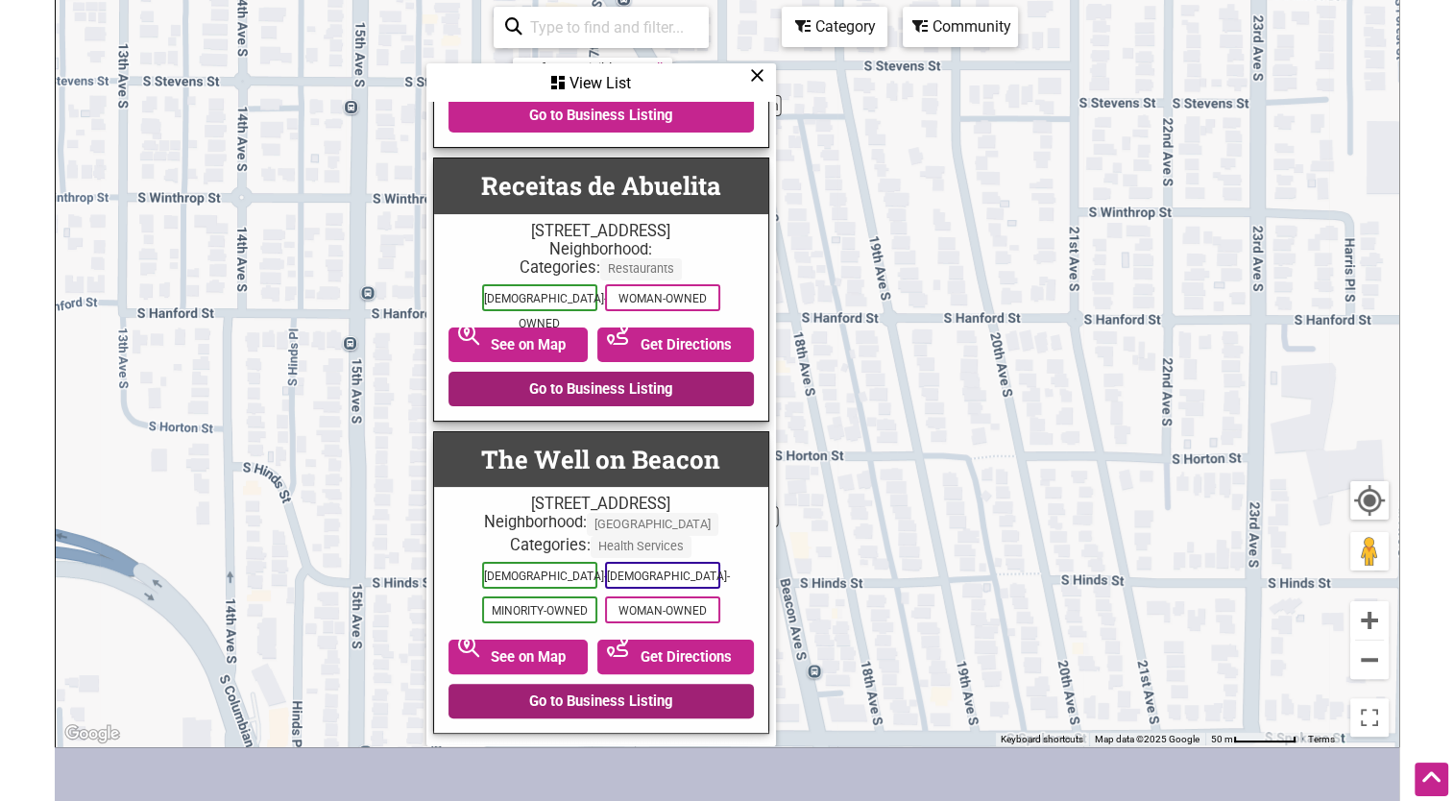
scroll to position [288, 0]
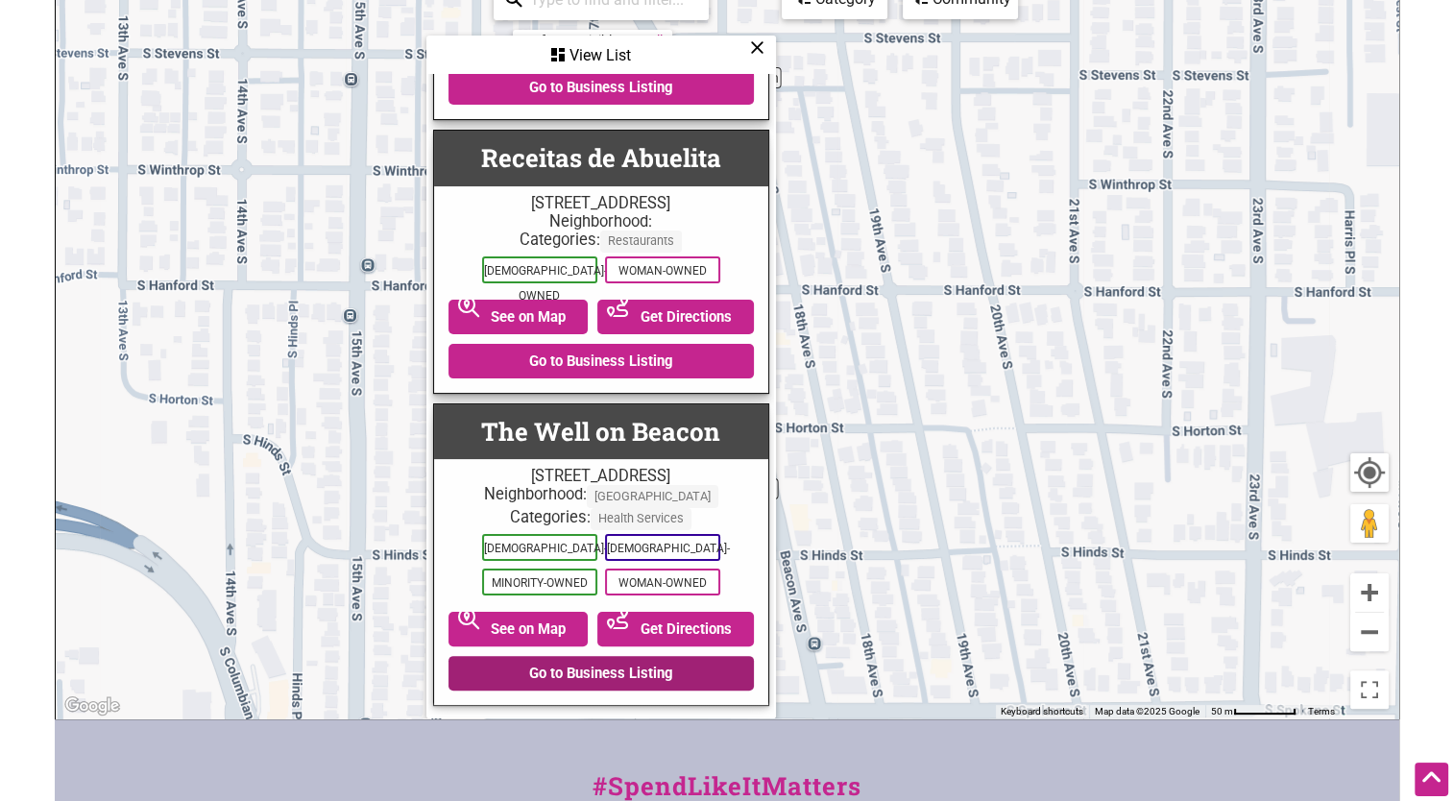
click at [661, 673] on link "Go to Business Listing" at bounding box center [600, 673] width 305 height 35
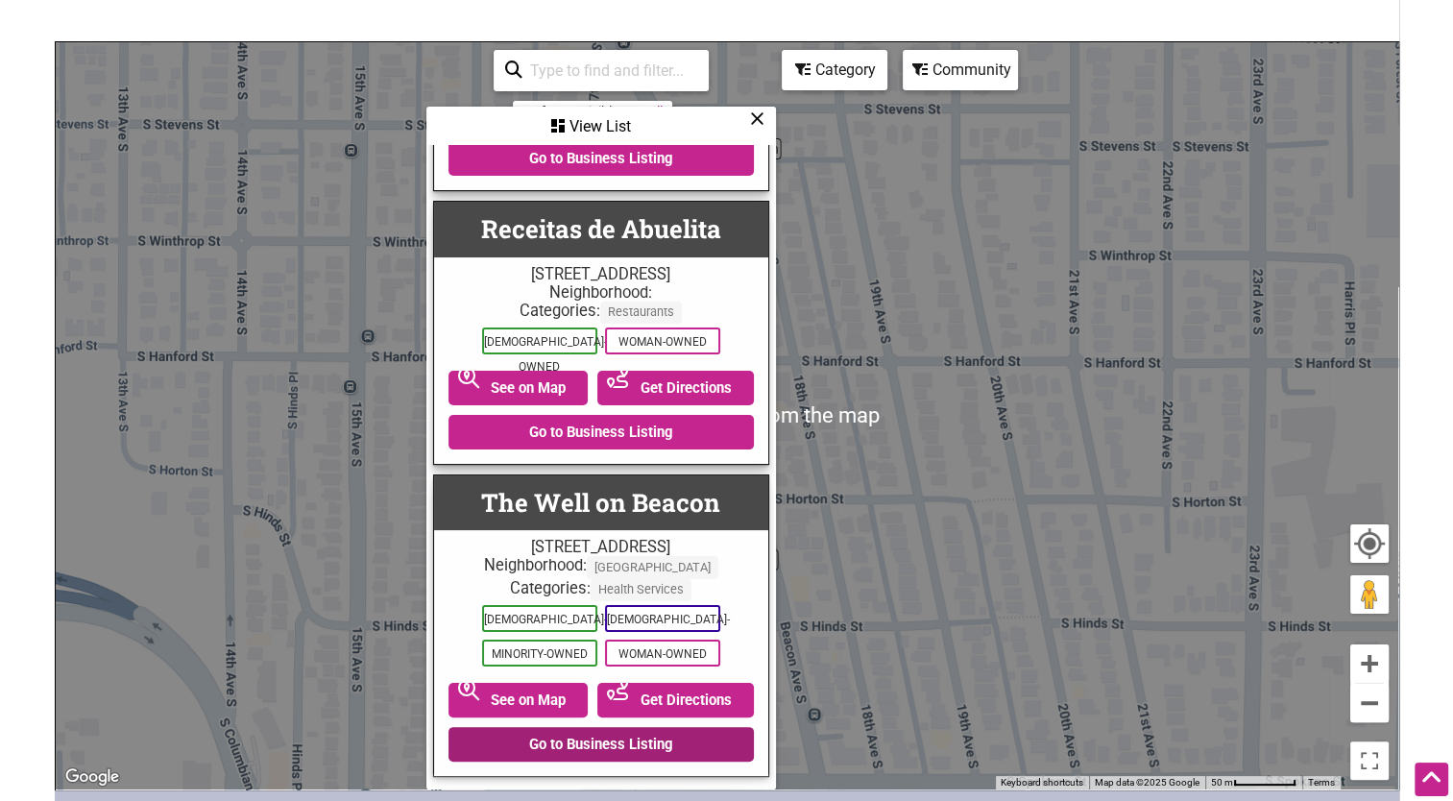
scroll to position [0, 0]
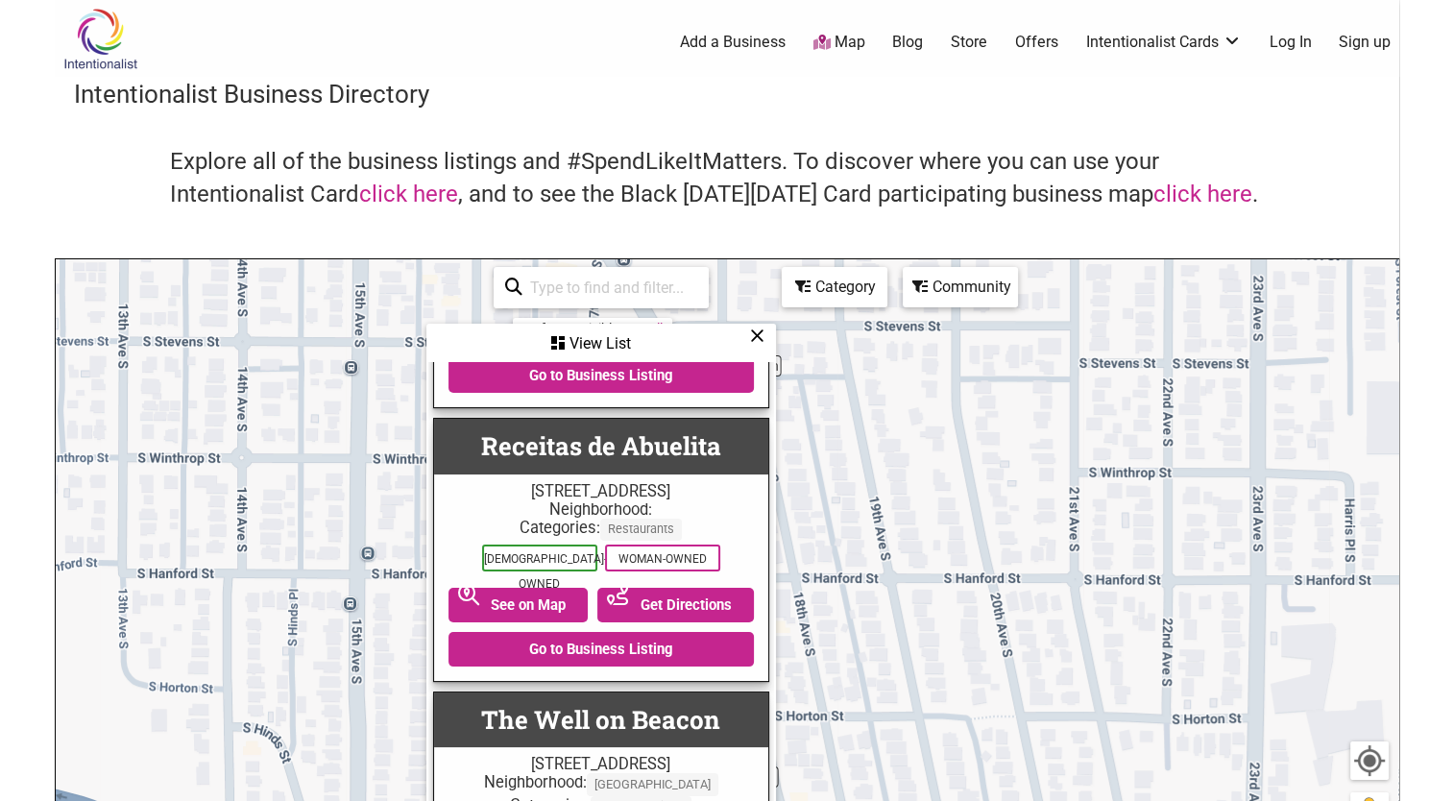
click at [834, 52] on link "Map" at bounding box center [838, 43] width 52 height 22
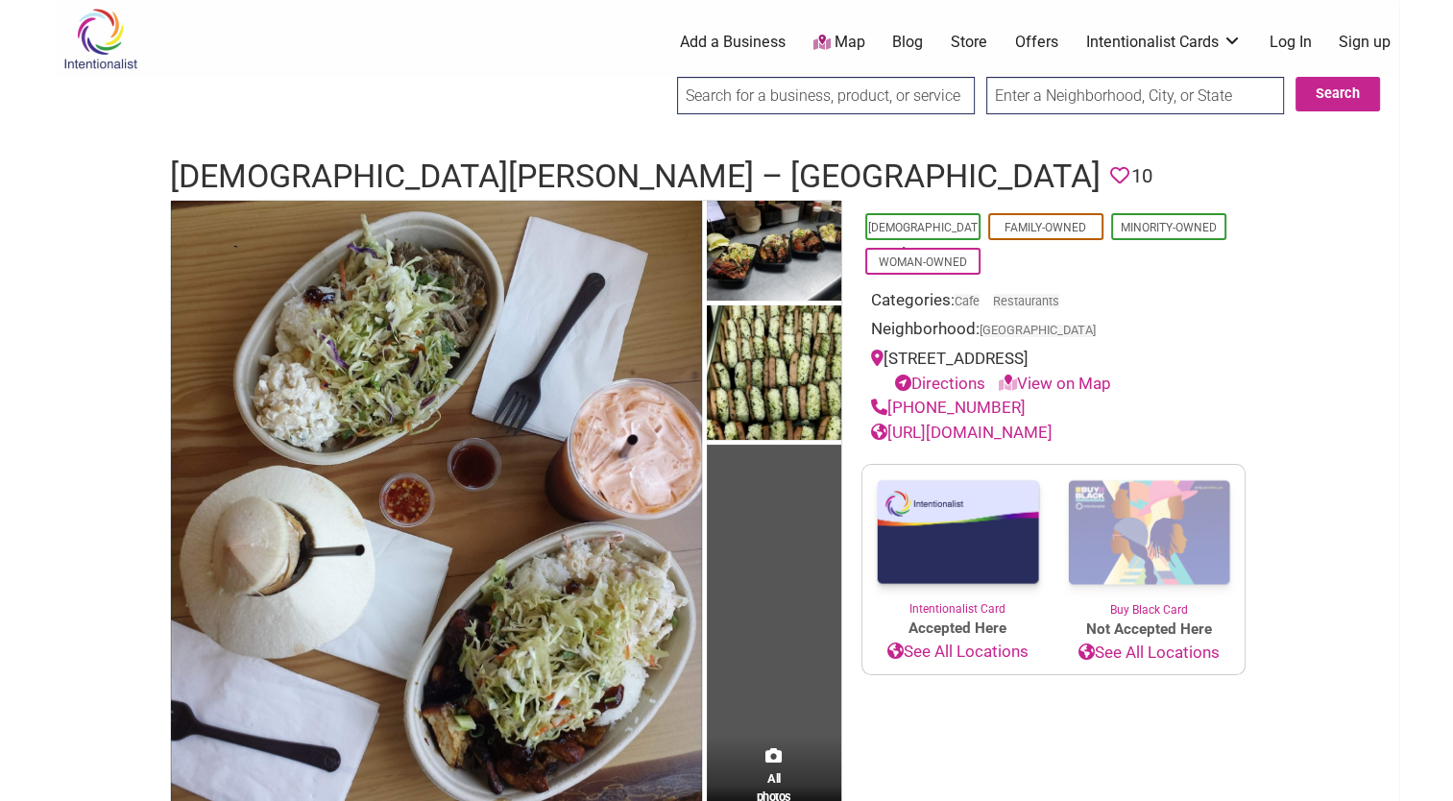
click at [1052, 432] on link "[URL][DOMAIN_NAME]" at bounding box center [961, 431] width 181 height 19
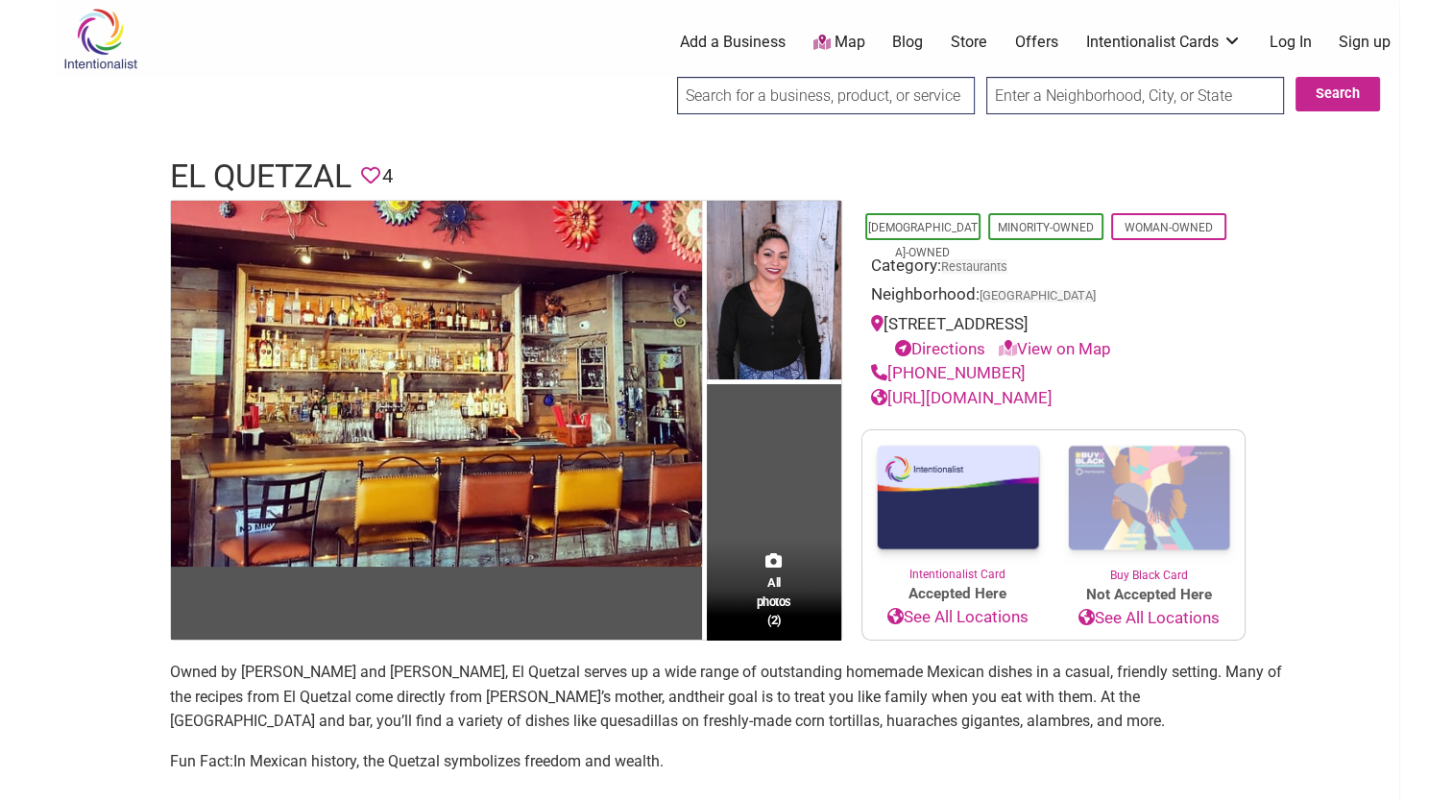
click at [991, 397] on link "[URL][DOMAIN_NAME]" at bounding box center [961, 397] width 181 height 19
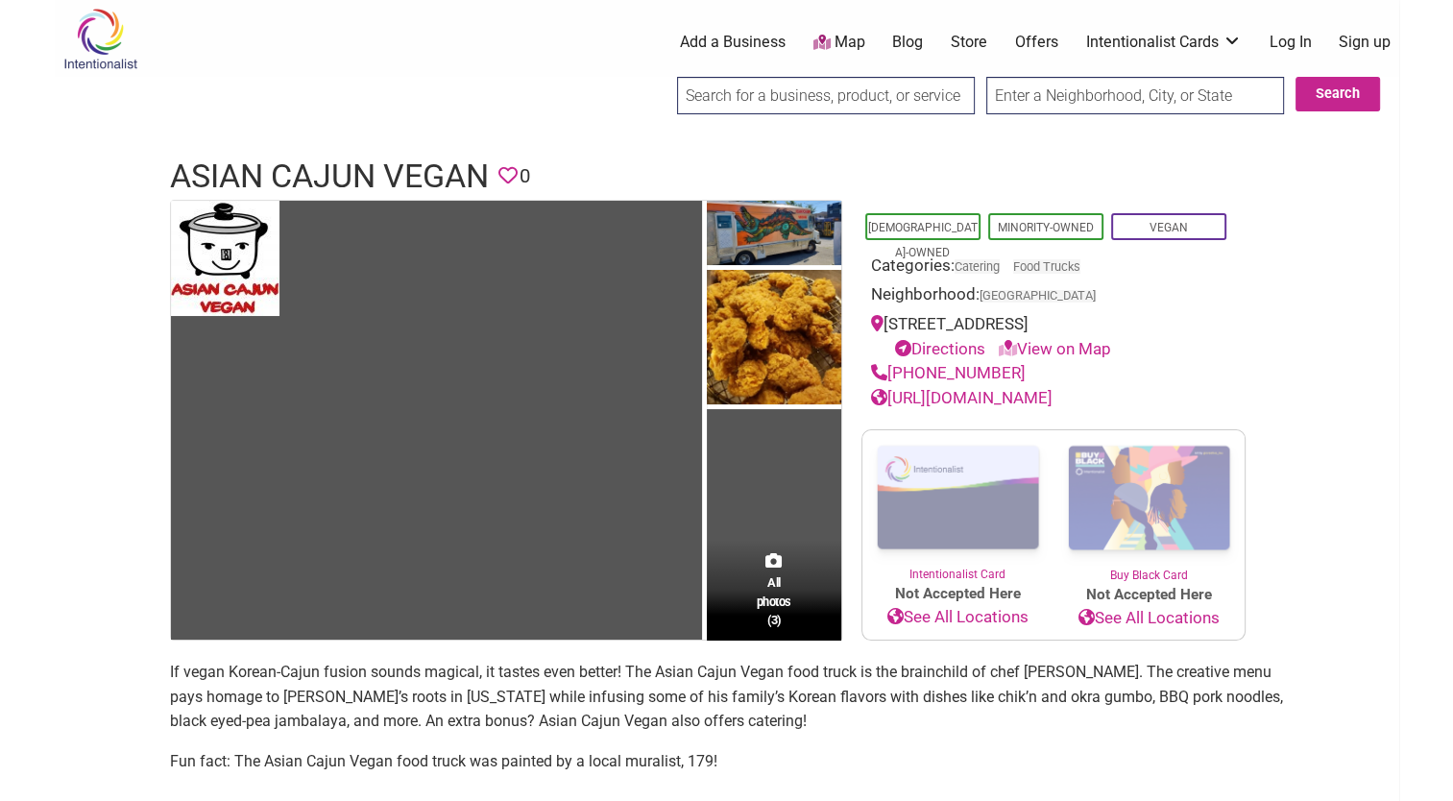
click at [937, 388] on link "http://asiancajunvegan.com/" at bounding box center [961, 397] width 181 height 19
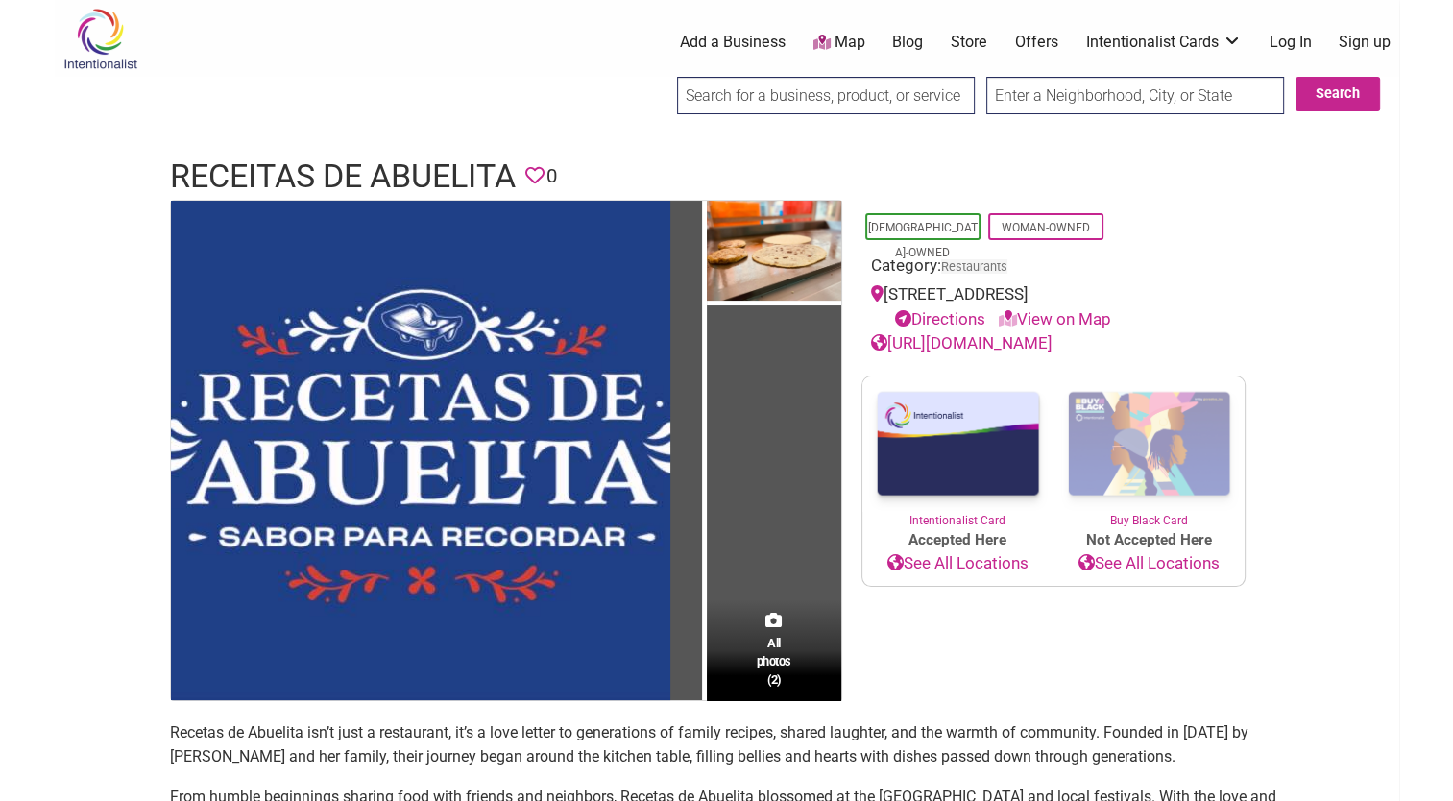
scroll to position [384, 0]
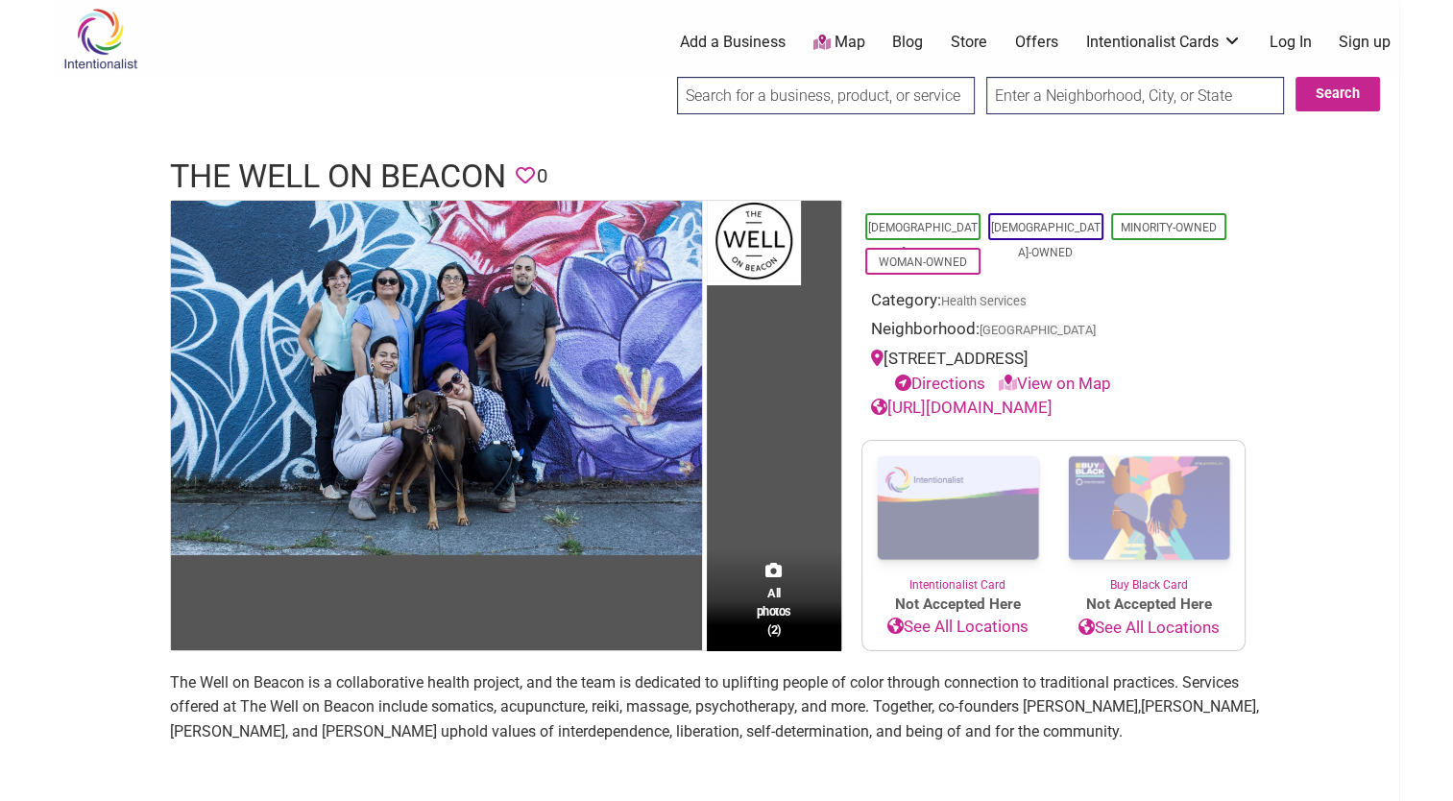
click at [1007, 407] on link "[URL][DOMAIN_NAME]" at bounding box center [961, 406] width 181 height 19
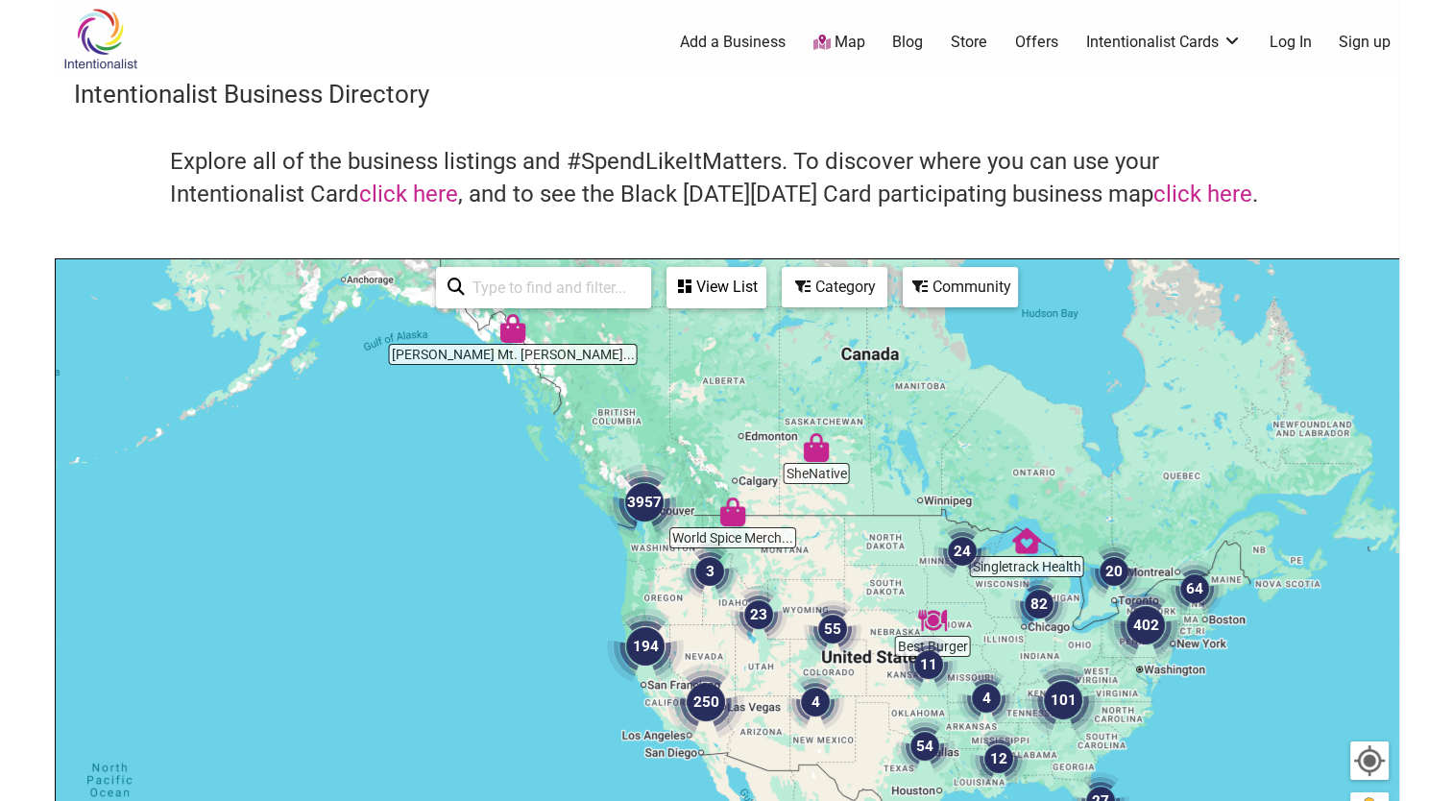
click at [726, 296] on div "View List" at bounding box center [716, 287] width 96 height 36
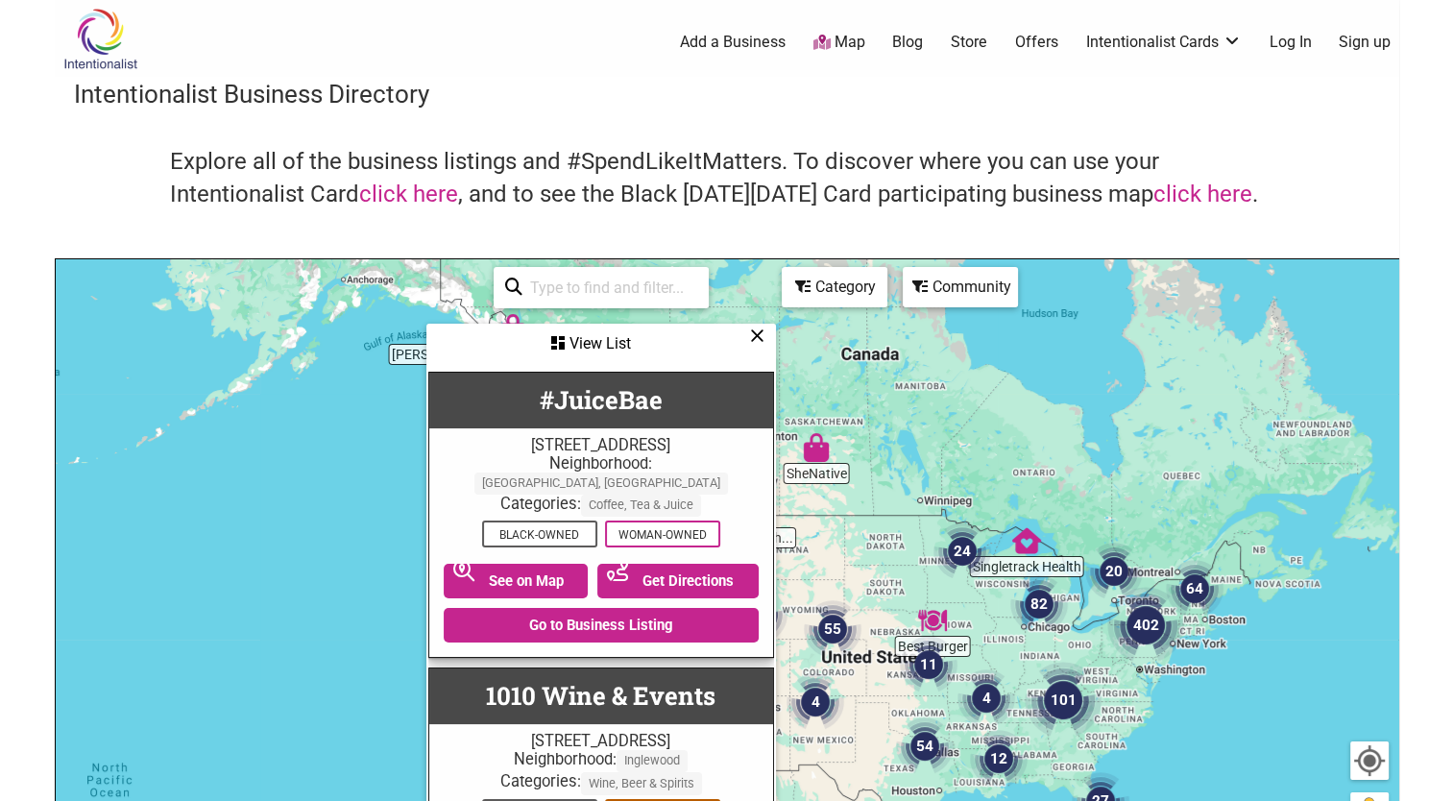
click at [774, 325] on div "Category" at bounding box center [601, 343] width 346 height 36
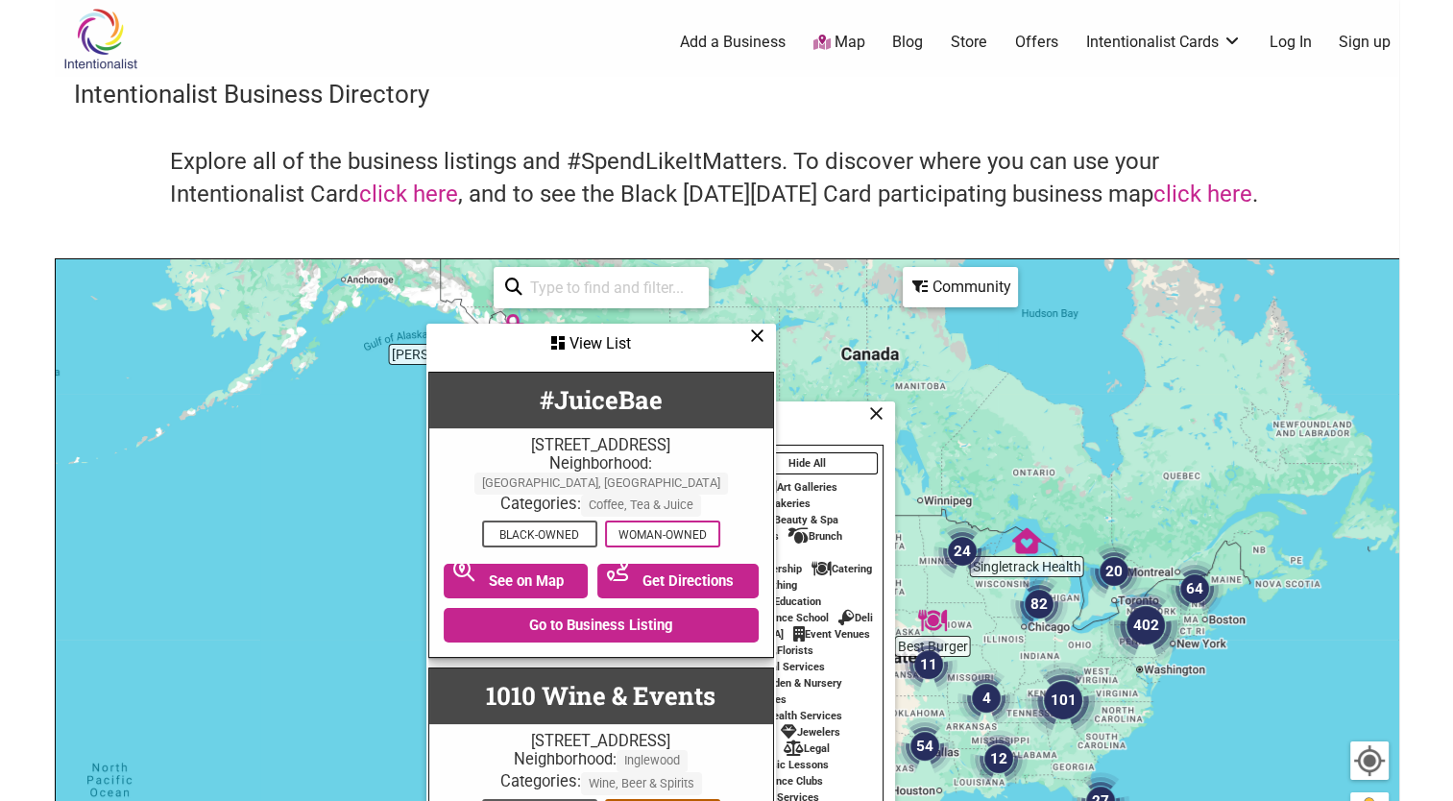
click at [845, 563] on div "Catering" at bounding box center [841, 569] width 60 height 12
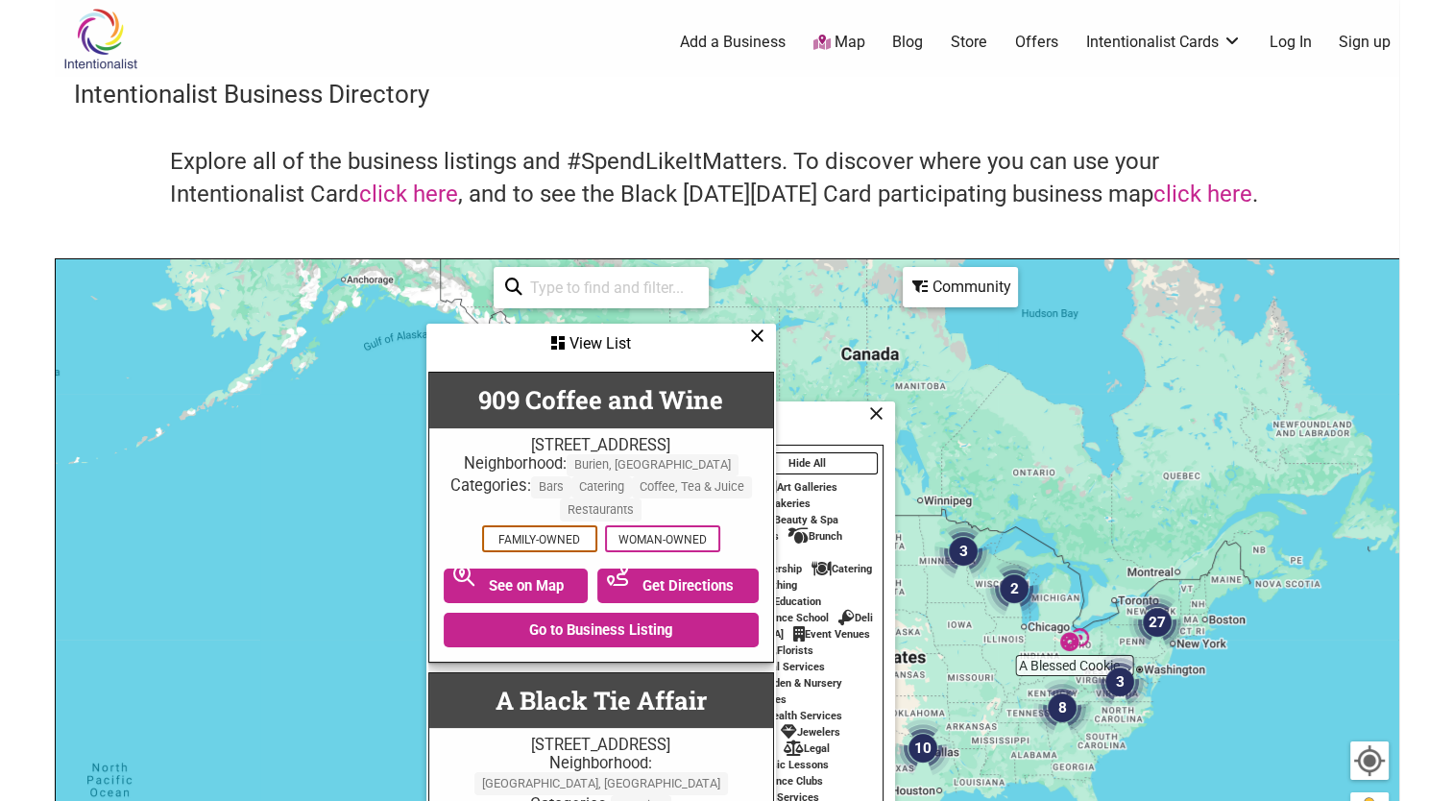
click at [753, 336] on icon at bounding box center [757, 335] width 14 height 1
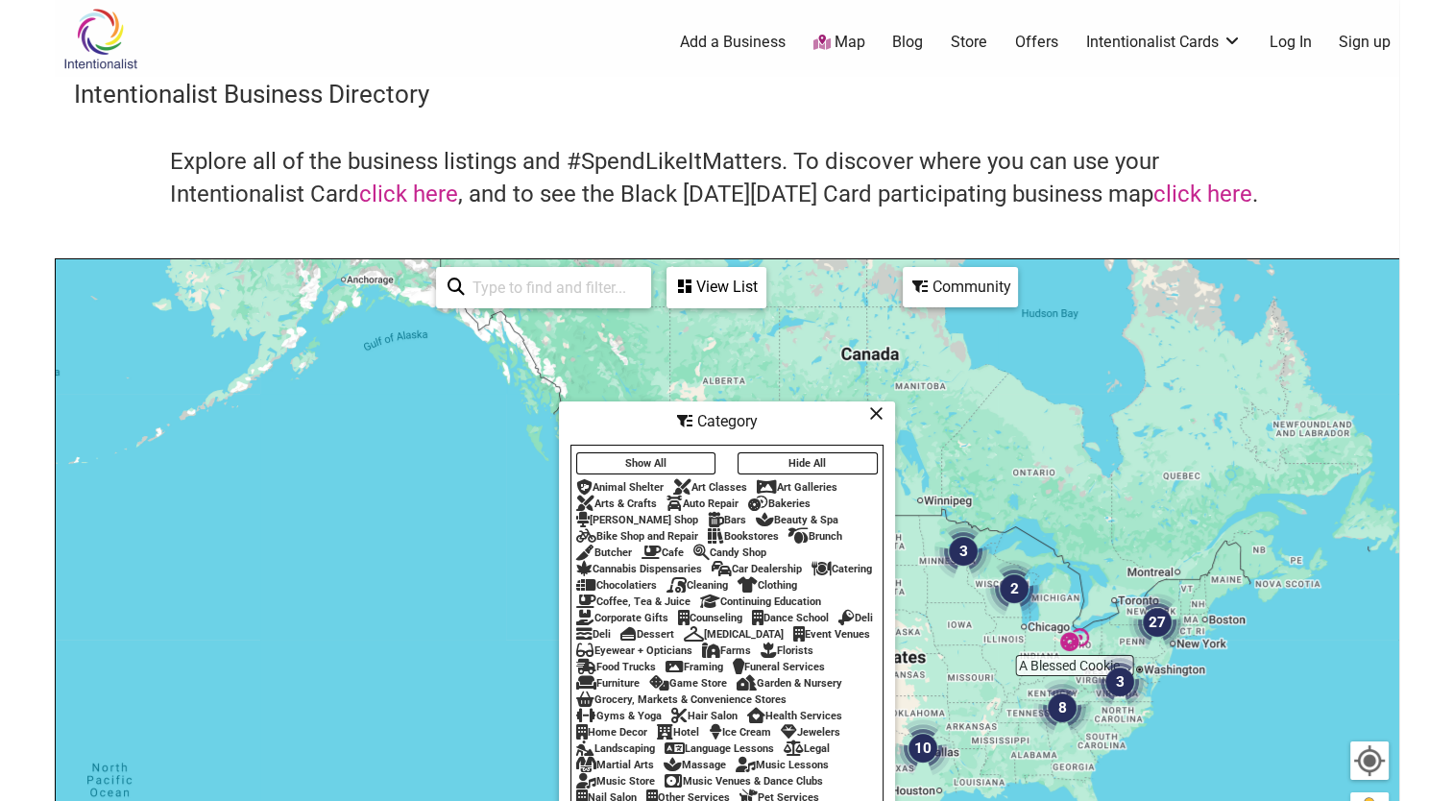
click at [764, 280] on div "Community" at bounding box center [716, 287] width 96 height 36
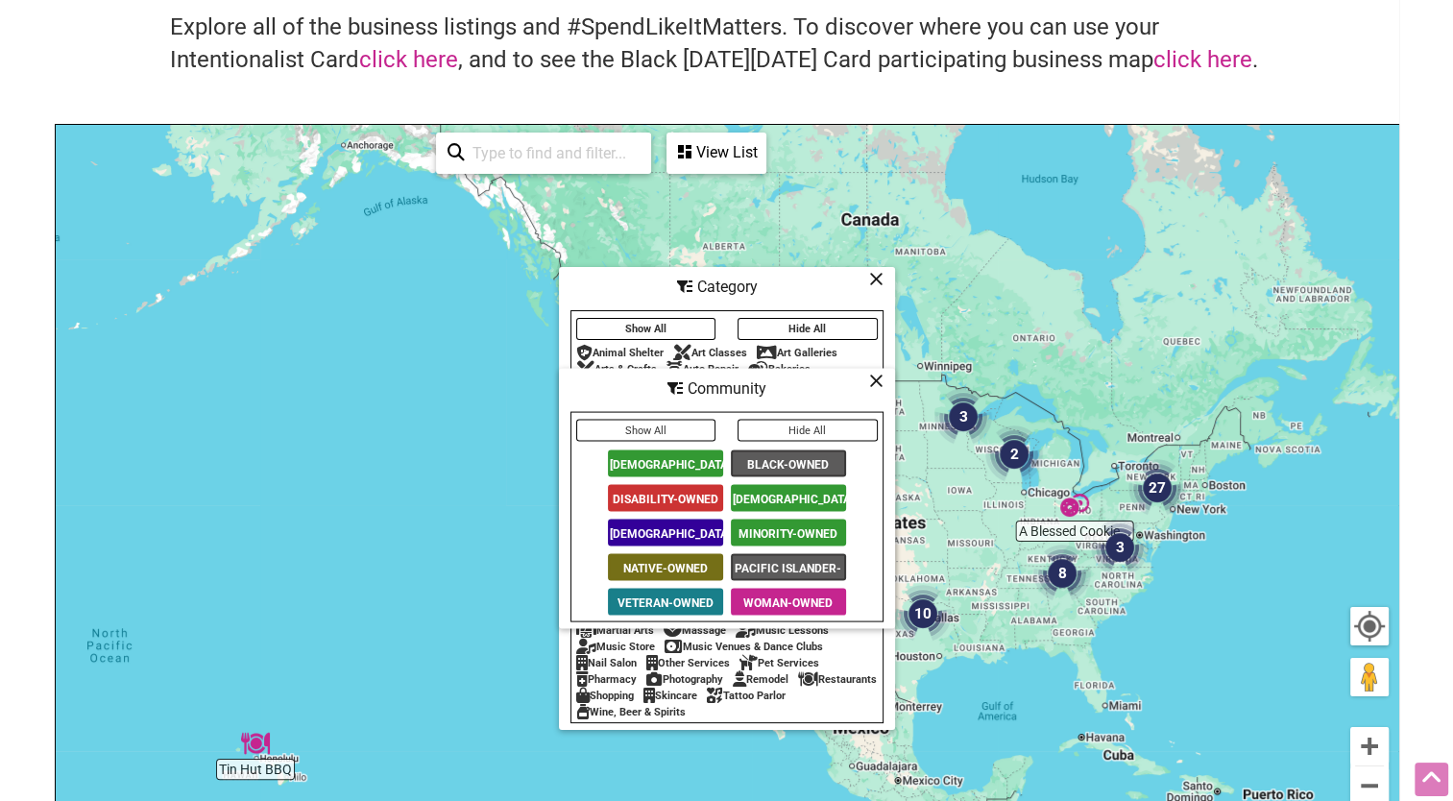
scroll to position [192, 0]
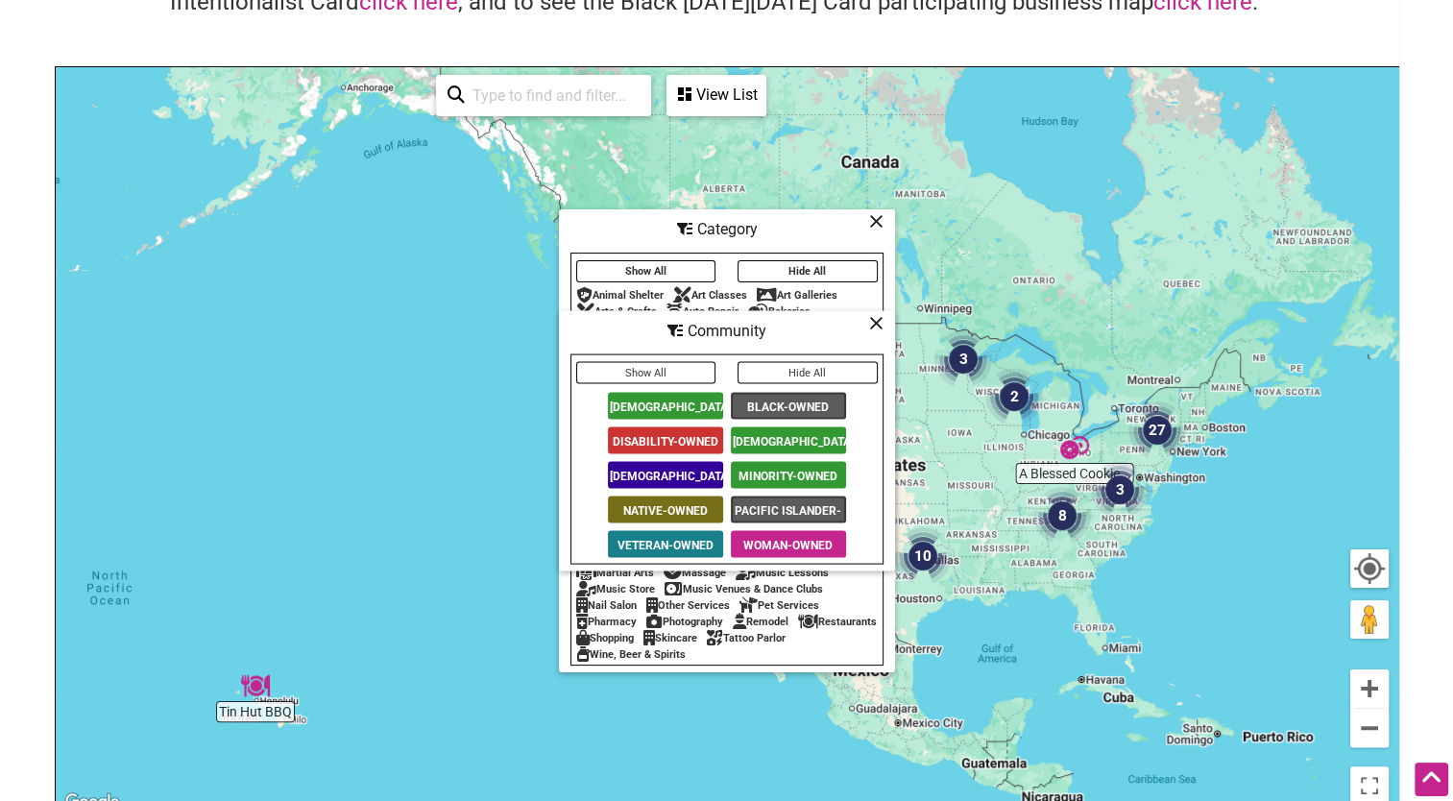
click at [671, 399] on span "[DEMOGRAPHIC_DATA]-Owned" at bounding box center [665, 406] width 115 height 27
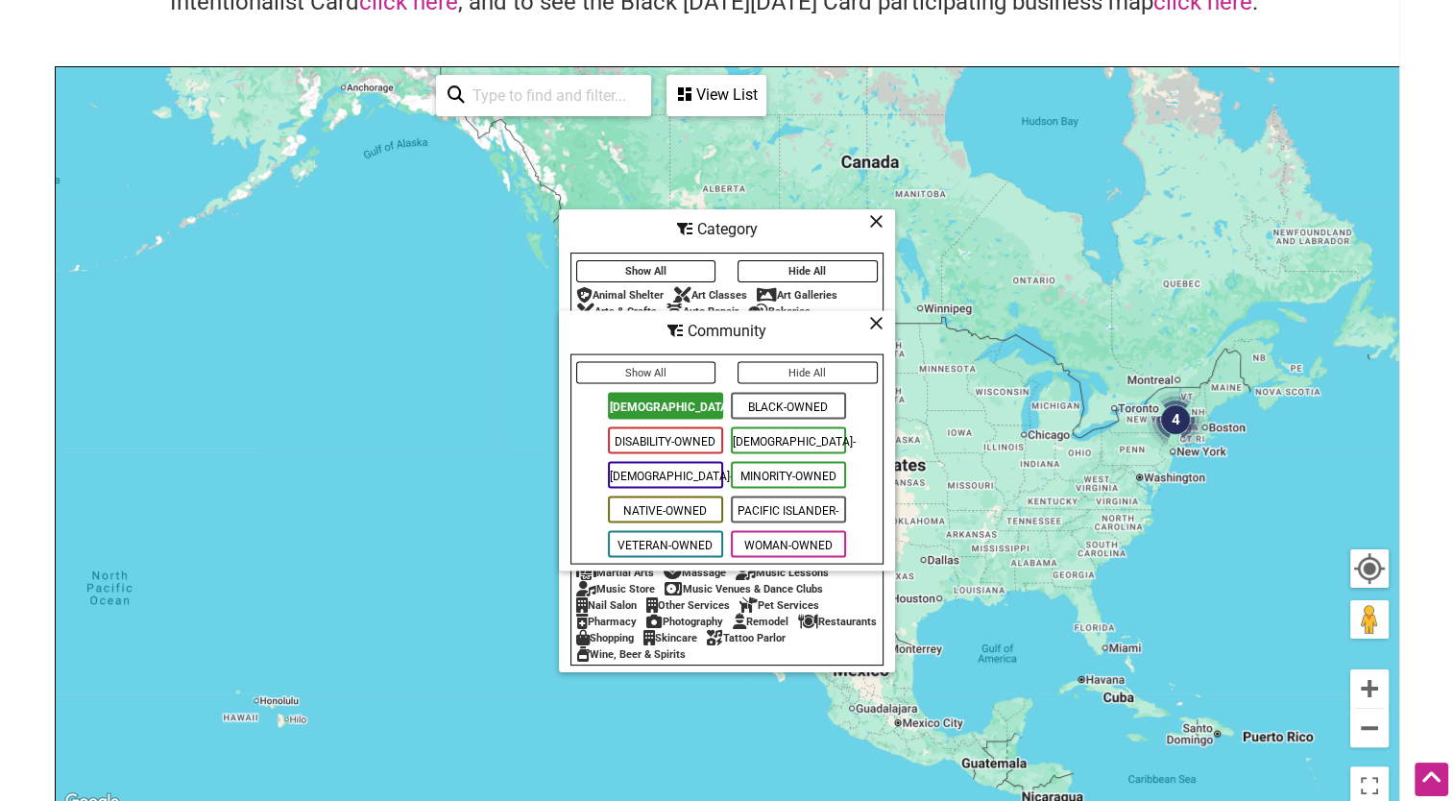
click at [769, 400] on span "Black-Owned" at bounding box center [788, 406] width 115 height 27
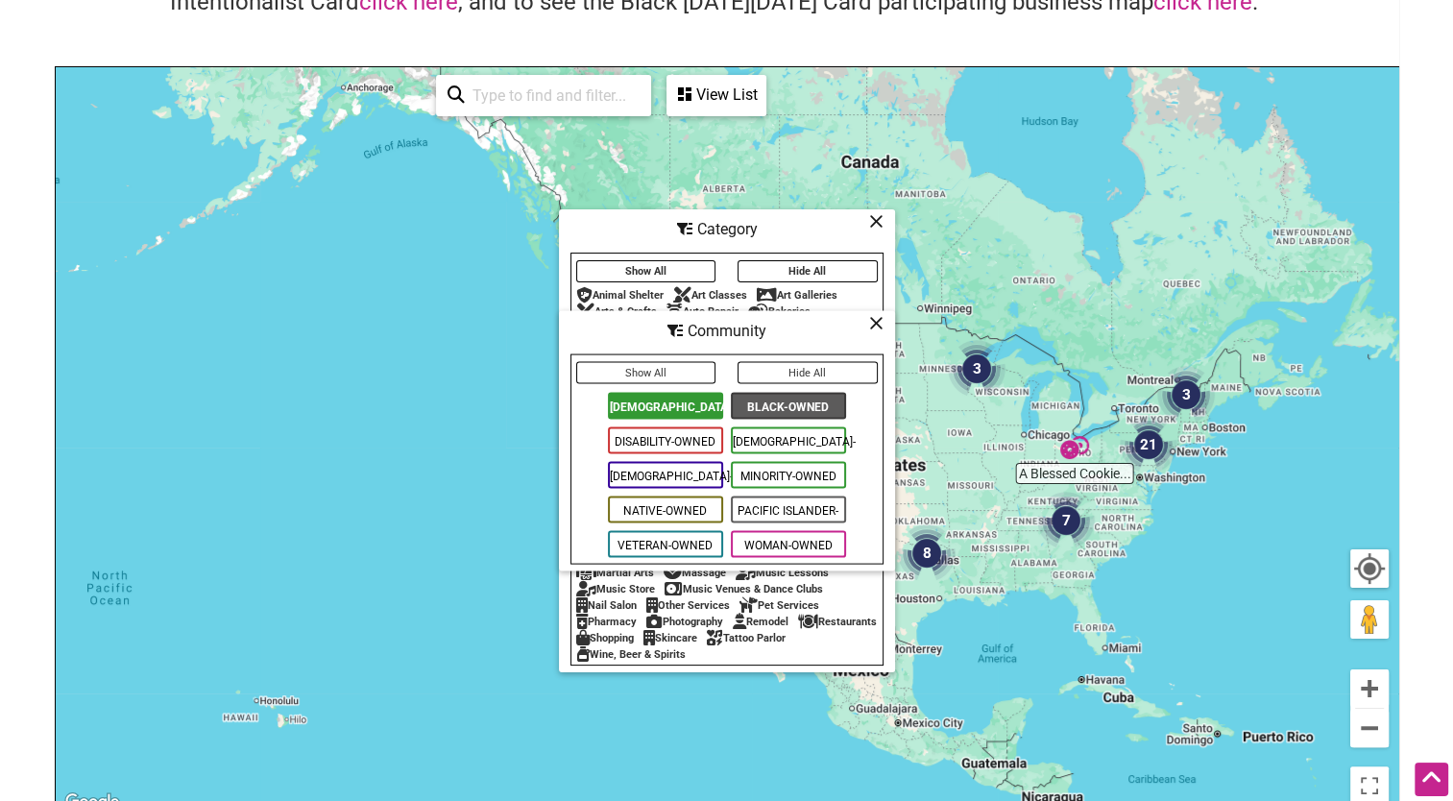
click at [697, 434] on span "Disability-Owned" at bounding box center [665, 440] width 115 height 27
click at [757, 439] on span "[DEMOGRAPHIC_DATA]-Owned" at bounding box center [788, 440] width 115 height 27
click at [681, 468] on span "[DEMOGRAPHIC_DATA]-Owned" at bounding box center [665, 475] width 115 height 27
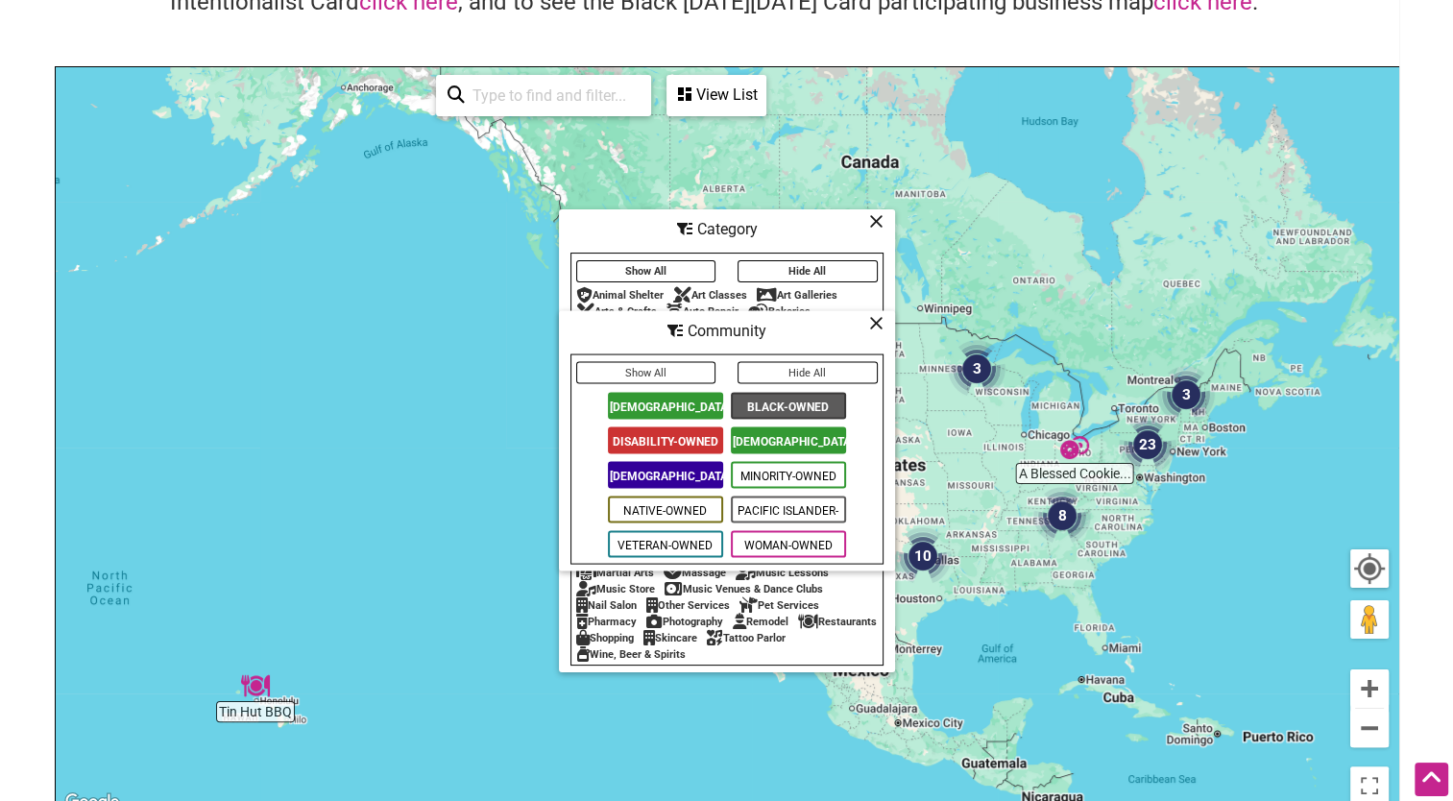
drag, startPoint x: 762, startPoint y: 474, endPoint x: 756, endPoint y: 484, distance: 11.7
click at [762, 476] on span "Minority-Owned" at bounding box center [788, 475] width 115 height 27
click at [699, 501] on span "Native-Owned" at bounding box center [665, 509] width 115 height 27
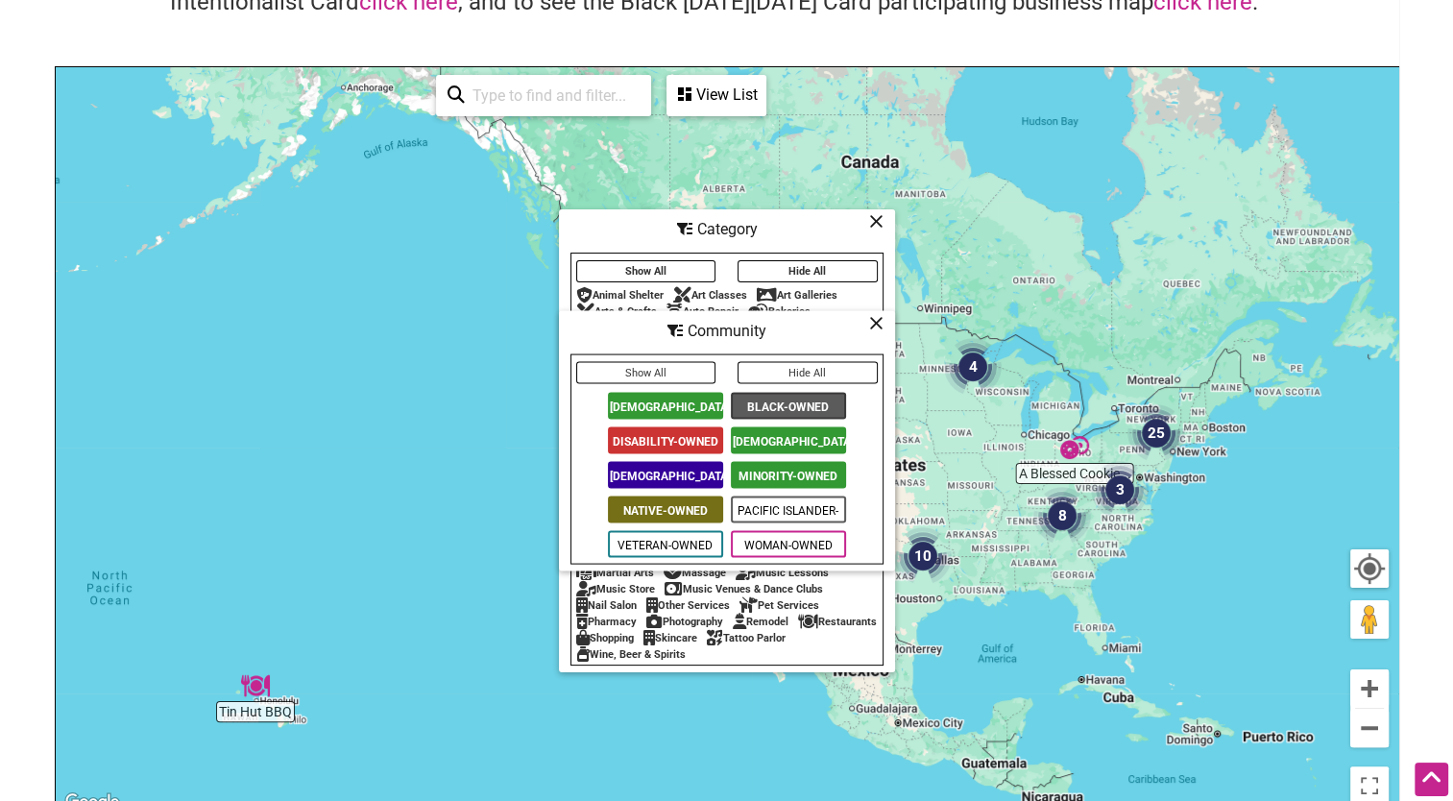
click at [778, 509] on span "Pacific Islander-Owned" at bounding box center [788, 509] width 115 height 27
drag, startPoint x: 772, startPoint y: 537, endPoint x: 808, endPoint y: 536, distance: 36.5
click at [774, 536] on span "Woman-Owned" at bounding box center [788, 544] width 115 height 27
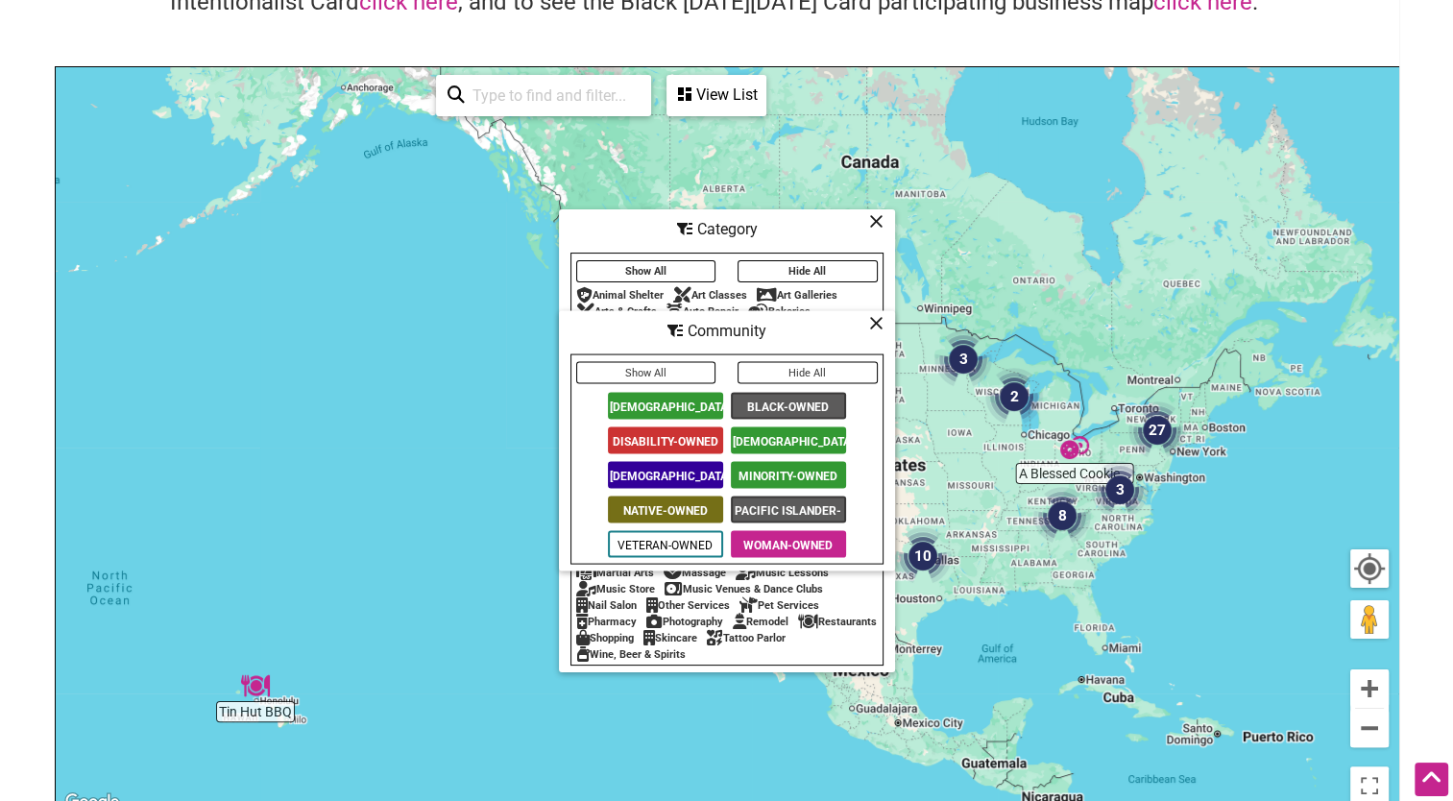
click at [676, 374] on button "Show All" at bounding box center [646, 373] width 140 height 22
click at [664, 370] on button "Show All" at bounding box center [646, 373] width 140 height 22
click at [872, 221] on icon at bounding box center [876, 221] width 14 height 1
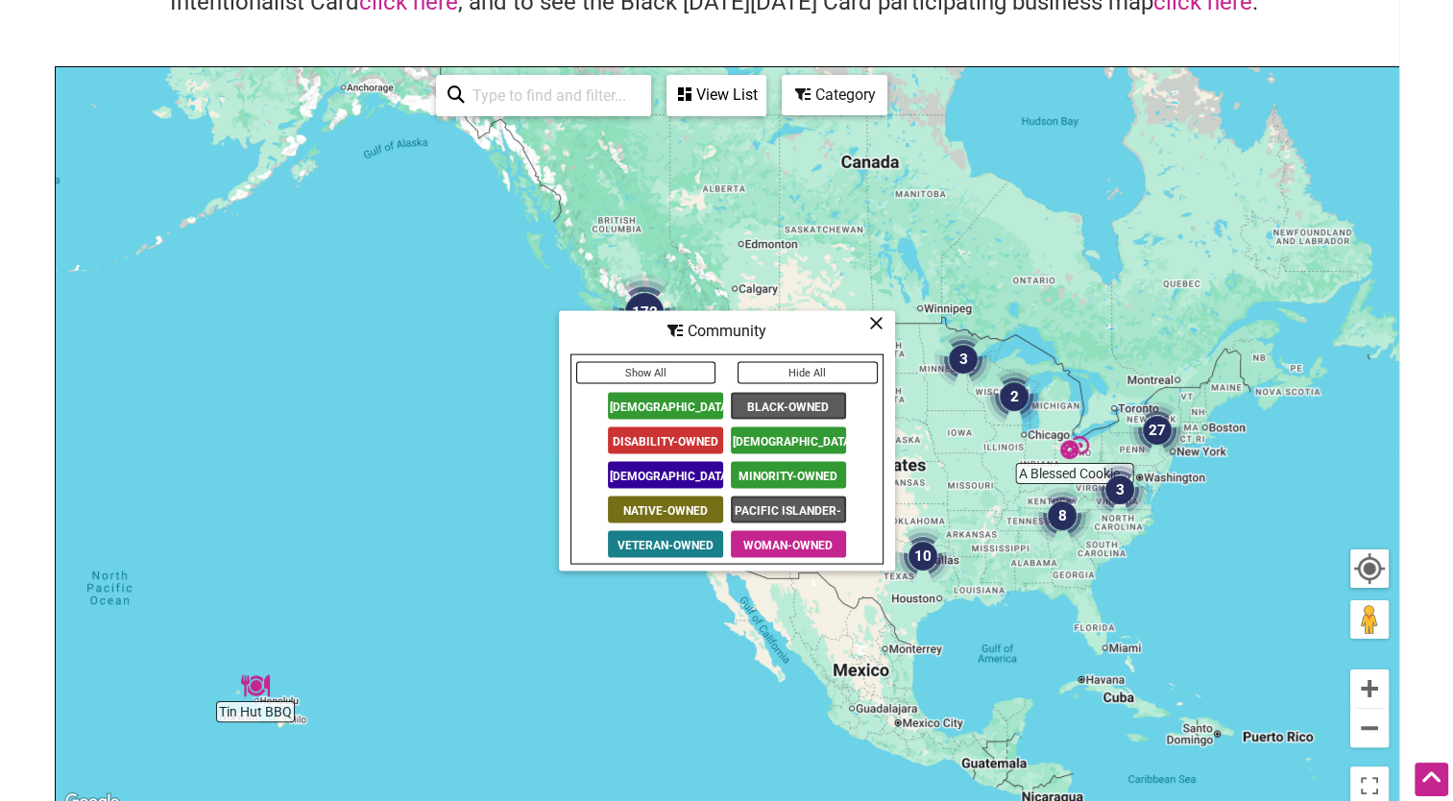
click at [876, 323] on icon at bounding box center [876, 323] width 14 height 1
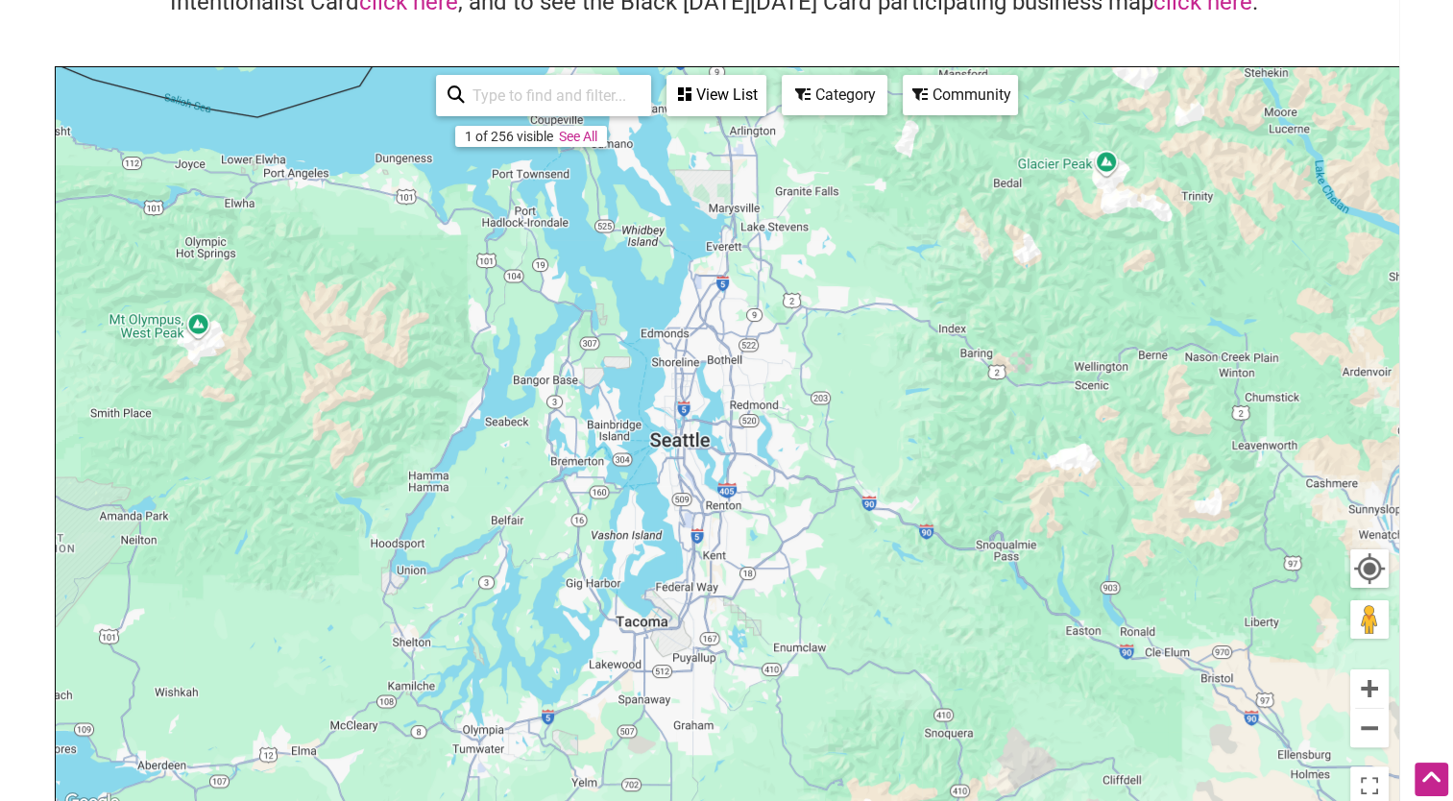
drag, startPoint x: 408, startPoint y: 355, endPoint x: 1466, endPoint y: 313, distance: 1058.8
click at [1452, 313] on html "× Menu 0 Add a Business Map Blog Store Offers Intentionalist Cards Buy Black Ca…" at bounding box center [726, 208] width 1453 height 801
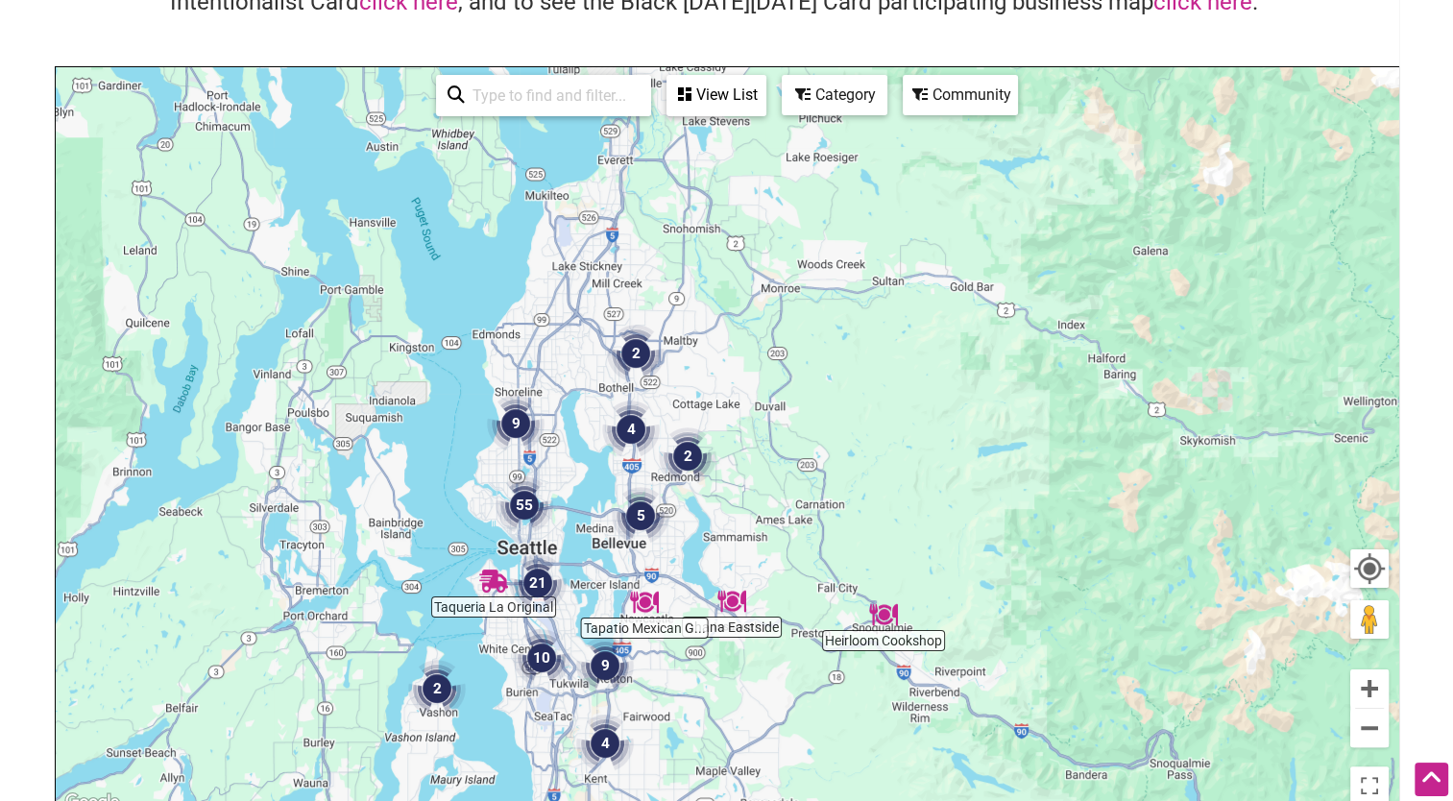
drag, startPoint x: 761, startPoint y: 440, endPoint x: 710, endPoint y: 737, distance: 301.9
click at [710, 737] on div "To navigate, press the arrow keys." at bounding box center [727, 440] width 1342 height 747
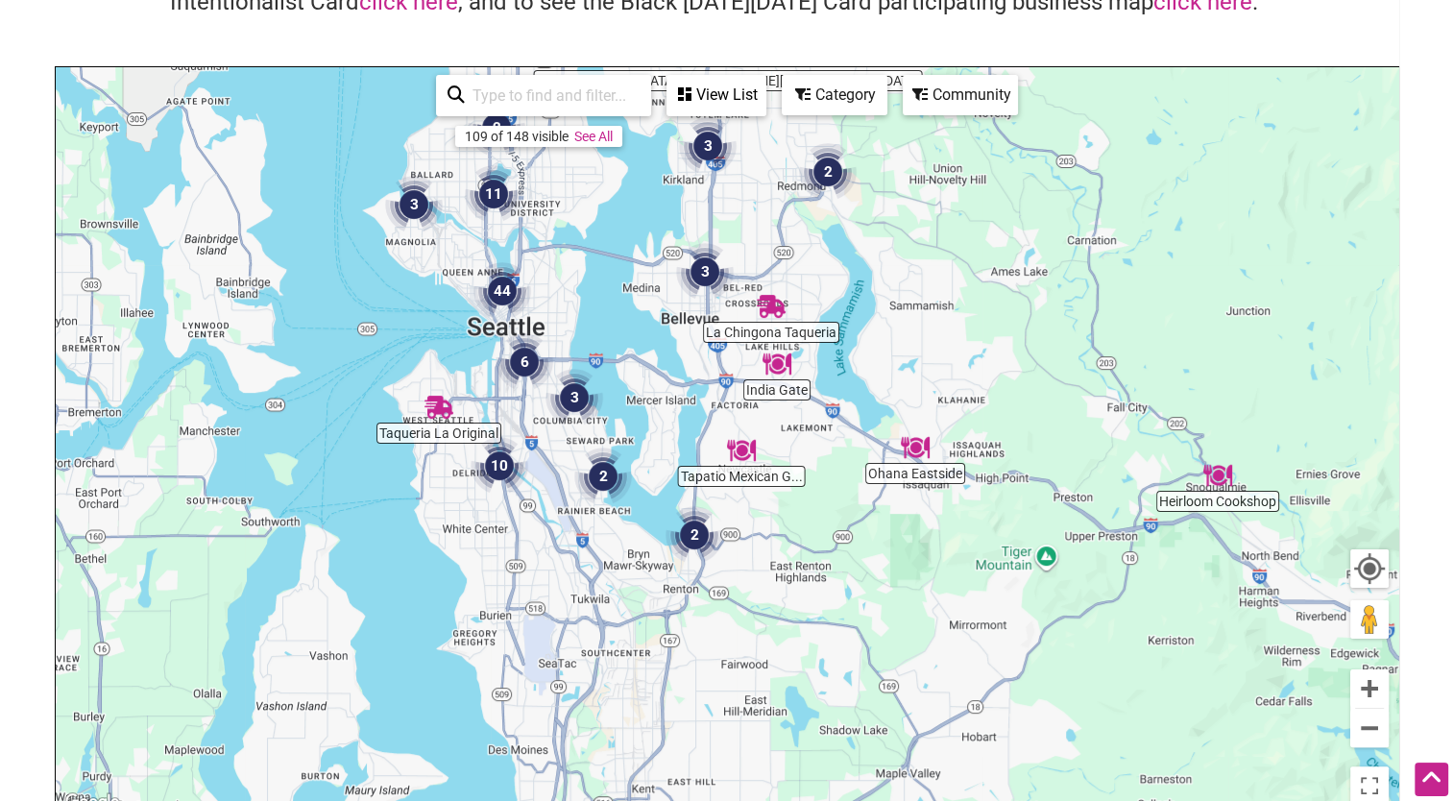
drag, startPoint x: 538, startPoint y: 613, endPoint x: 626, endPoint y: 382, distance: 247.7
click at [626, 382] on div "To navigate, press the arrow keys." at bounding box center [727, 440] width 1342 height 747
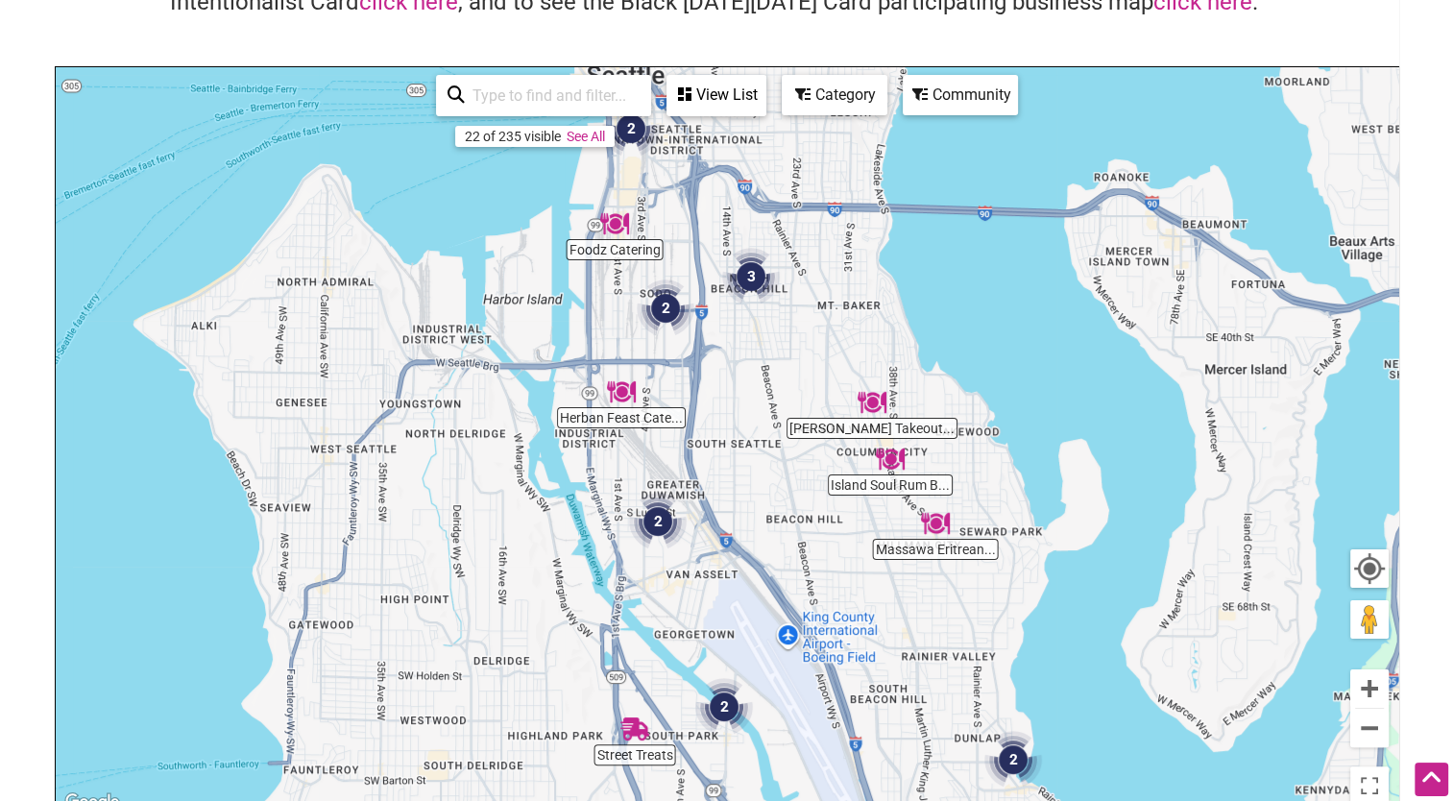
drag, startPoint x: 404, startPoint y: 480, endPoint x: 887, endPoint y: 547, distance: 487.6
click at [889, 547] on div "To navigate, press the arrow keys." at bounding box center [727, 440] width 1342 height 747
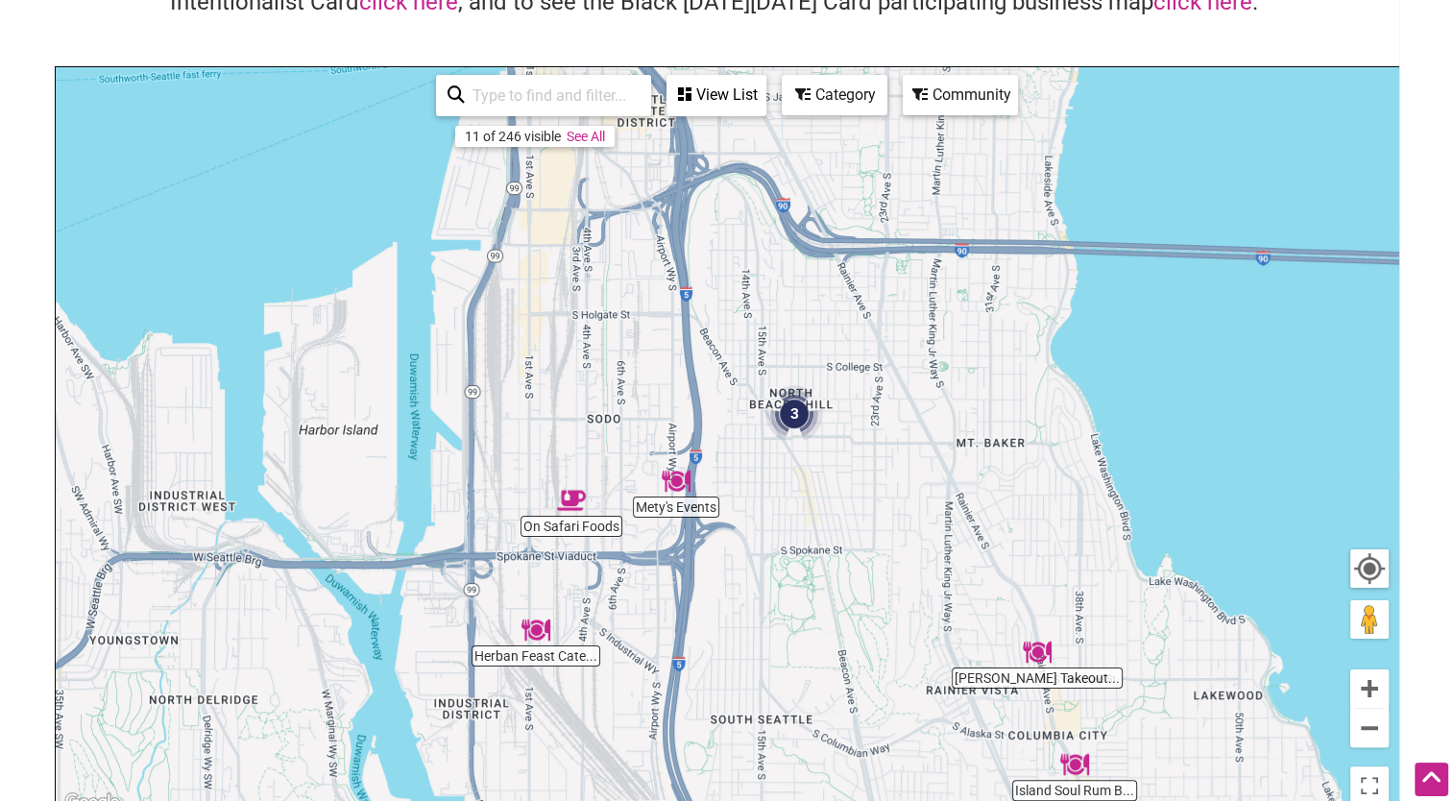
drag, startPoint x: 753, startPoint y: 489, endPoint x: 755, endPoint y: 805, distance: 315.9
click at [755, 609] on html "× Menu 0 Add a Business Map Blog Store Offers Intentionalist Cards Buy Black Ca…" at bounding box center [726, 208] width 1453 height 801
click at [686, 494] on img "Mety's Events" at bounding box center [675, 481] width 29 height 29
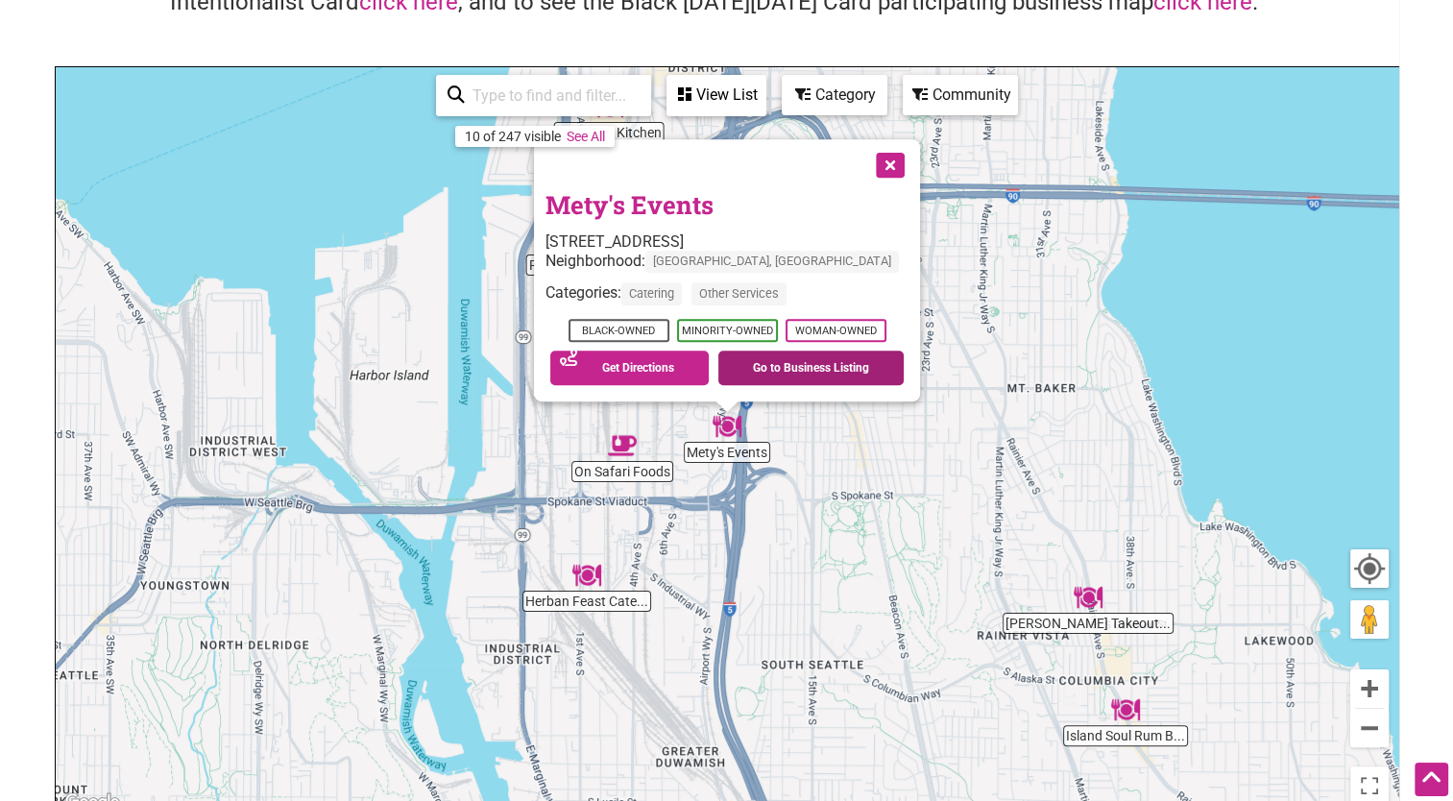
click at [802, 362] on link "Go to Business Listing" at bounding box center [810, 367] width 185 height 35
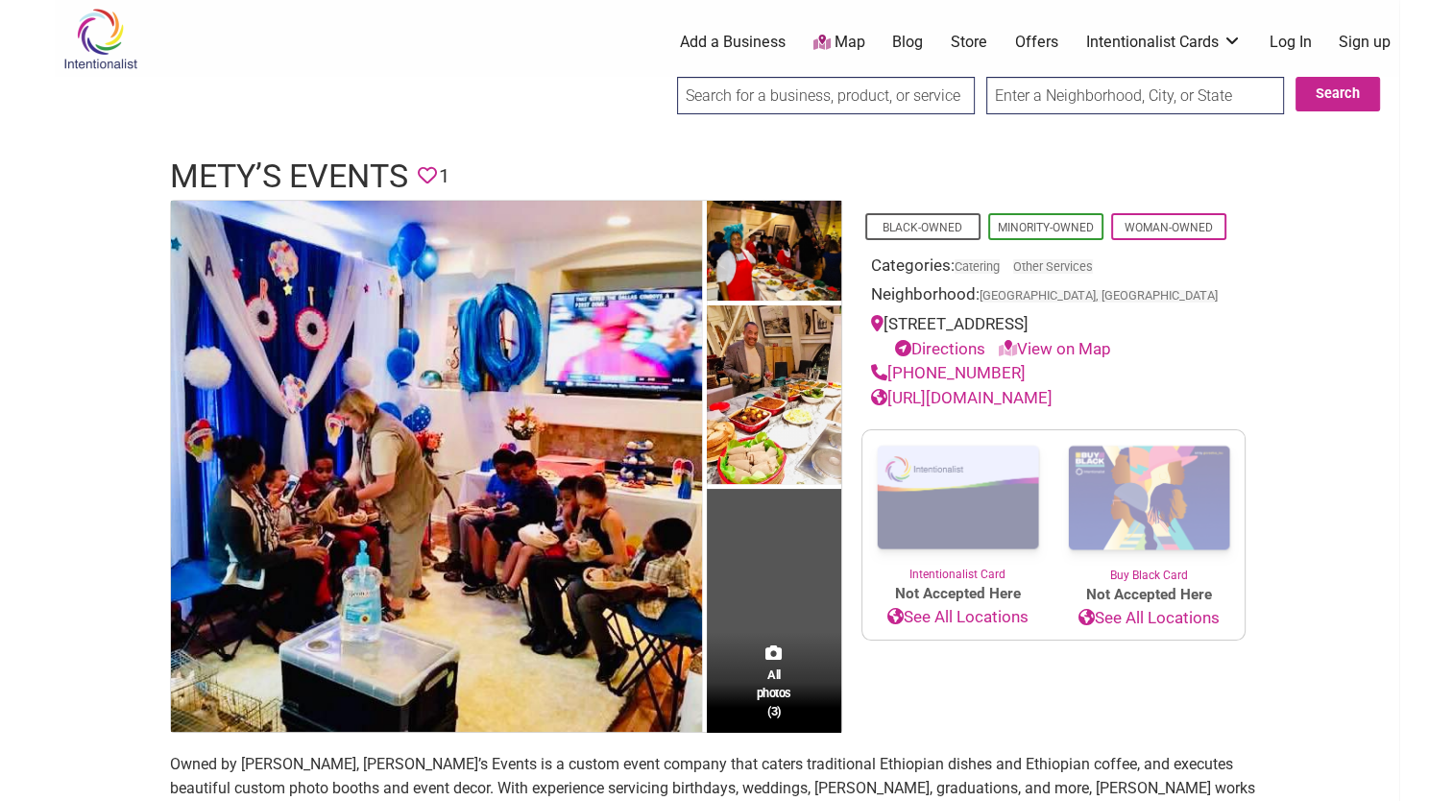
click at [1007, 401] on link "https://www.metysevents.com" at bounding box center [961, 397] width 181 height 19
